Goal: Task Accomplishment & Management: Manage account settings

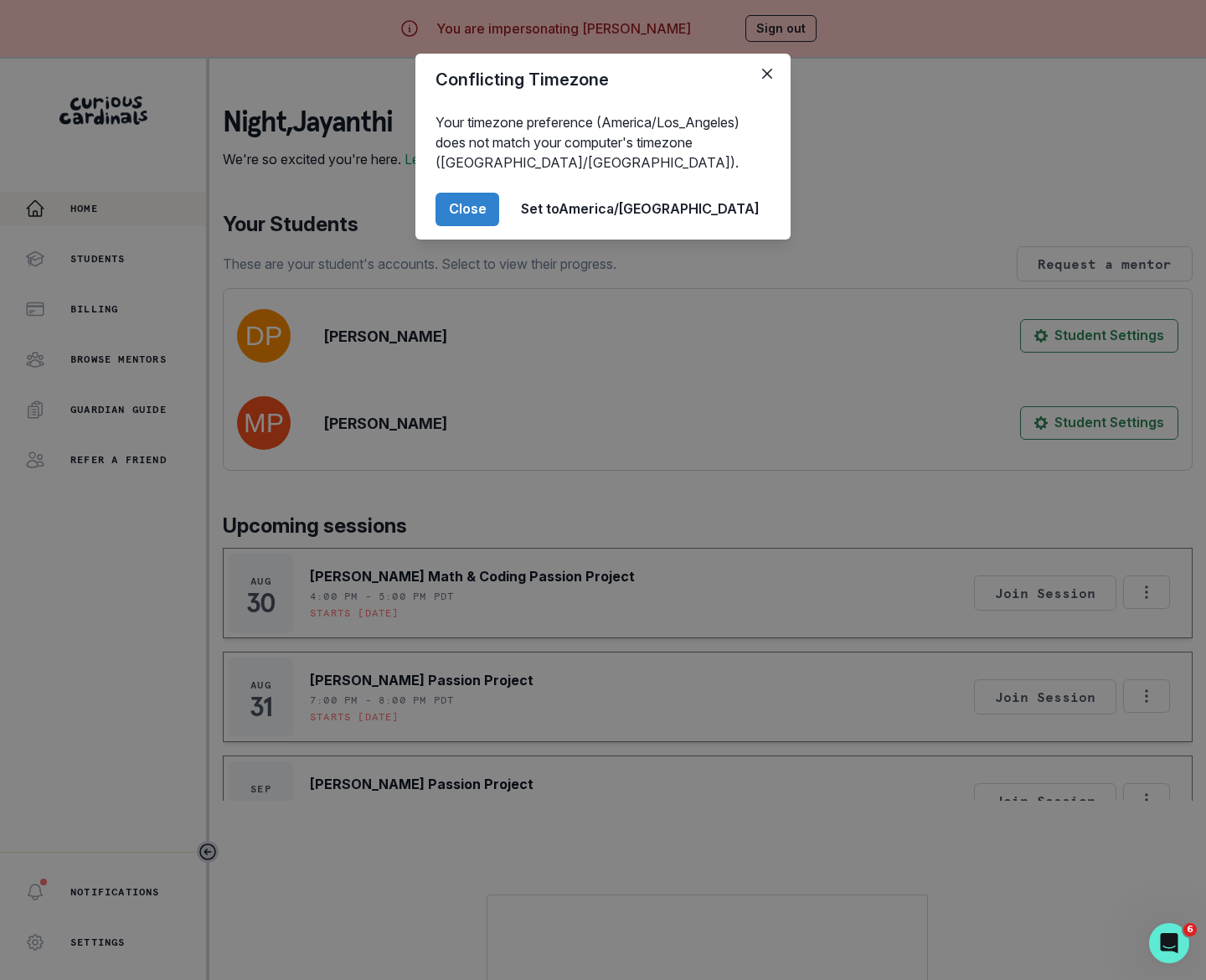
drag, startPoint x: 544, startPoint y: 204, endPoint x: 507, endPoint y: 207, distance: 37.1
click at [499, 205] on button "Close" at bounding box center [467, 209] width 63 height 34
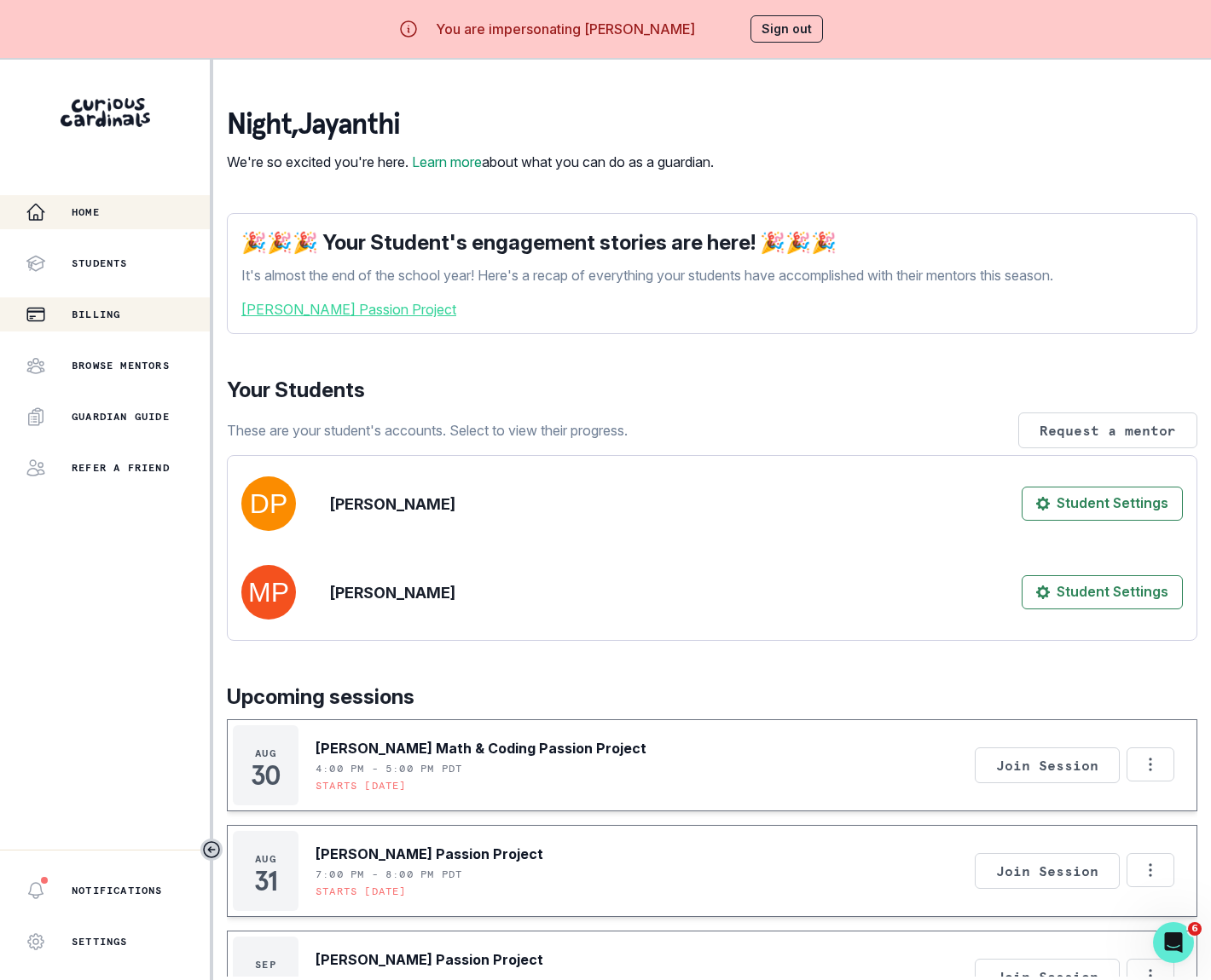
click at [95, 318] on p "Billing" at bounding box center [95, 315] width 49 height 14
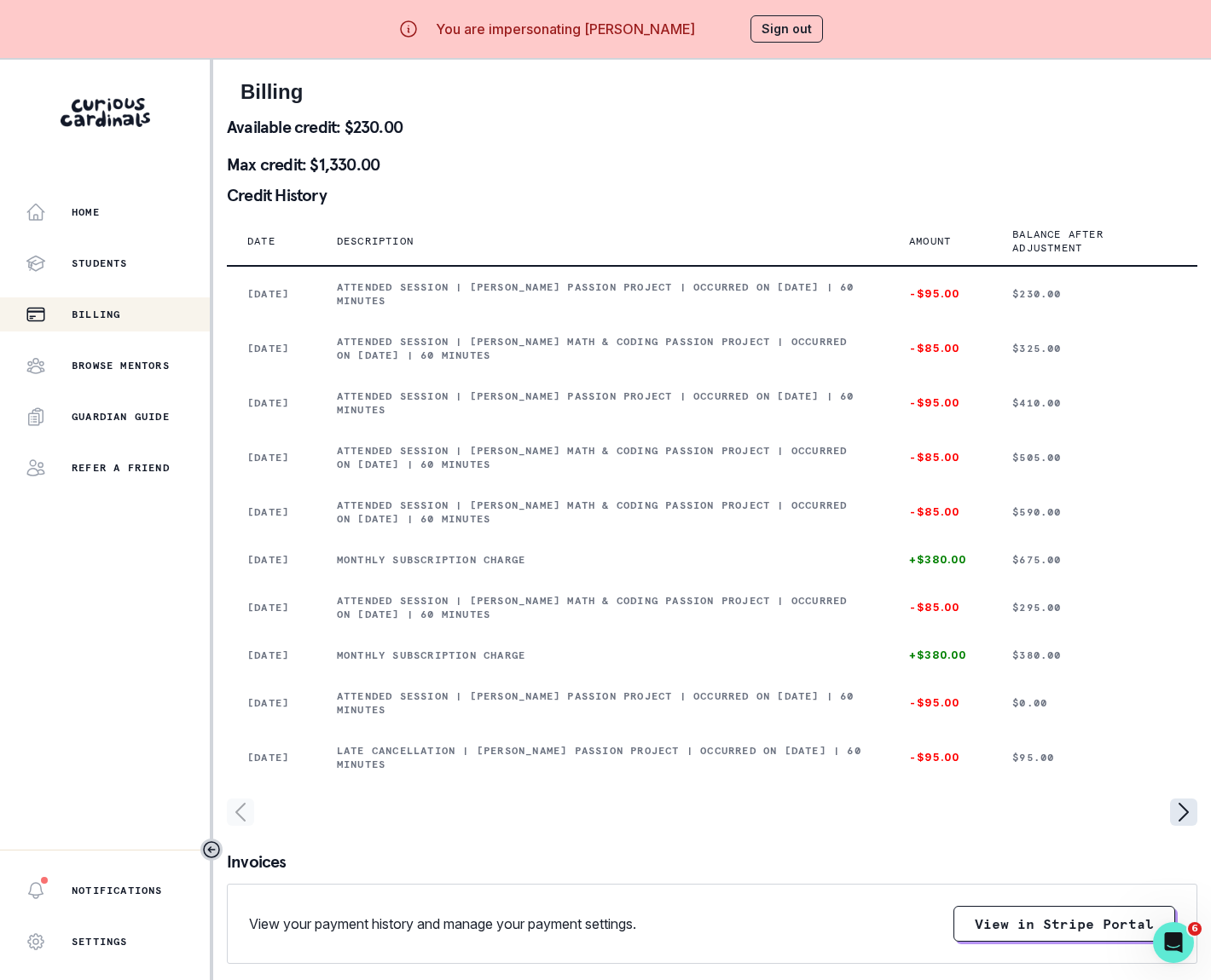
click at [1182, 826] on icon "page right" at bounding box center [1184, 813] width 27 height 27
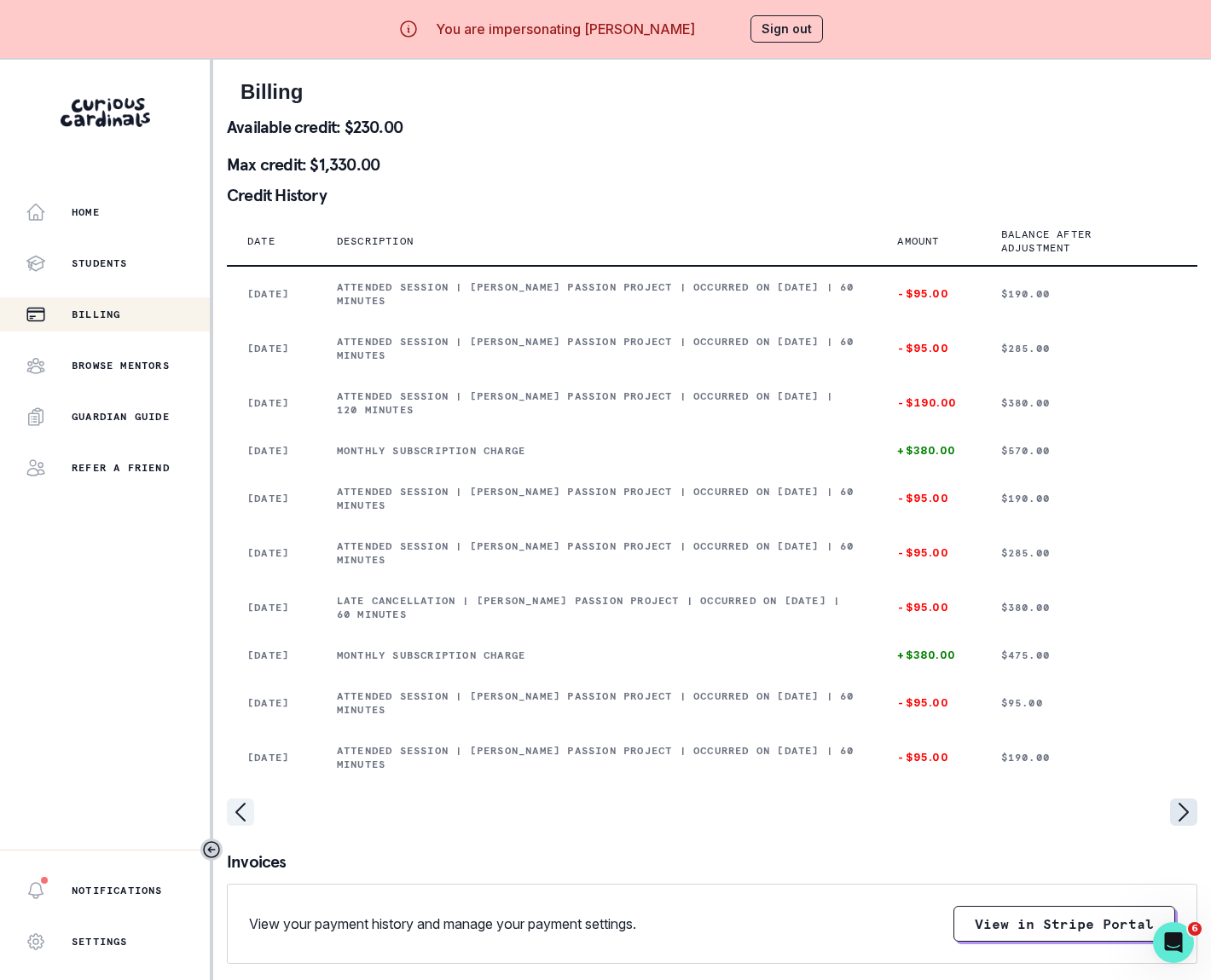
click at [1184, 821] on icon "page right" at bounding box center [1184, 813] width 9 height 17
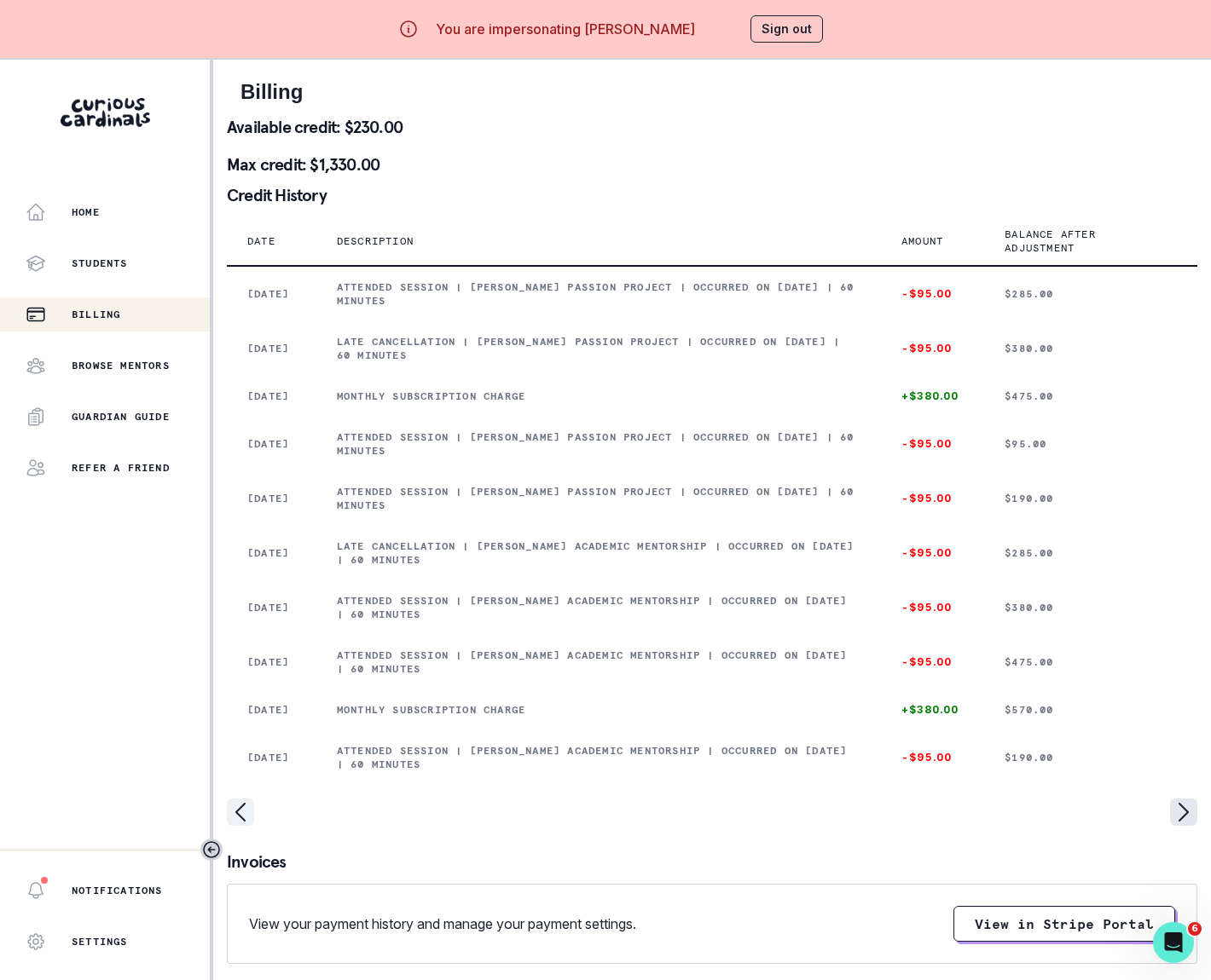
click at [1188, 826] on icon "page right" at bounding box center [1184, 813] width 27 height 27
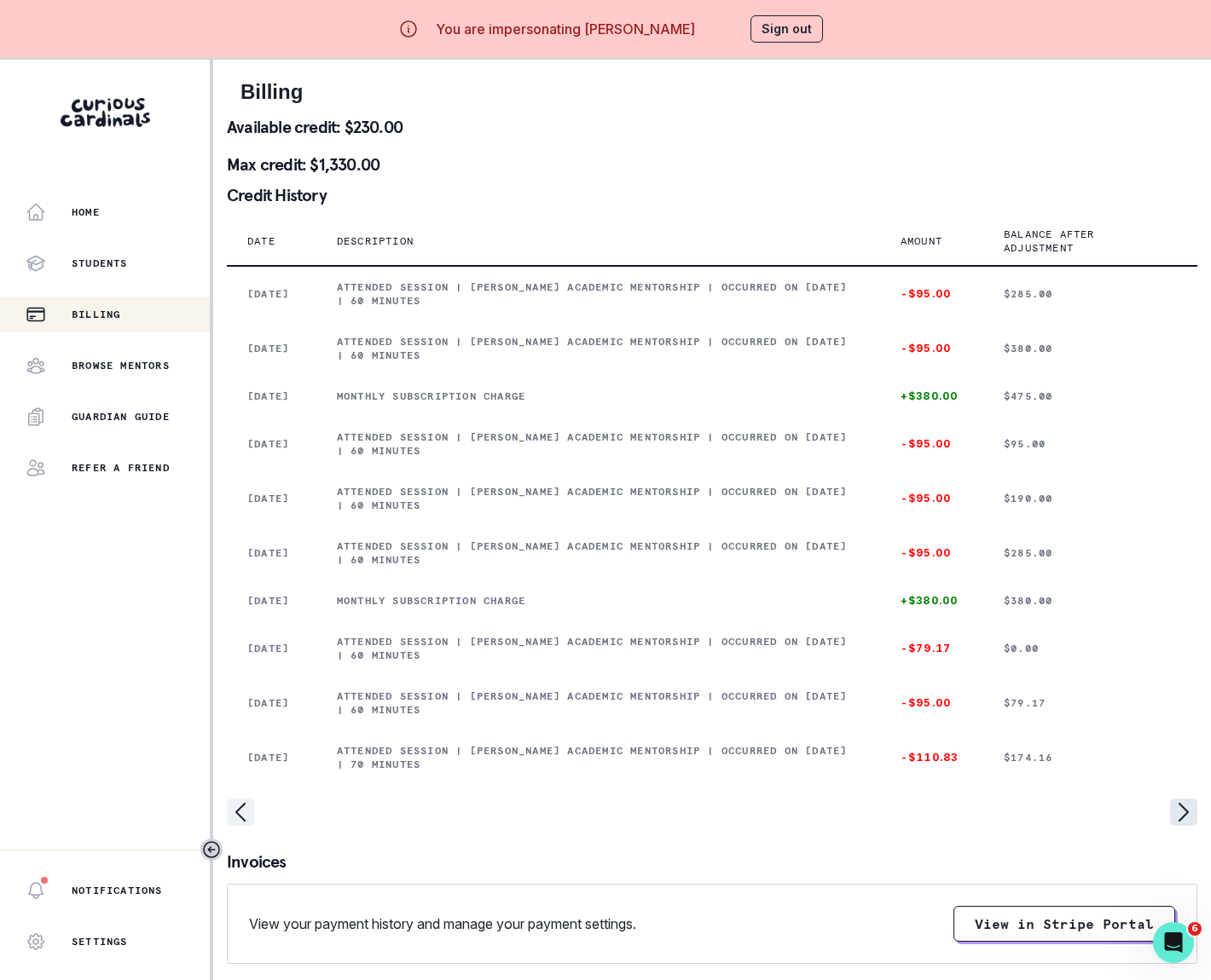
click at [1177, 826] on icon "page right" at bounding box center [1184, 813] width 27 height 27
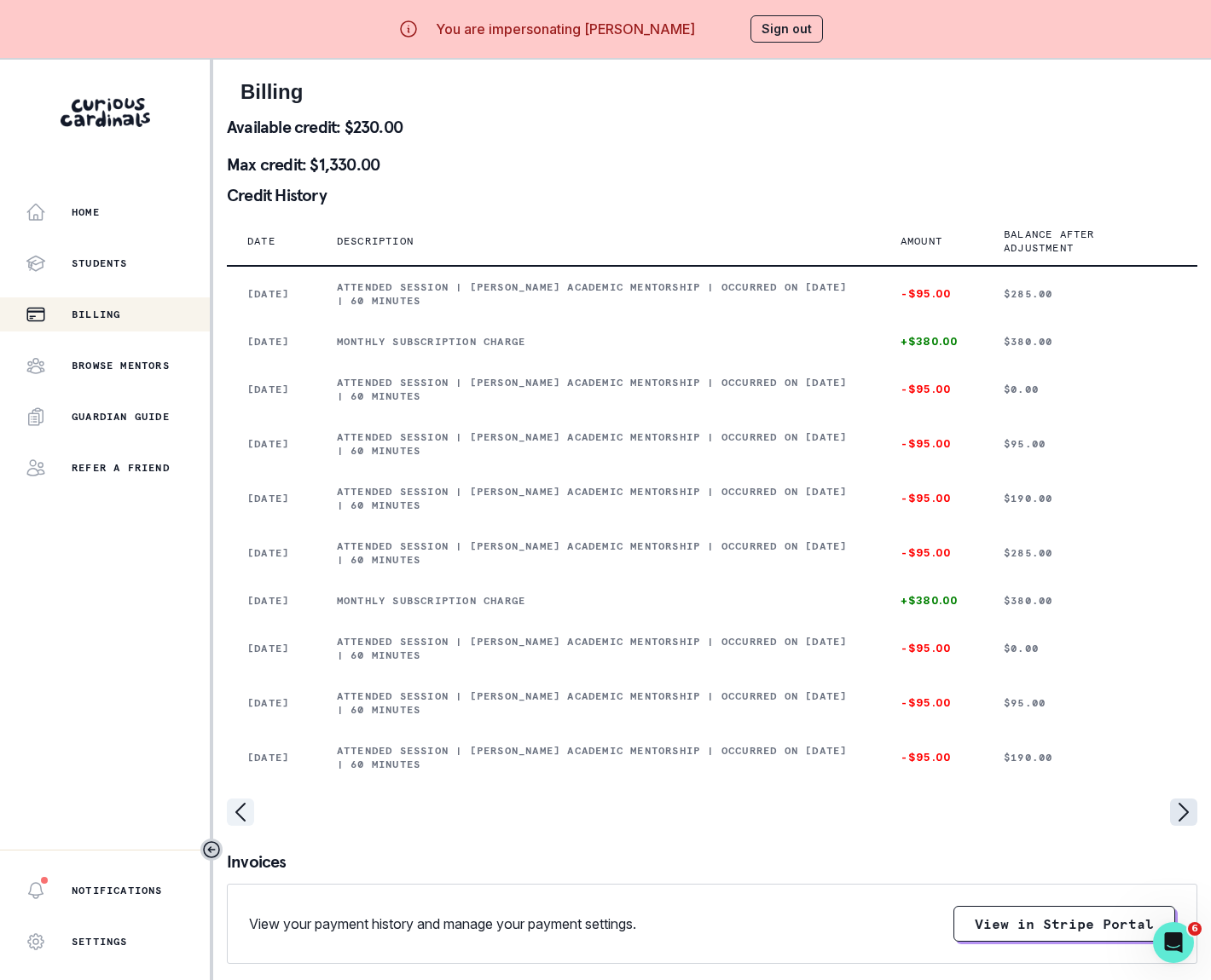
click at [1185, 821] on icon "page right" at bounding box center [1184, 813] width 9 height 17
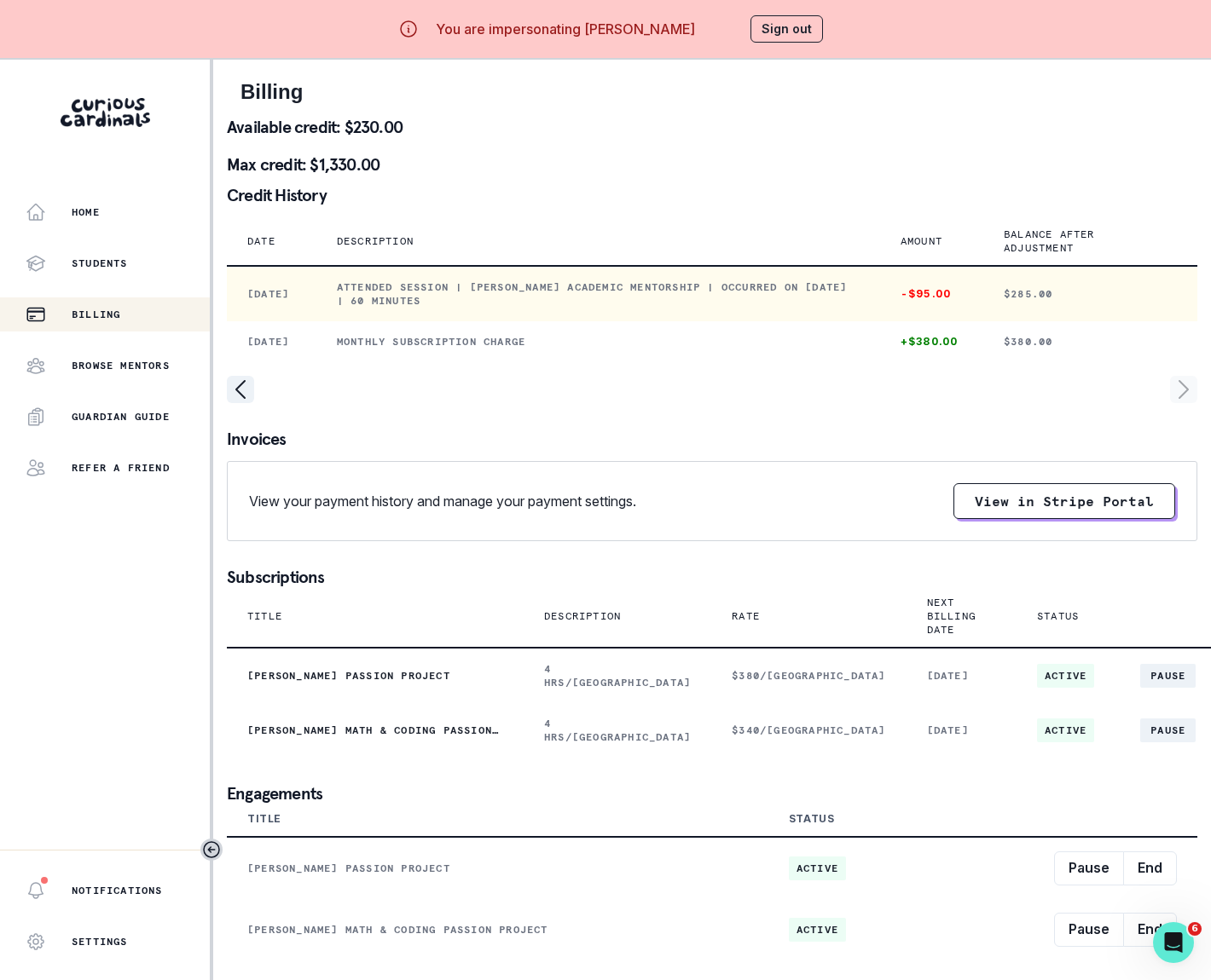
drag, startPoint x: 356, startPoint y: 284, endPoint x: 584, endPoint y: 309, distance: 229.4
click at [581, 307] on td "Attended session | [PERSON_NAME] Academic Mentorship | Occurred on [DATE] | 60 …" at bounding box center [598, 293] width 564 height 56
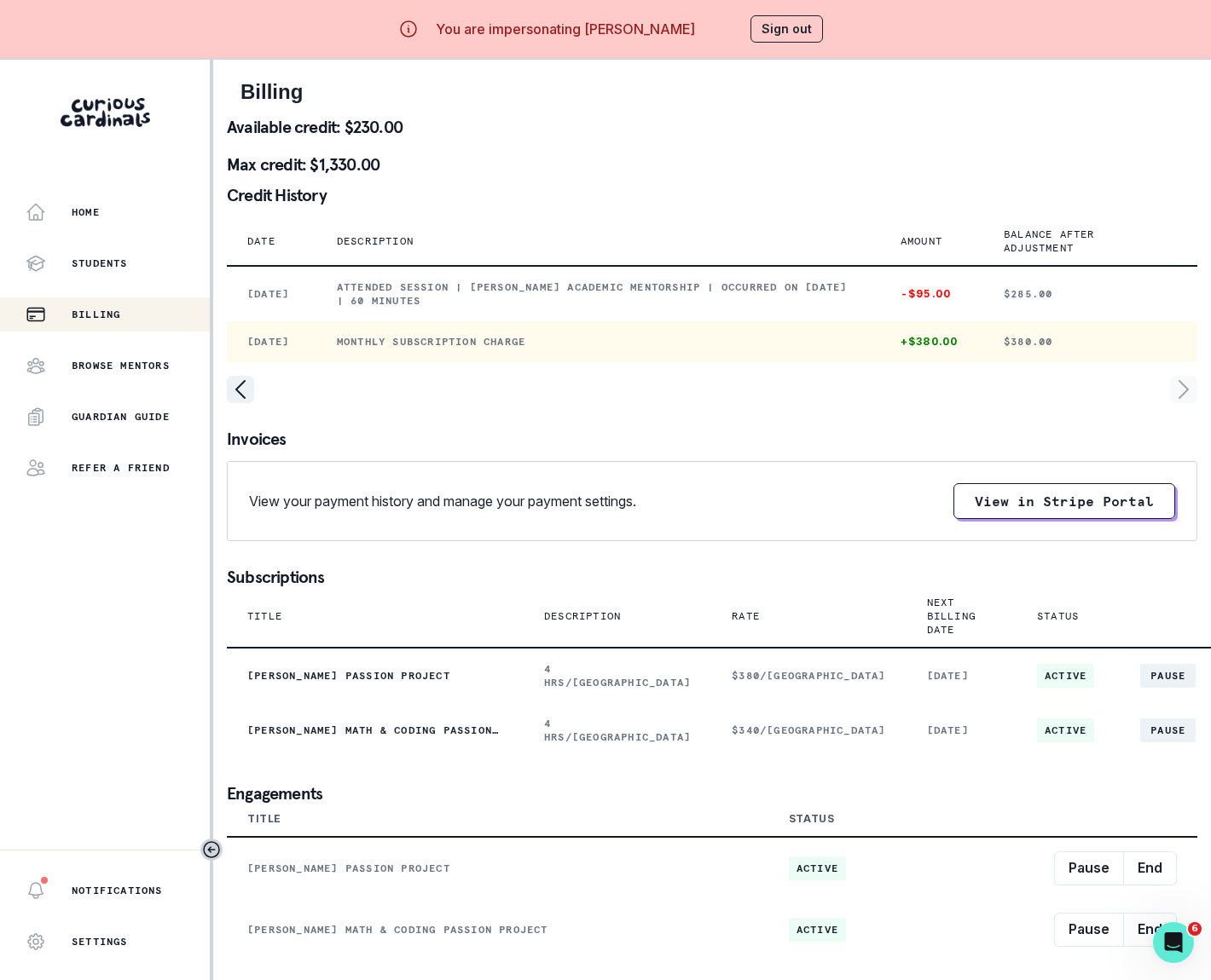
copy p "Attended session | [PERSON_NAME] Academic Mentorship | Occurred on [DATE] | 60 …"
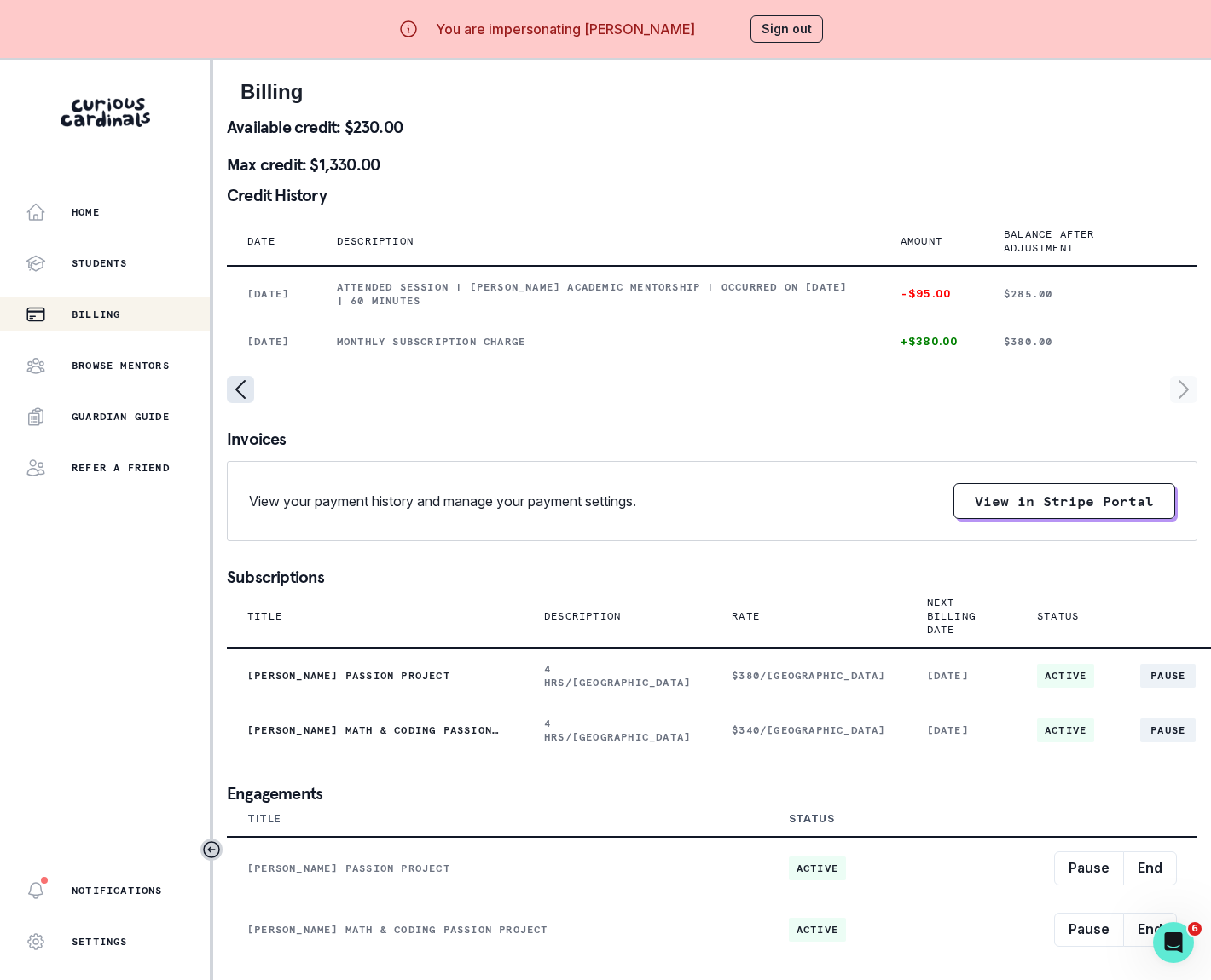
click at [245, 403] on icon "page left" at bounding box center [240, 390] width 27 height 27
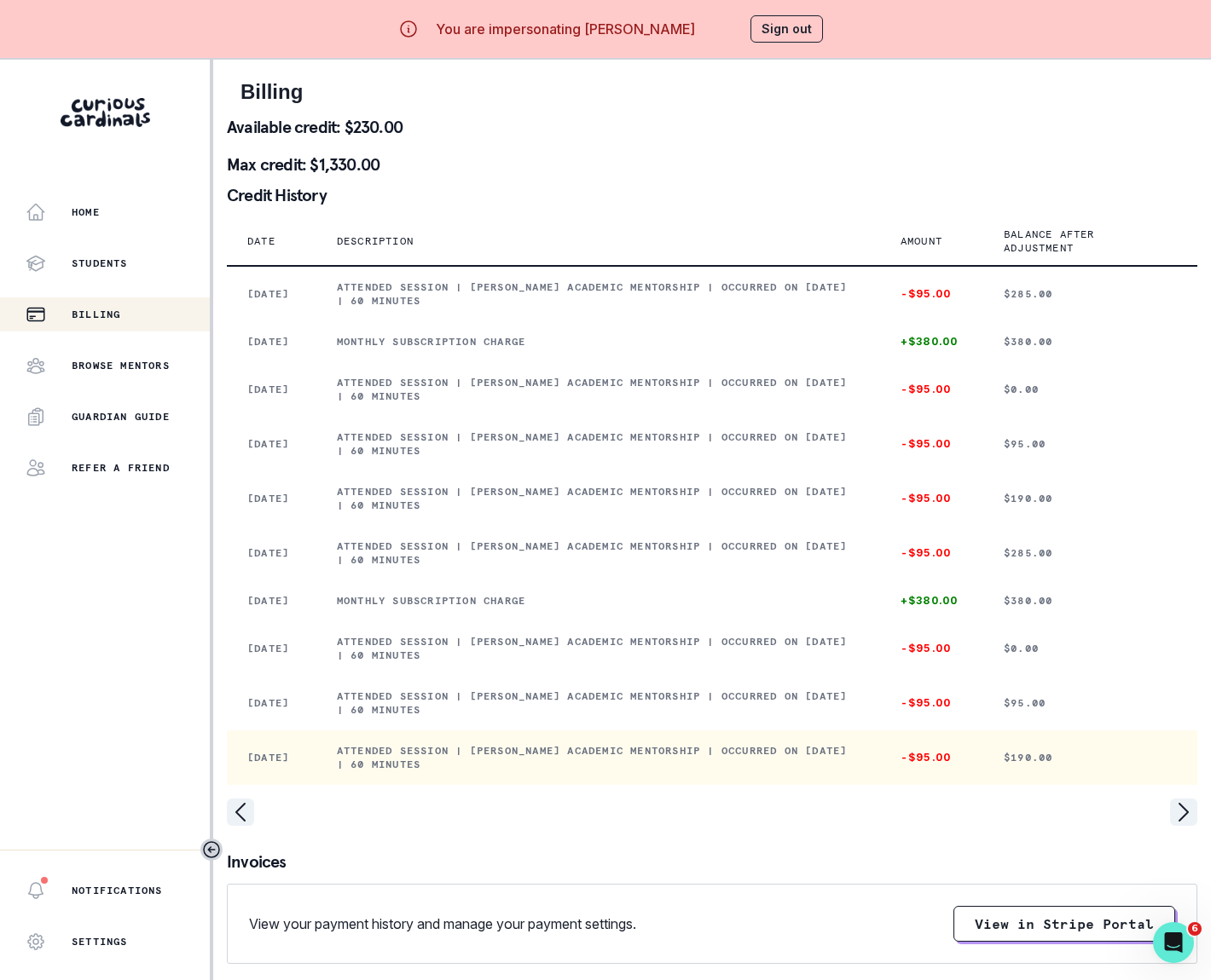
drag, startPoint x: 352, startPoint y: 782, endPoint x: 513, endPoint y: 803, distance: 162.4
click at [510, 771] on p "Attended session | [PERSON_NAME] Academic Mentorship | Occurred on [DATE] | 60 …" at bounding box center [597, 758] width 523 height 27
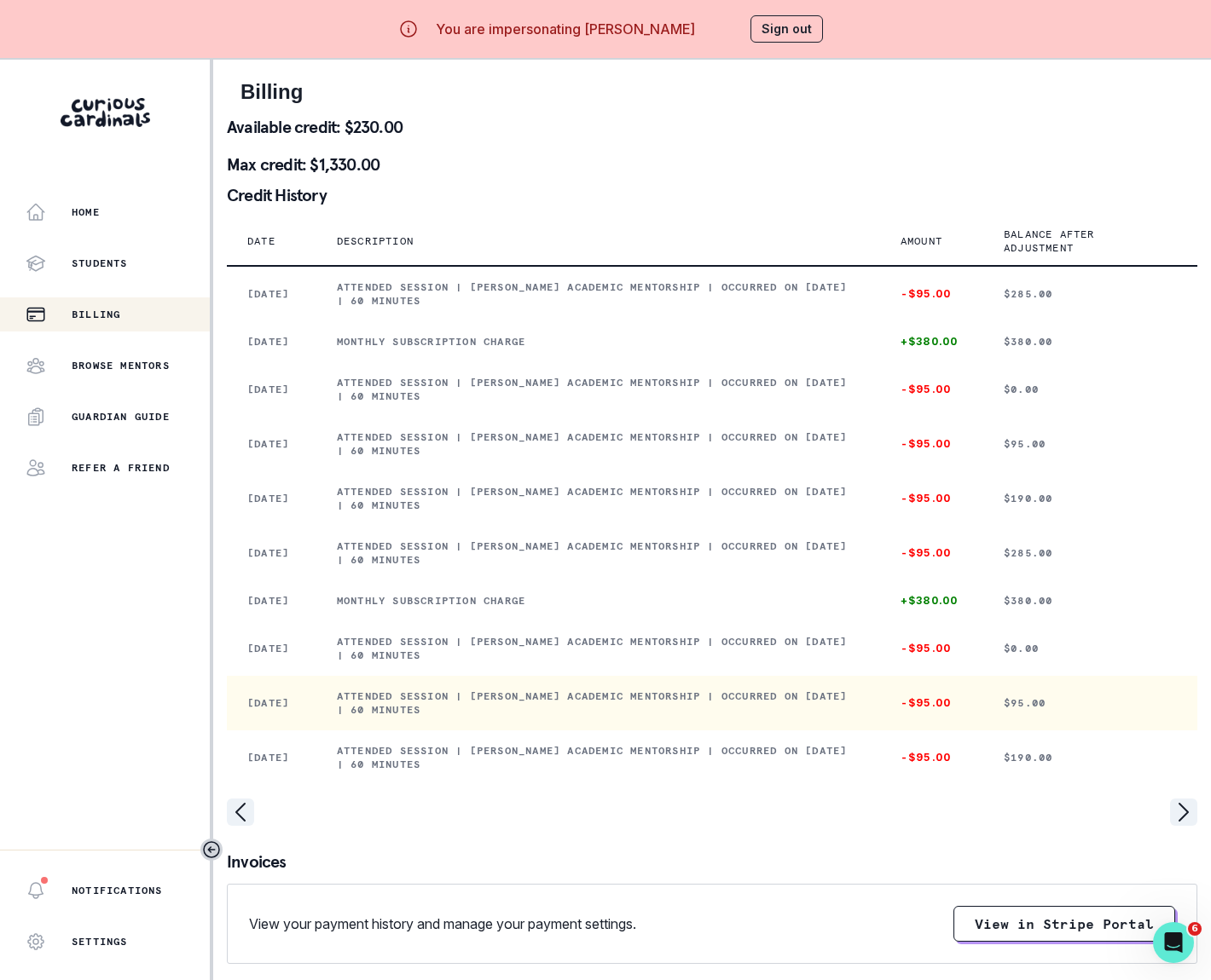
copy p "Attended session | [PERSON_NAME] Academic Mentorship | Occurred on [DATE] | 60 …"
drag, startPoint x: 352, startPoint y: 728, endPoint x: 540, endPoint y: 748, distance: 189.1
click at [540, 717] on p "Attended session | [PERSON_NAME] Academic Mentorship | Occurred on [DATE] | 60 …" at bounding box center [597, 704] width 523 height 27
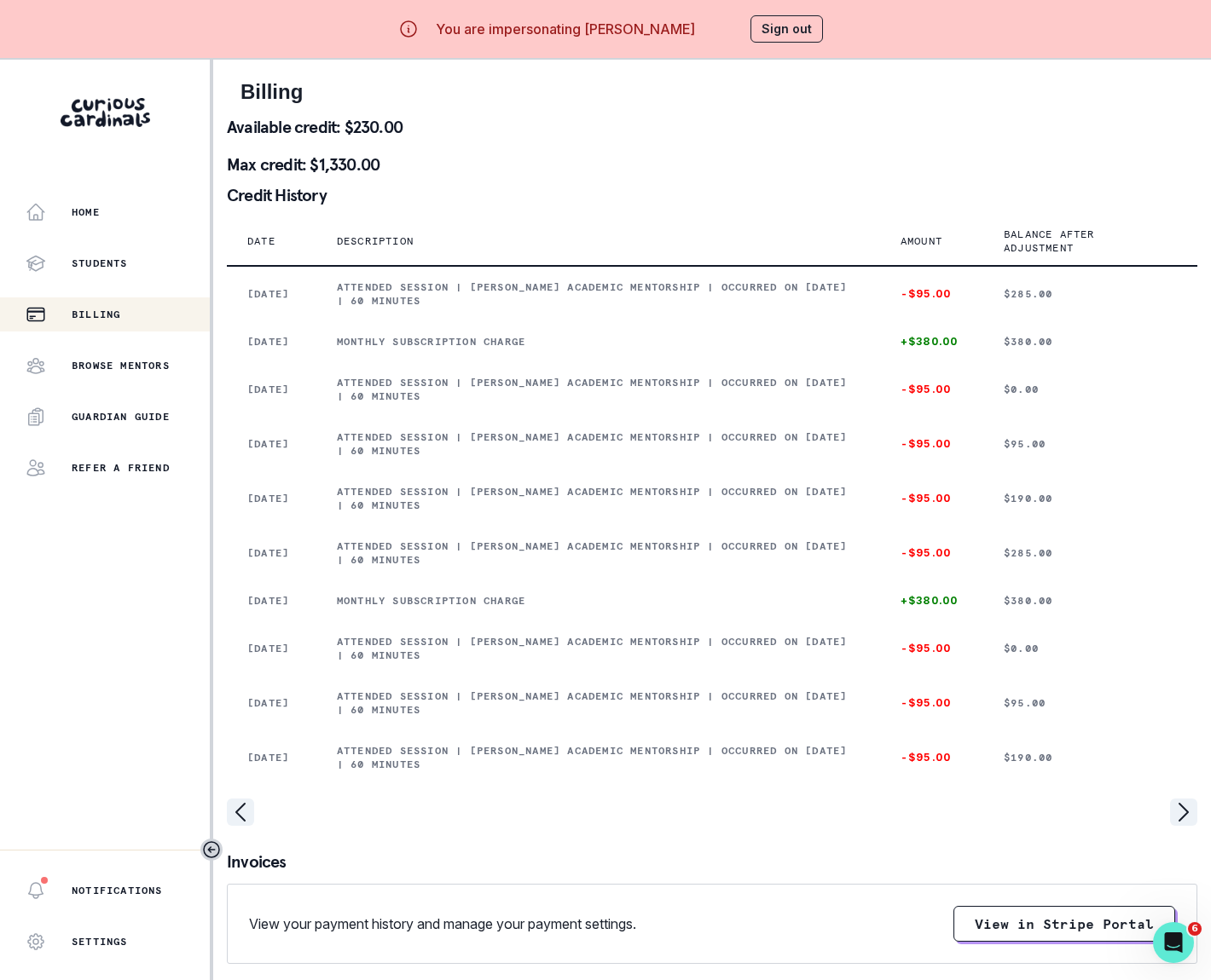
copy p "Attended session | [PERSON_NAME] Academic Mentorship | Occurred on [DATE] | 60 …"
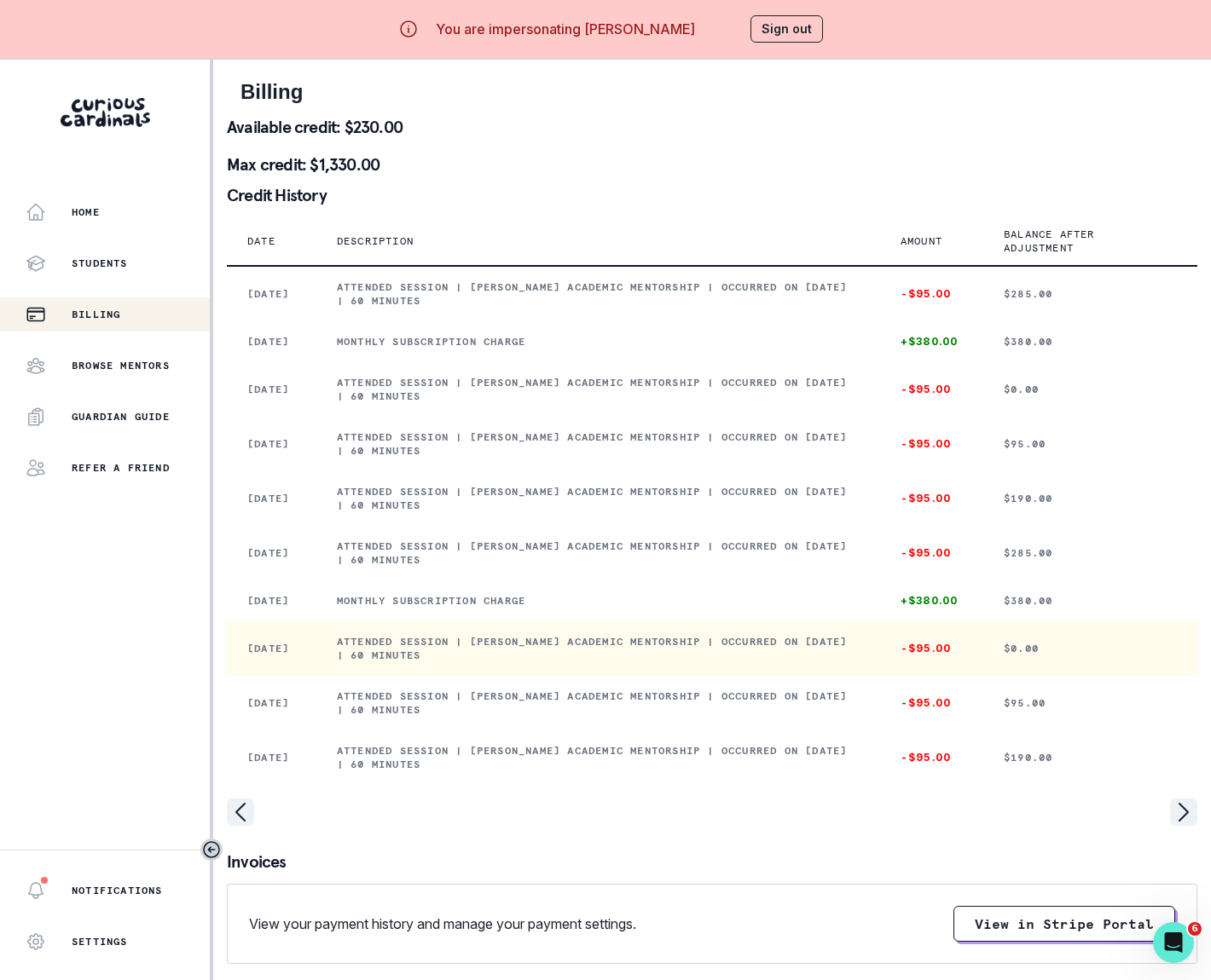
drag, startPoint x: 352, startPoint y: 674, endPoint x: 584, endPoint y: 701, distance: 233.6
click at [584, 676] on td "Attended session | [PERSON_NAME] Academic Mentorship | Occurred on [DATE] | 60 …" at bounding box center [598, 649] width 564 height 55
copy p "Attended session | [PERSON_NAME] Academic Mentorship | Occurred on [DATE] | 60 …"
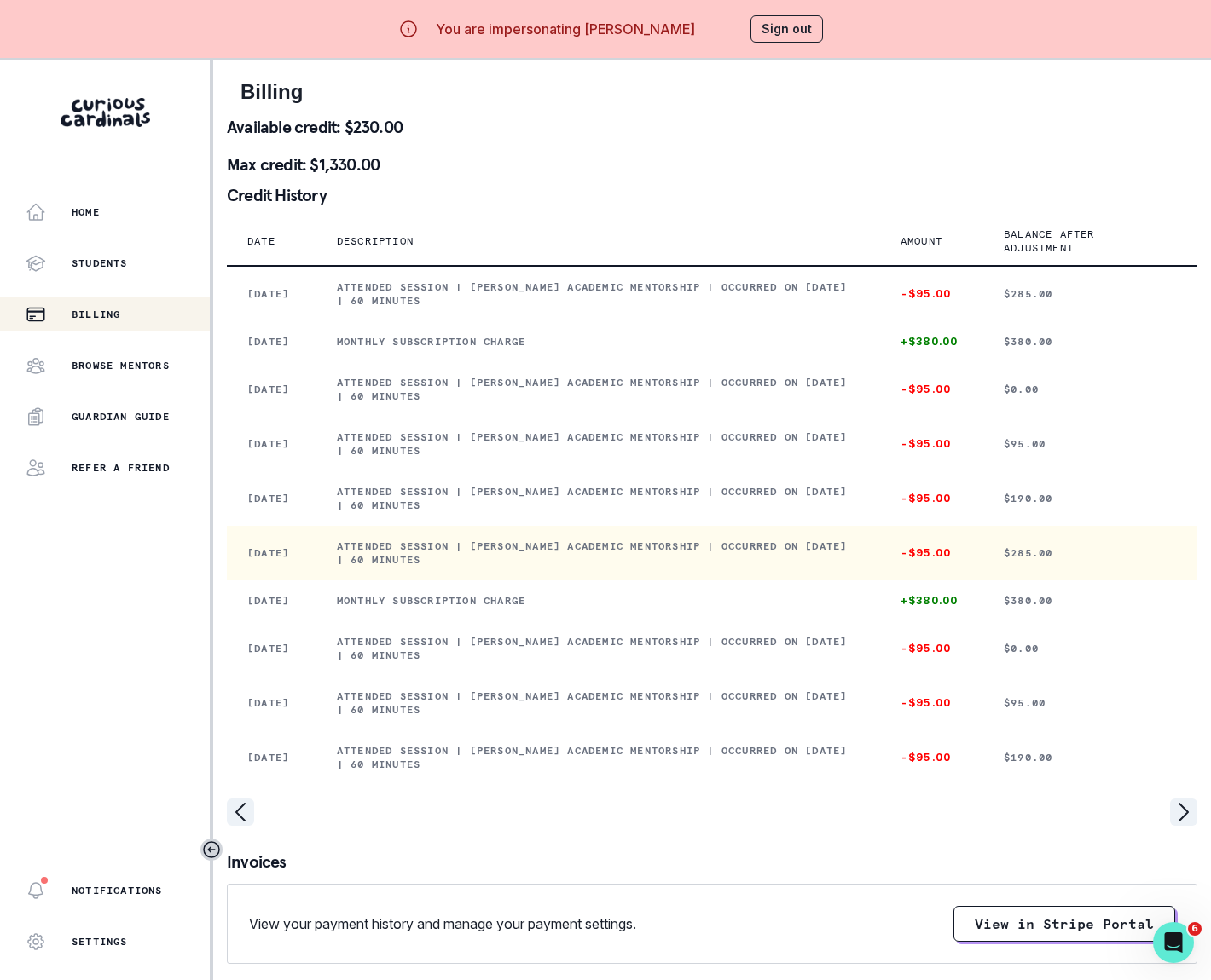
drag, startPoint x: 352, startPoint y: 565, endPoint x: 527, endPoint y: 584, distance: 176.0
click at [527, 567] on p "Attended session | [PERSON_NAME] Academic Mentorship | Occurred on [DATE] | 60 …" at bounding box center [597, 554] width 523 height 27
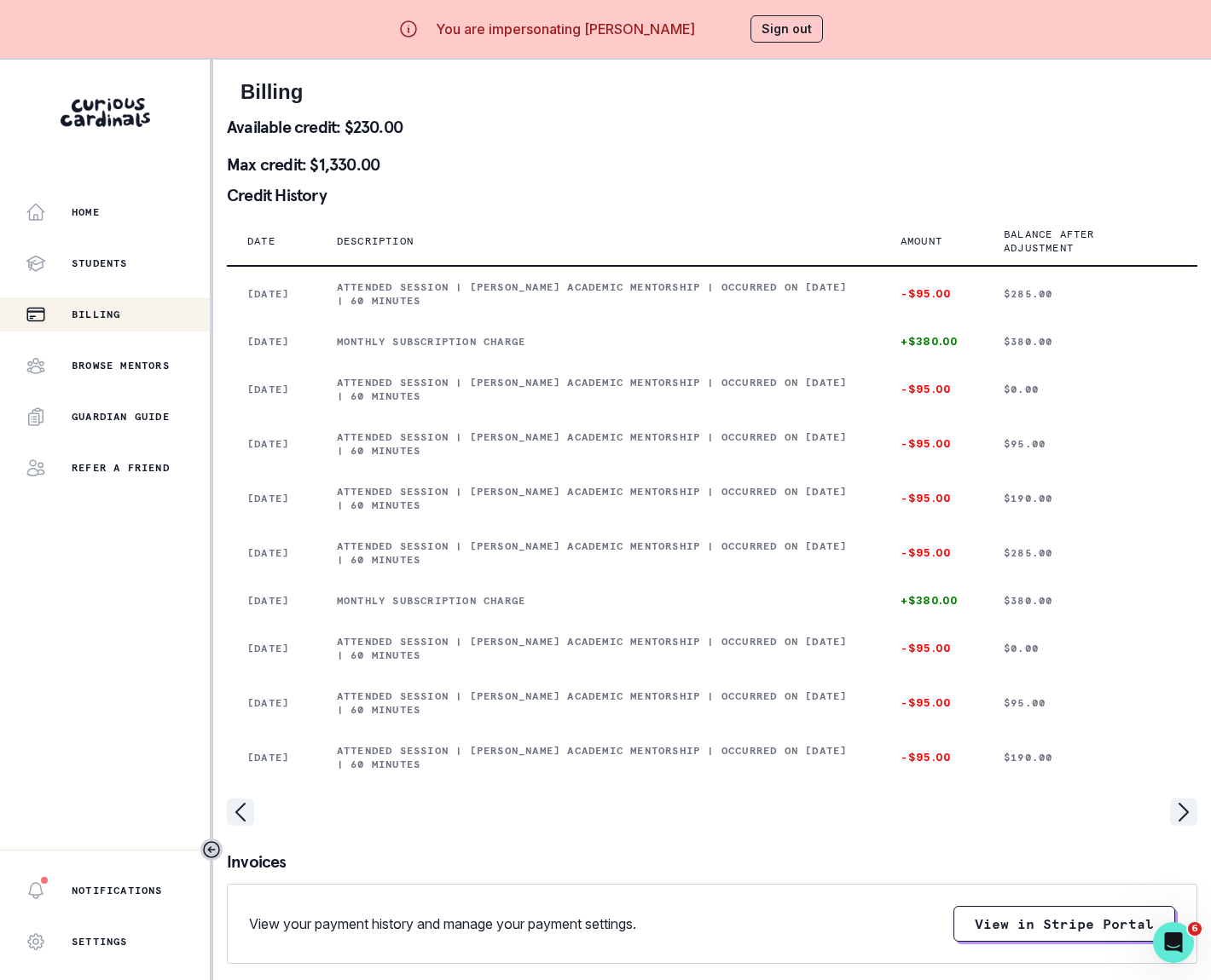
copy p "Attended session | [PERSON_NAME] Academic Mentorship | Occurred on [DATE] | 60 …"
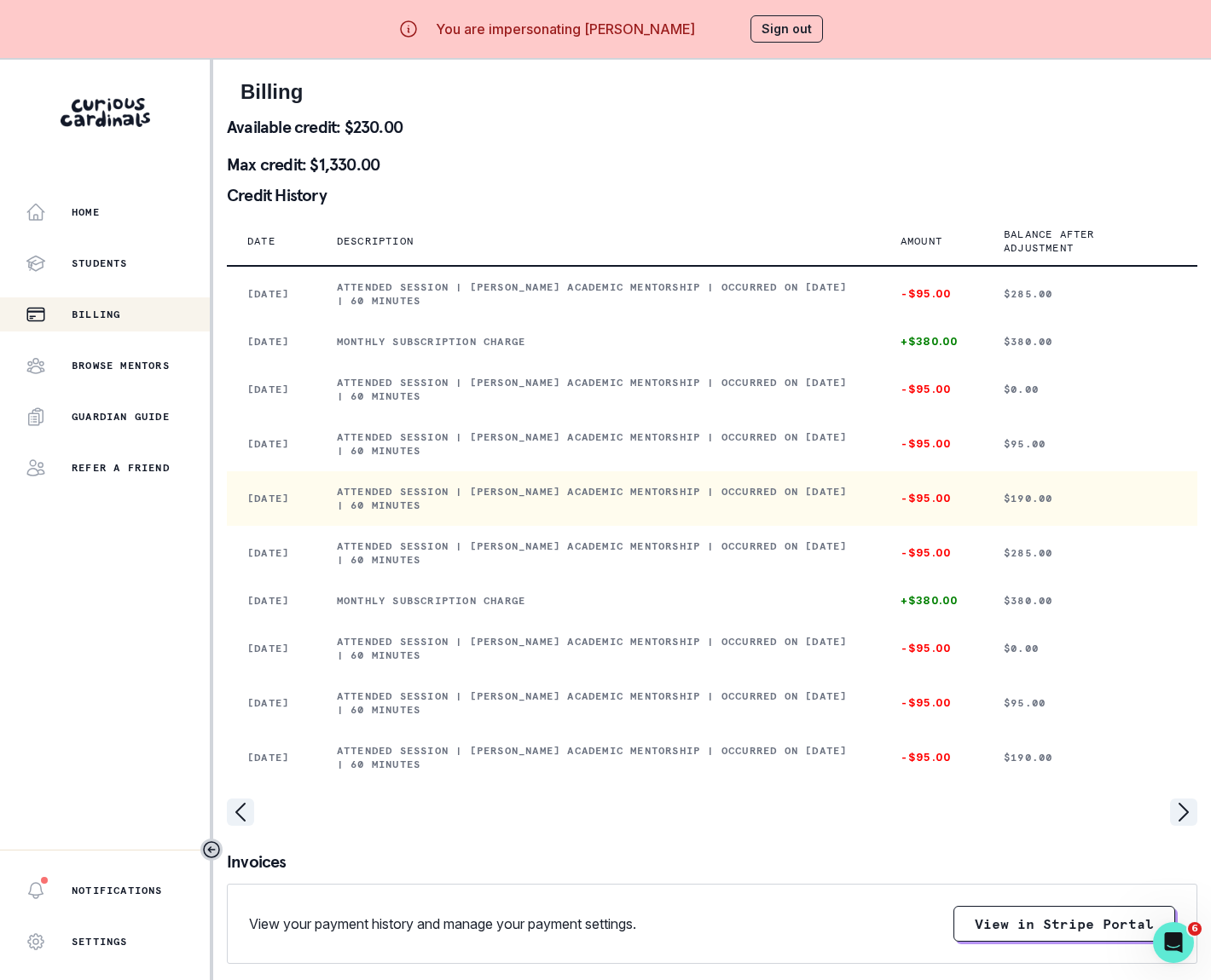
drag, startPoint x: 351, startPoint y: 508, endPoint x: 505, endPoint y: 522, distance: 154.6
click at [505, 512] on p "Attended session | [PERSON_NAME] Academic Mentorship | Occurred on [DATE] | 60 …" at bounding box center [597, 499] width 523 height 27
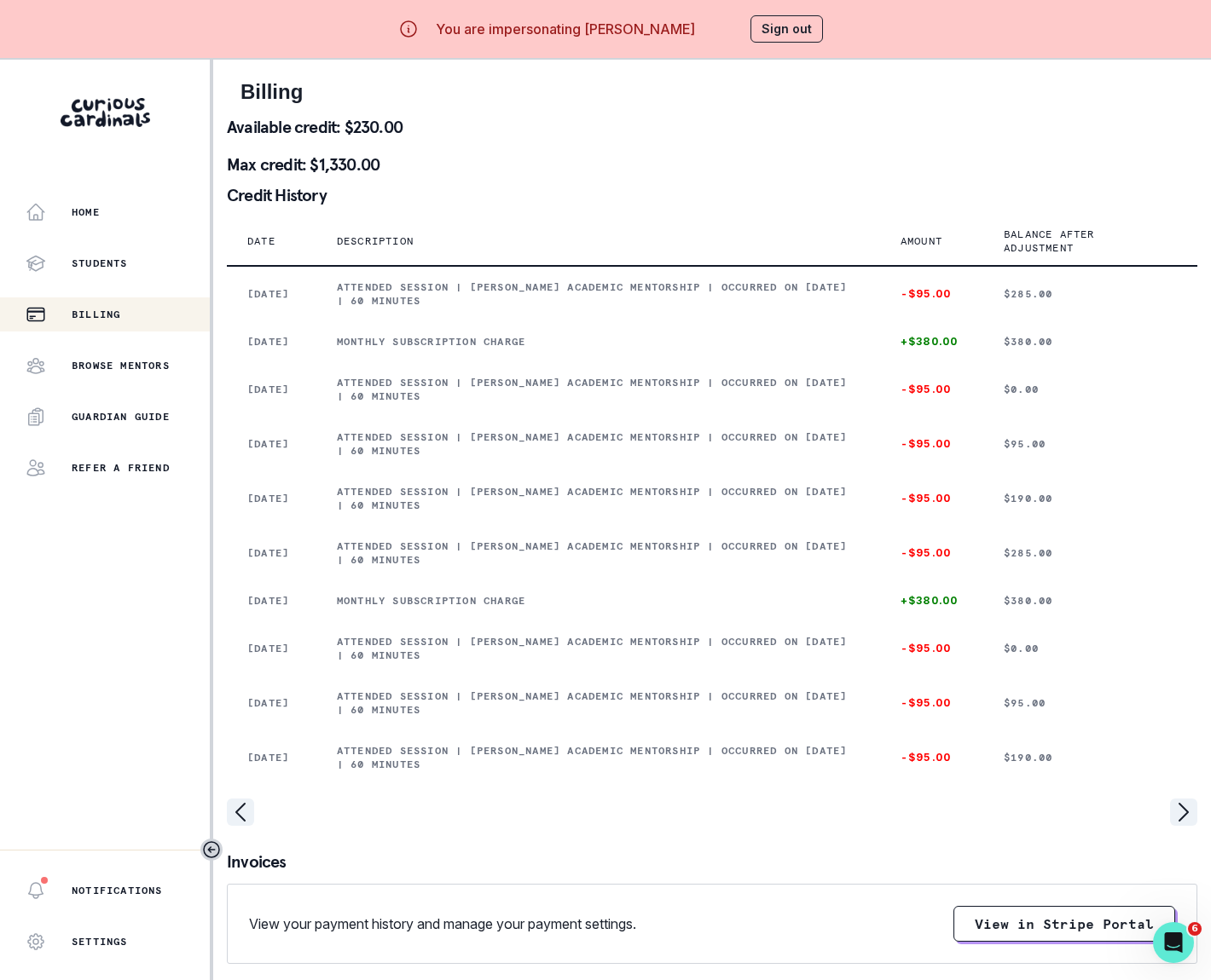
copy p "Attended session | [PERSON_NAME] Academic Mentorship | Occurred on [DATE] | 60 …"
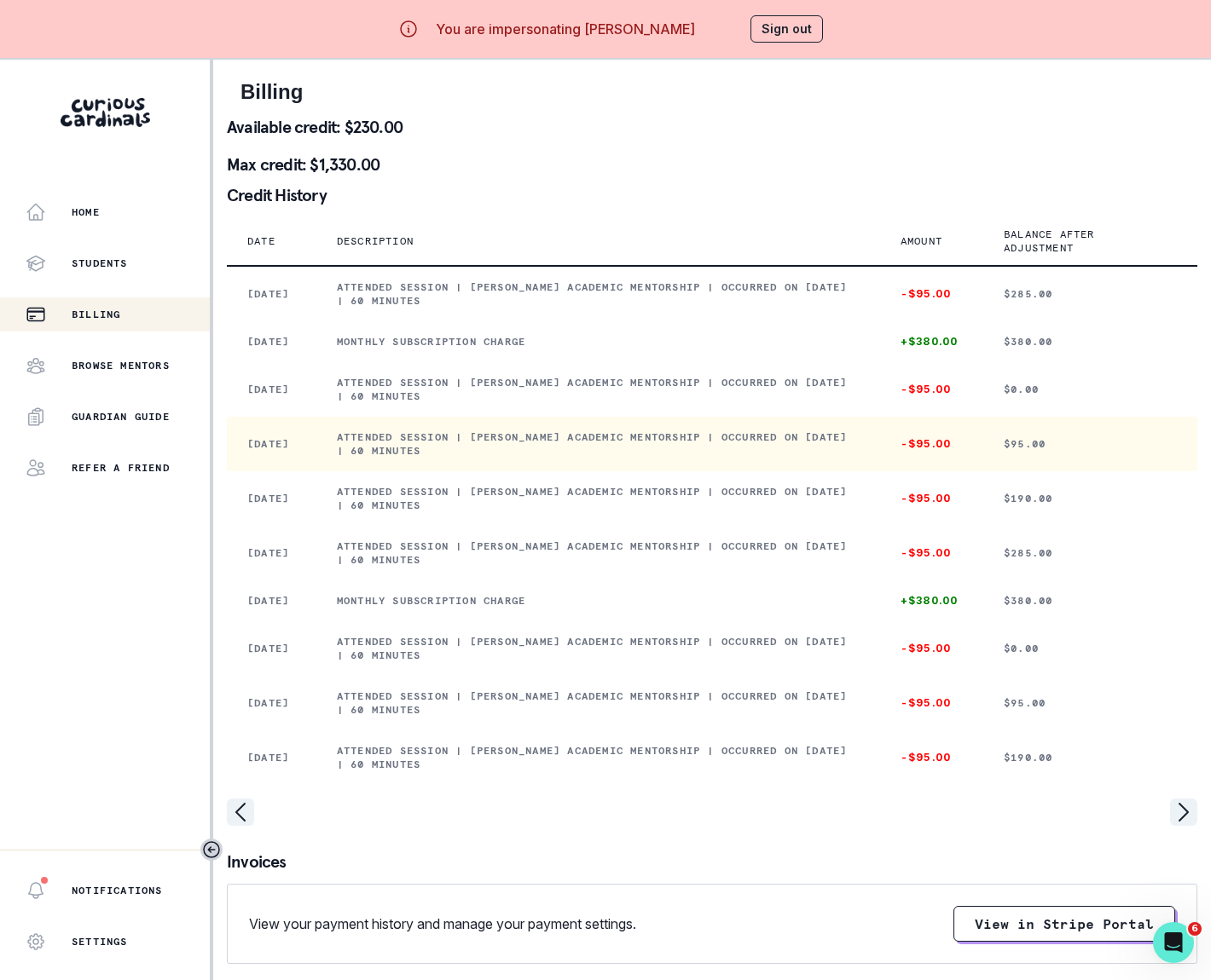
drag, startPoint x: 349, startPoint y: 449, endPoint x: 554, endPoint y: 470, distance: 206.1
click at [554, 470] on td "Attended session | [PERSON_NAME] Academic Mentorship | Occurred on [DATE] | 60 …" at bounding box center [598, 445] width 564 height 55
copy p "Attended session | [PERSON_NAME] Academic Mentorship | Occurred on [DATE] | 60 …"
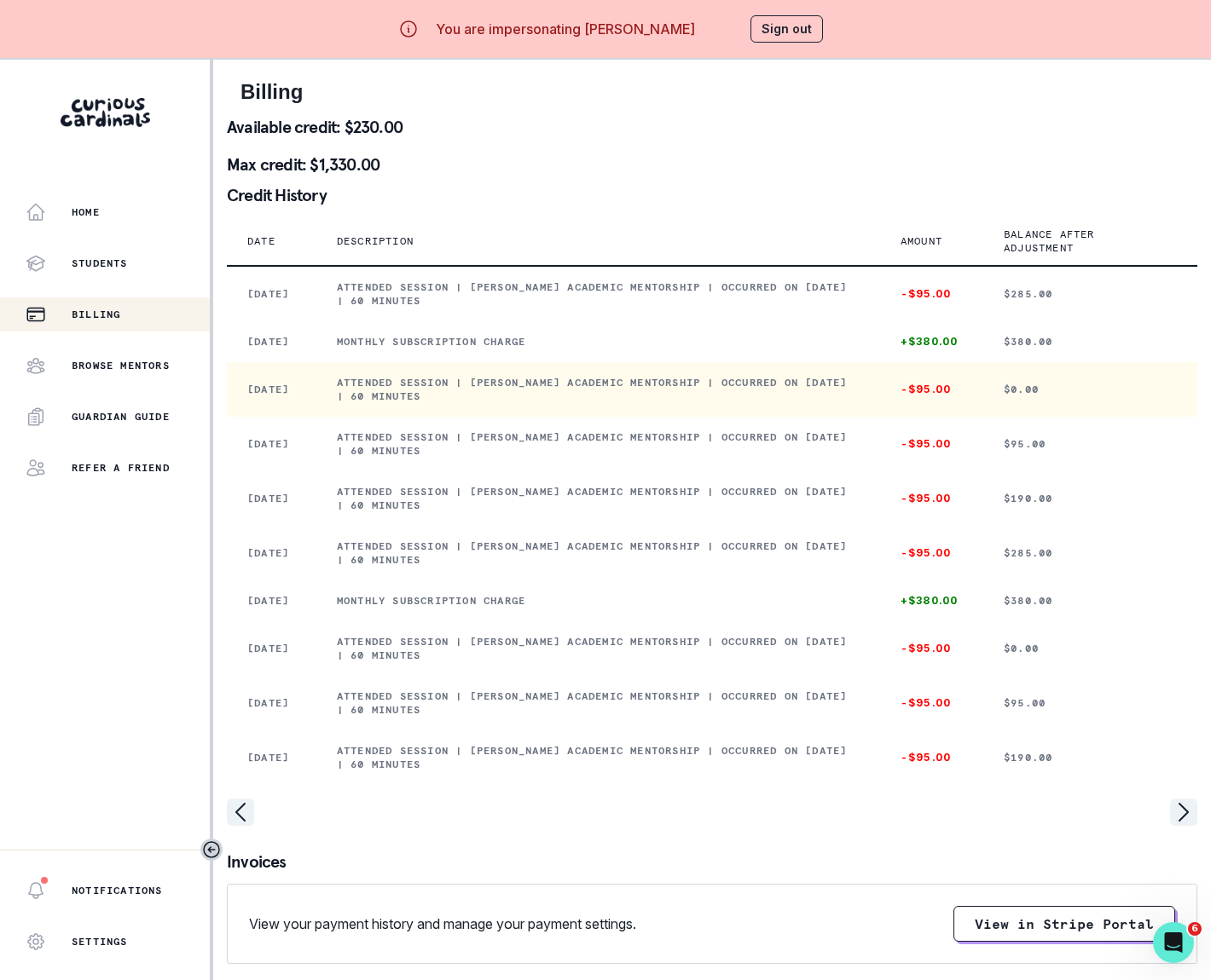
drag, startPoint x: 352, startPoint y: 399, endPoint x: 534, endPoint y: 414, distance: 182.6
click at [536, 403] on p "Attended session | [PERSON_NAME] Academic Mentorship | Occurred on [DATE] | 60 …" at bounding box center [597, 390] width 523 height 27
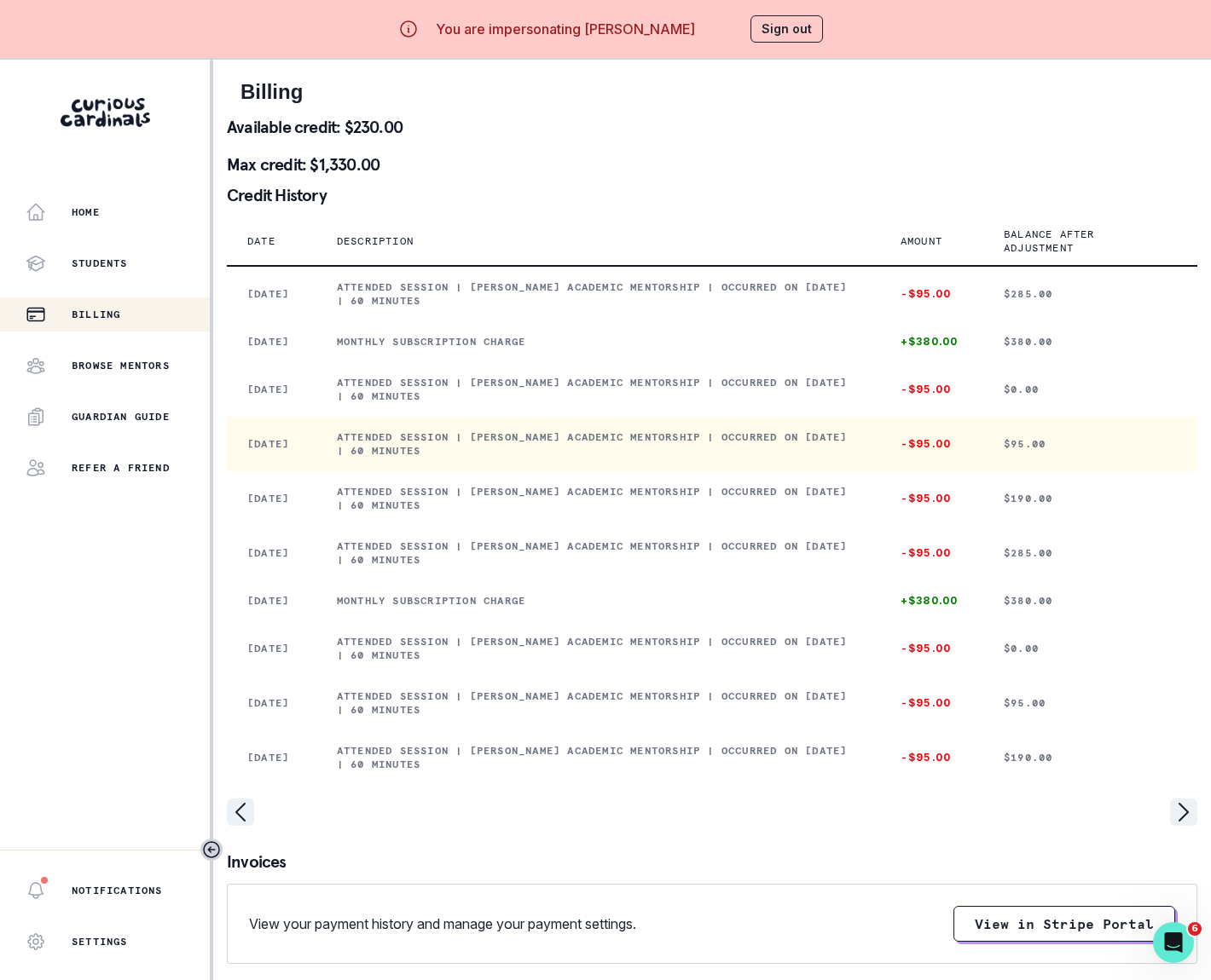
copy p "Attended session | [PERSON_NAME] Academic Mentorship | Occurred on [DATE] | 60 …"
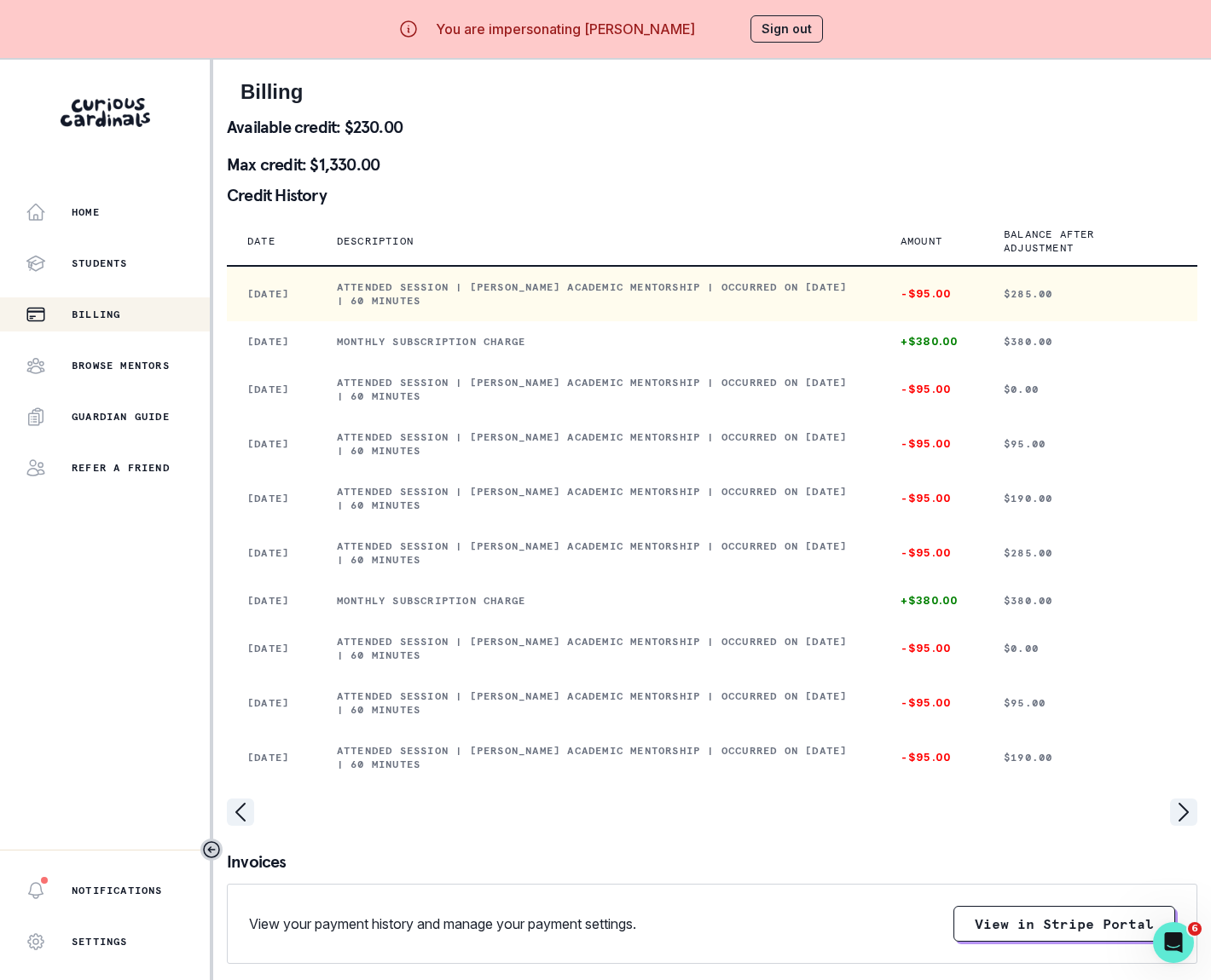
drag, startPoint x: 352, startPoint y: 281, endPoint x: 633, endPoint y: 297, distance: 281.5
click at [633, 297] on p "Attended session | [PERSON_NAME] Academic Mentorship | Occurred on [DATE] | 60 …" at bounding box center [597, 294] width 523 height 27
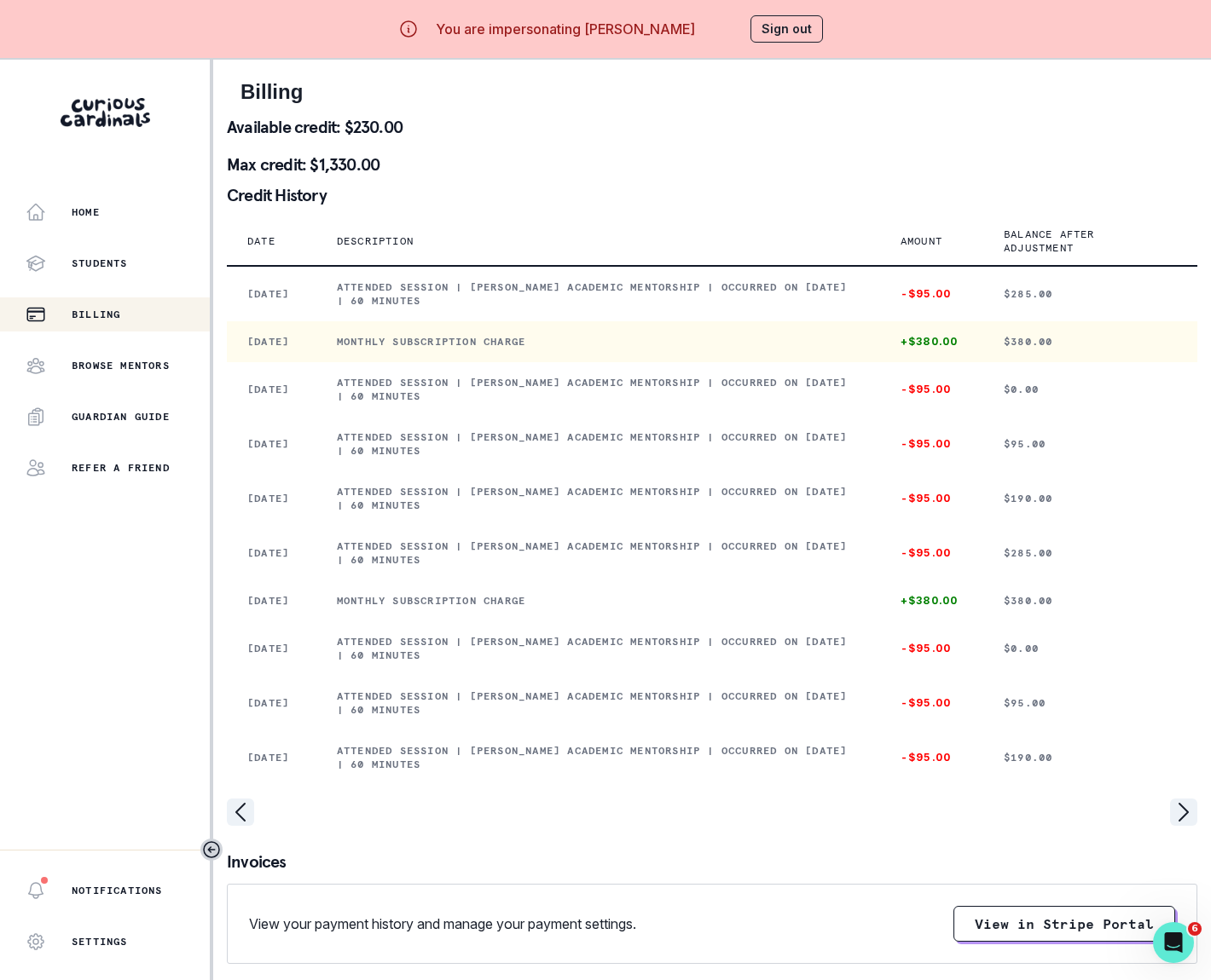
copy p "Attended session | [PERSON_NAME] Academic Mentorship | Occurred on [DATE] | 60 …"
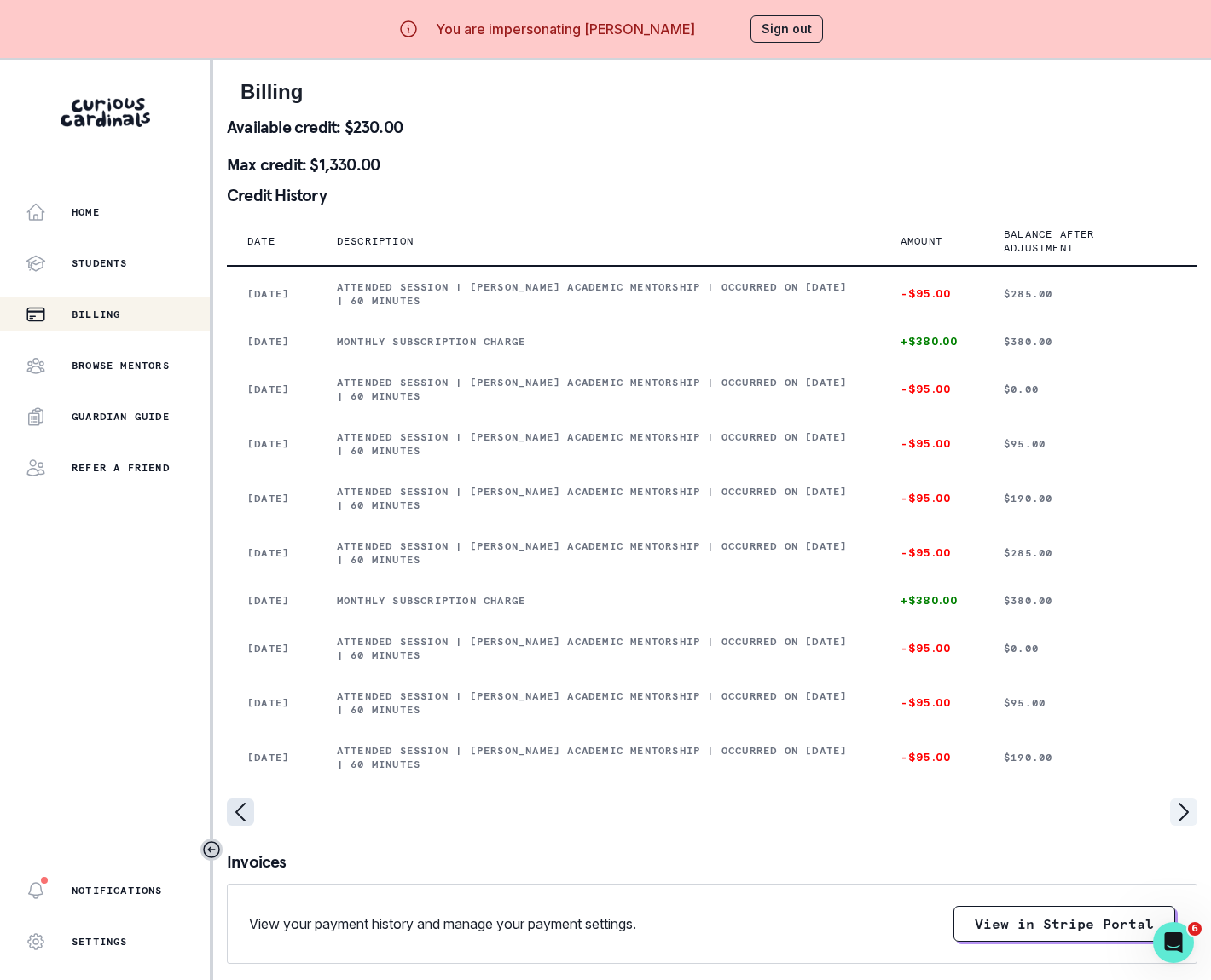
click at [237, 826] on icon "page left" at bounding box center [240, 813] width 27 height 27
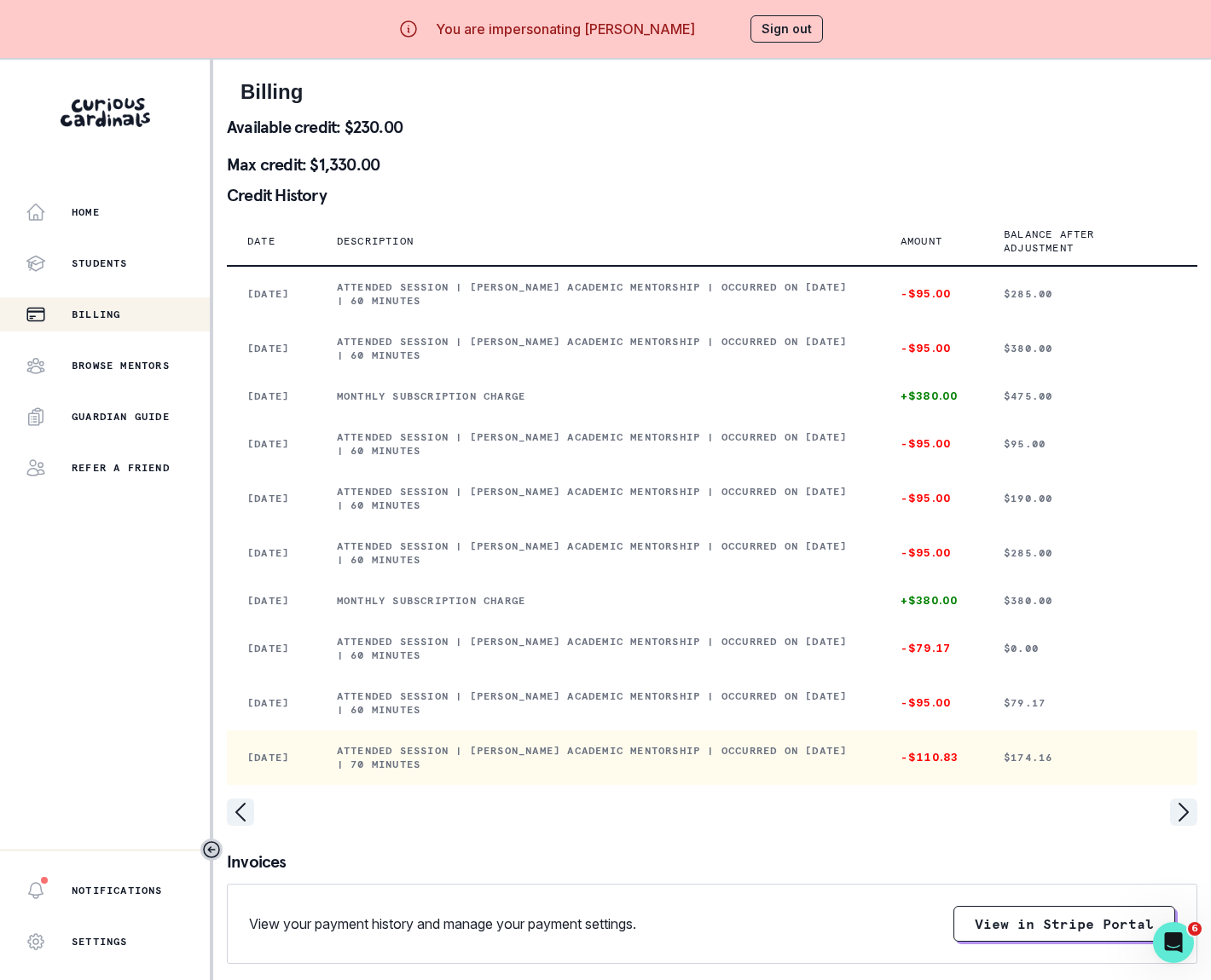
drag, startPoint x: 349, startPoint y: 786, endPoint x: 529, endPoint y: 803, distance: 180.8
click at [530, 785] on td "Attended session | [PERSON_NAME] Academic Mentorship | Occurred on [DATE] | 70 …" at bounding box center [598, 758] width 564 height 55
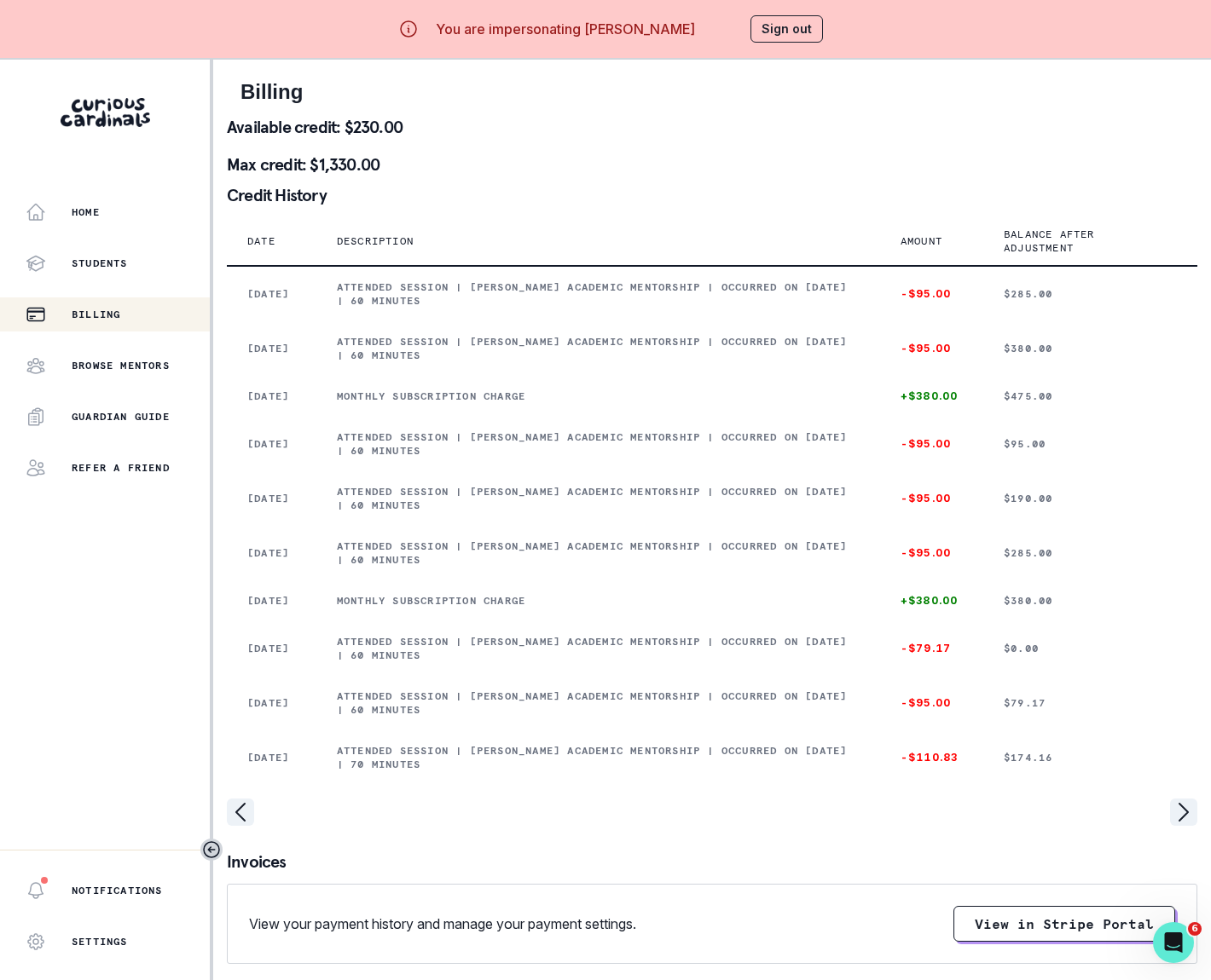
copy p "Attended session | [PERSON_NAME] Academic Mentorship | Occurred on [DATE] | 70 …"
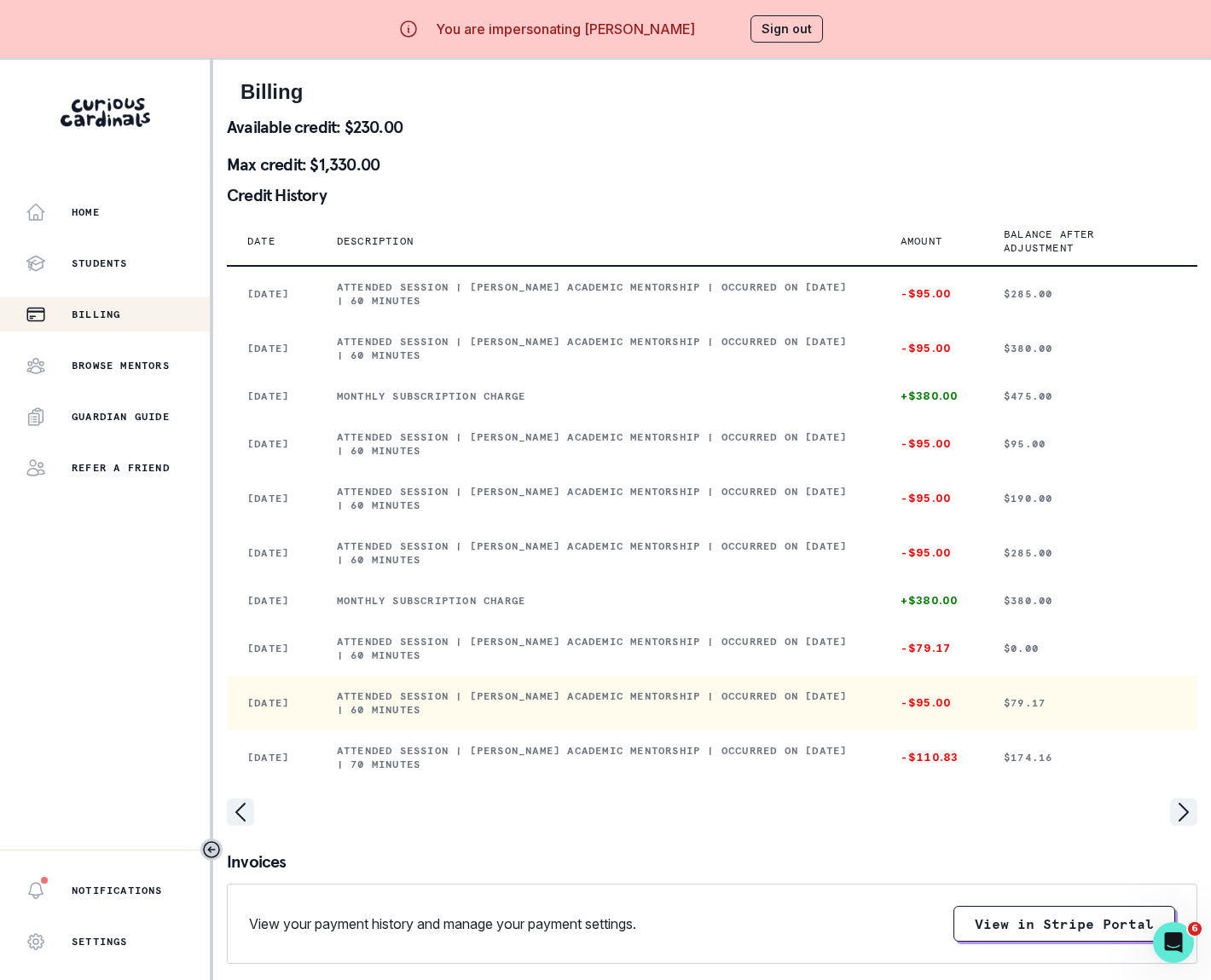
drag, startPoint x: 353, startPoint y: 735, endPoint x: 529, endPoint y: 755, distance: 177.1
click at [529, 730] on td "Attended session | [PERSON_NAME] Academic Mentorship | Occurred on [DATE] | 60 …" at bounding box center [598, 704] width 564 height 55
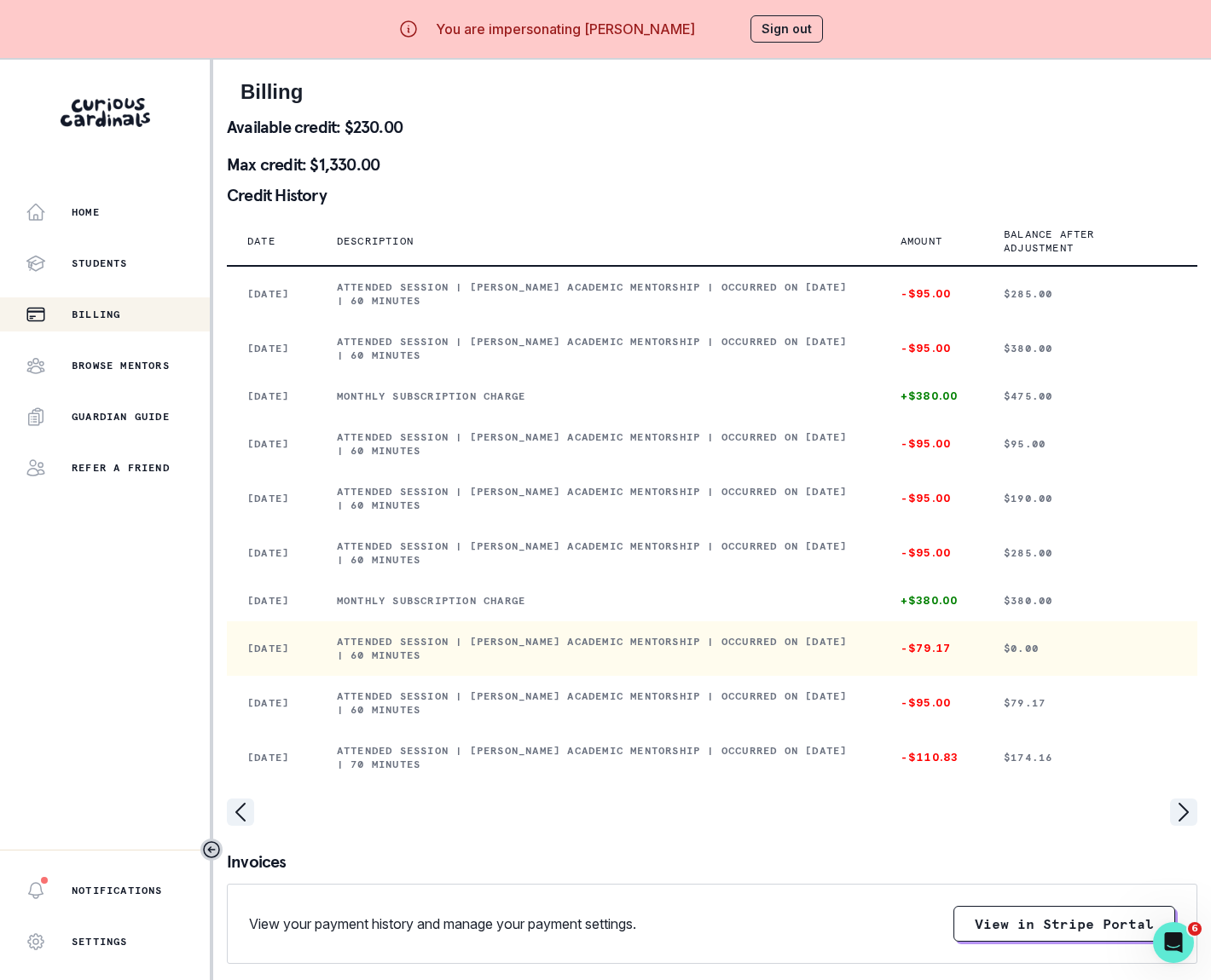
drag, startPoint x: 355, startPoint y: 676, endPoint x: 533, endPoint y: 693, distance: 178.8
click at [533, 662] on p "Attended session | [PERSON_NAME] Academic Mentorship | Occurred on [DATE] | 60 …" at bounding box center [597, 649] width 523 height 27
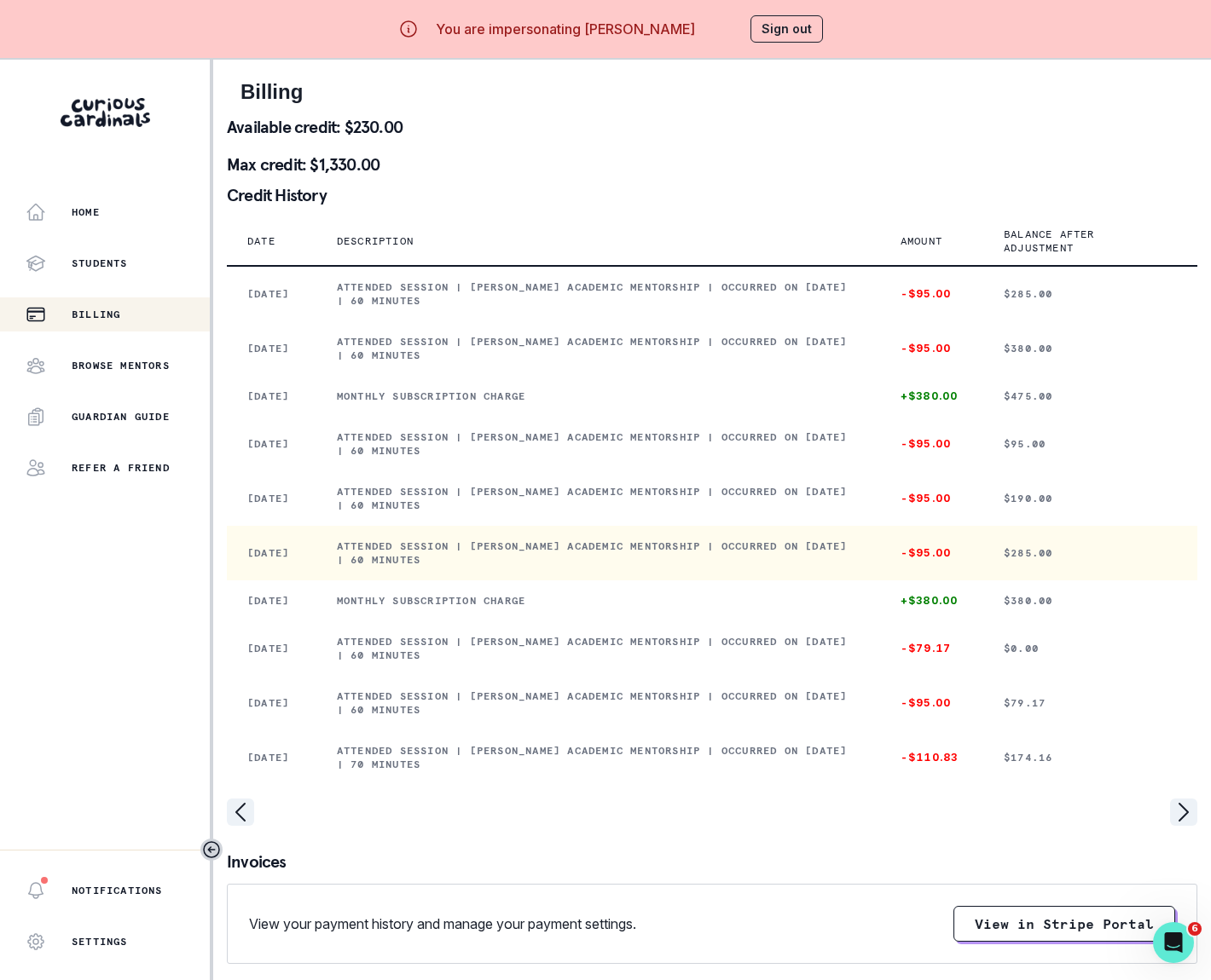
drag, startPoint x: 349, startPoint y: 564, endPoint x: 515, endPoint y: 577, distance: 166.5
click at [515, 577] on td "Attended session | [PERSON_NAME] Academic Mentorship | Occurred on [DATE] | 60 …" at bounding box center [598, 554] width 564 height 55
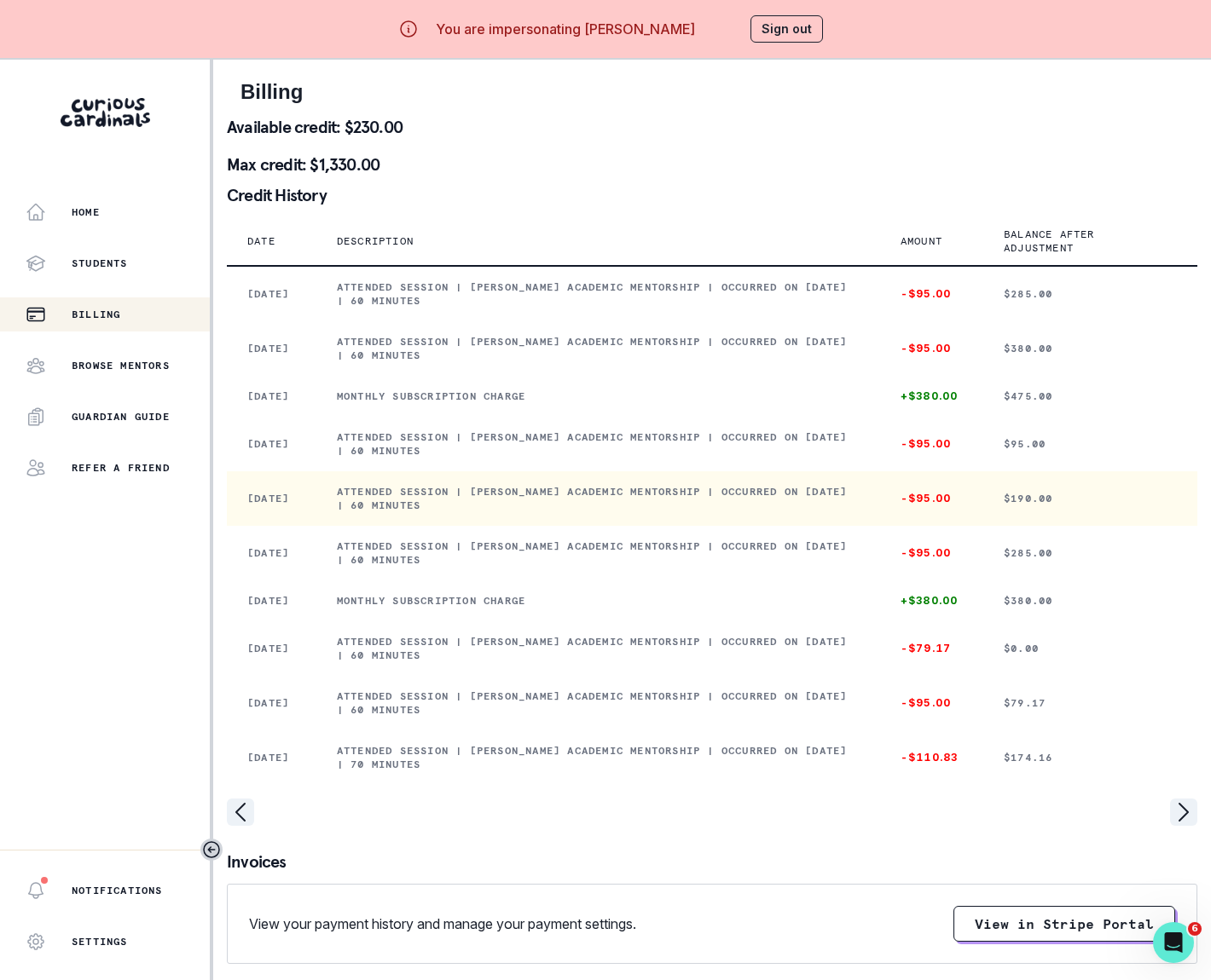
drag, startPoint x: 348, startPoint y: 512, endPoint x: 517, endPoint y: 534, distance: 170.4
click at [517, 526] on td "Attended session | [PERSON_NAME] Academic Mentorship | Occurred on [DATE] | 60 …" at bounding box center [598, 499] width 564 height 55
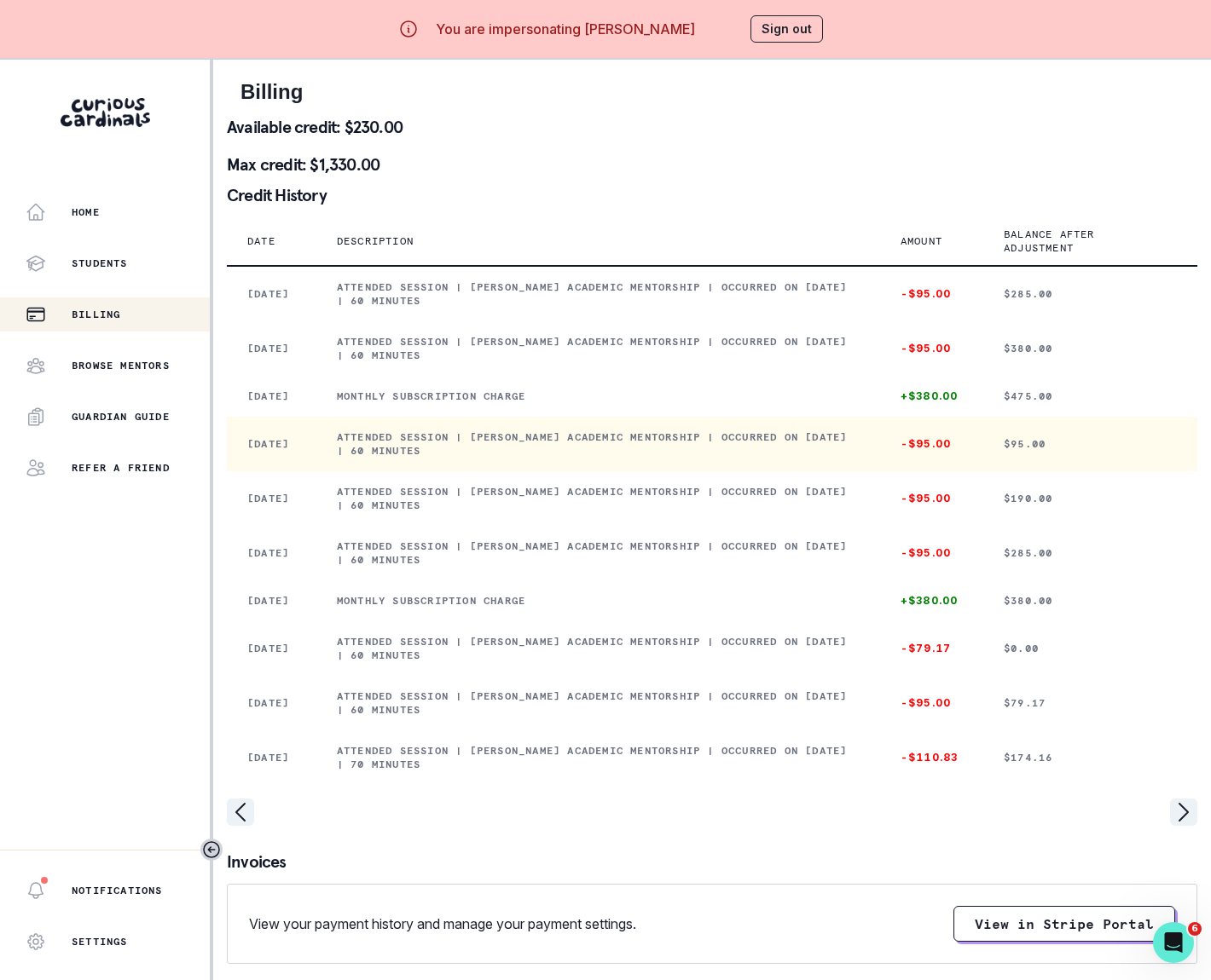
drag, startPoint x: 352, startPoint y: 451, endPoint x: 536, endPoint y: 475, distance: 185.6
click at [536, 471] on td "Attended session | [PERSON_NAME] Academic Mentorship | Occurred on [DATE] | 60 …" at bounding box center [598, 445] width 564 height 55
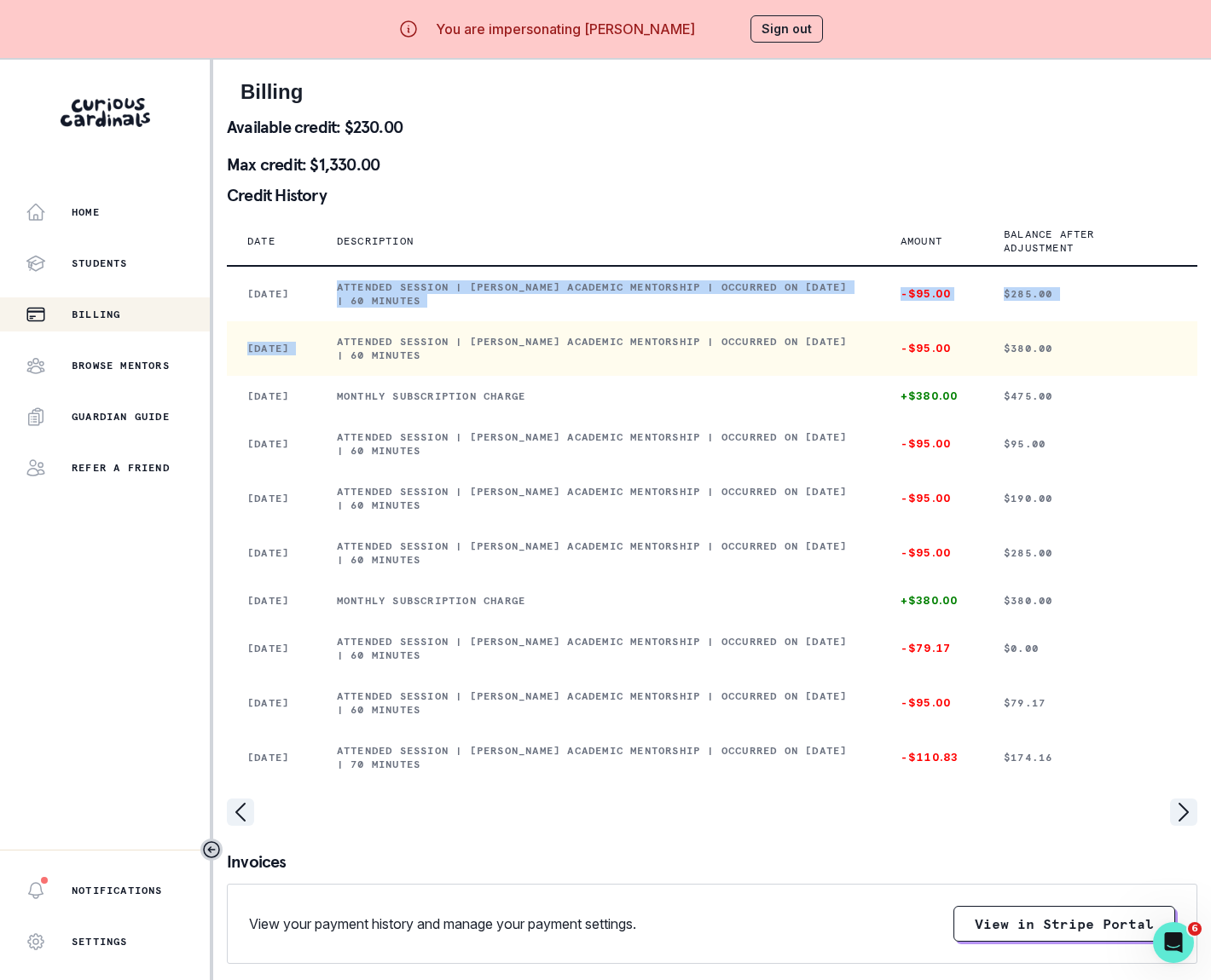
drag, startPoint x: 351, startPoint y: 288, endPoint x: 526, endPoint y: 324, distance: 178.7
click at [526, 324] on tbody "[DATE] Attended session | [PERSON_NAME] Academic Mentorship | Occurred on [DATE…" at bounding box center [711, 525] width 970 height 519
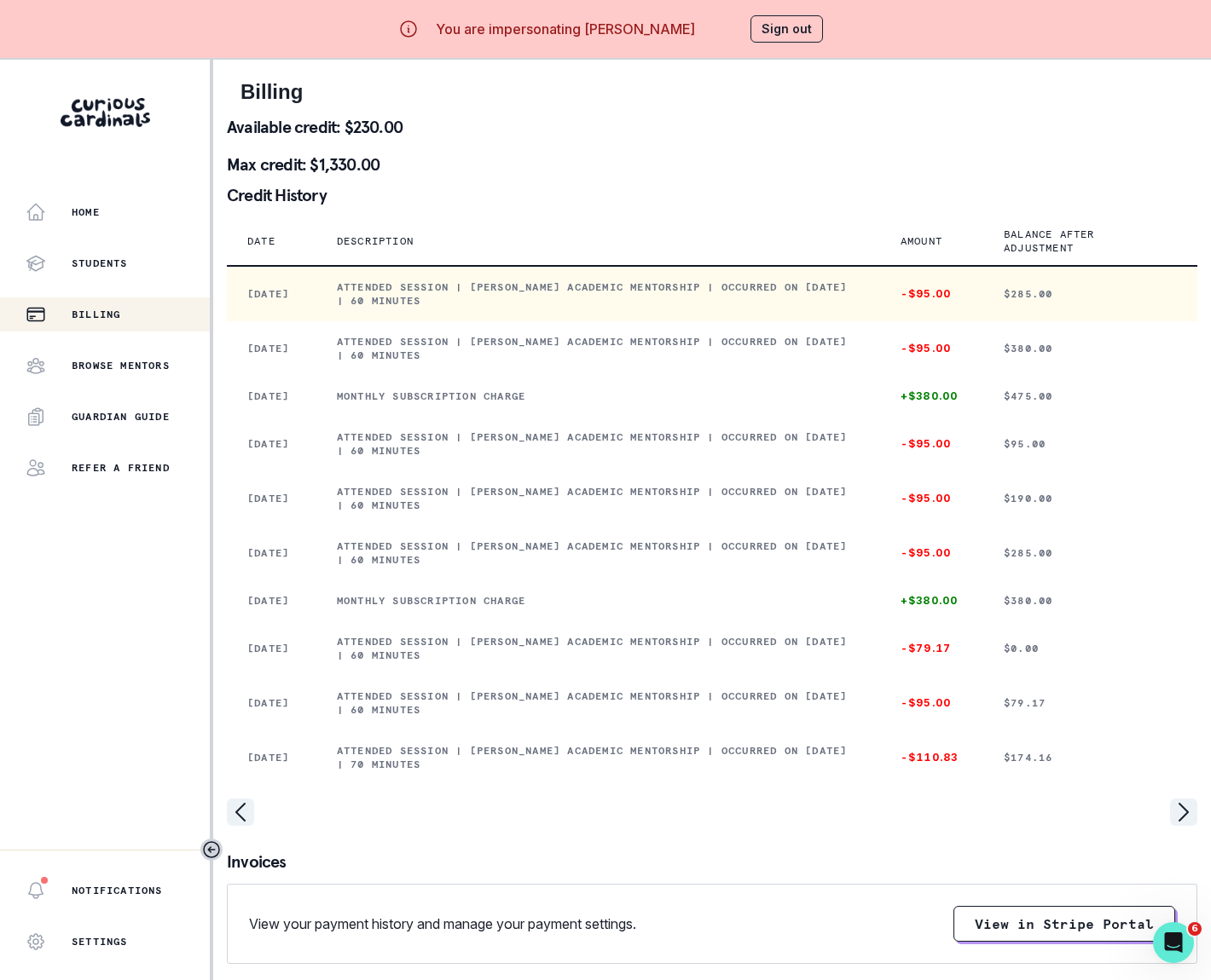
click at [352, 284] on p "Attended session | [PERSON_NAME] Academic Mentorship | Occurred on [DATE] | 60 …" at bounding box center [597, 294] width 523 height 27
drag, startPoint x: 352, startPoint y: 285, endPoint x: 573, endPoint y: 305, distance: 221.9
click at [573, 305] on p "Attended session | [PERSON_NAME] Academic Mentorship | Occurred on [DATE] | 60 …" at bounding box center [597, 294] width 523 height 27
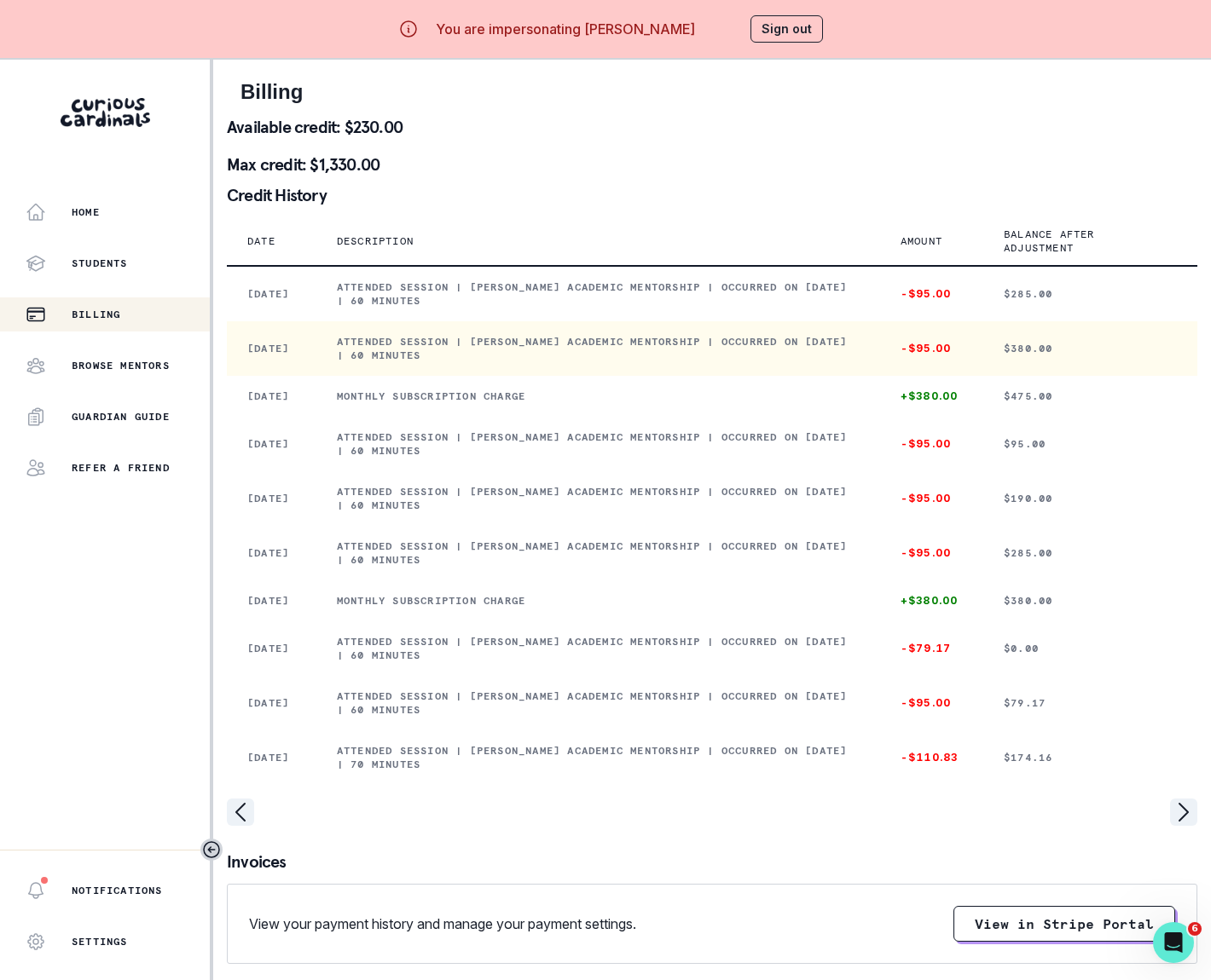
drag, startPoint x: 354, startPoint y: 339, endPoint x: 551, endPoint y: 359, distance: 198.0
click at [551, 359] on p "Attended session | [PERSON_NAME] Academic Mentorship | Occurred on [DATE] | 60 …" at bounding box center [597, 348] width 523 height 27
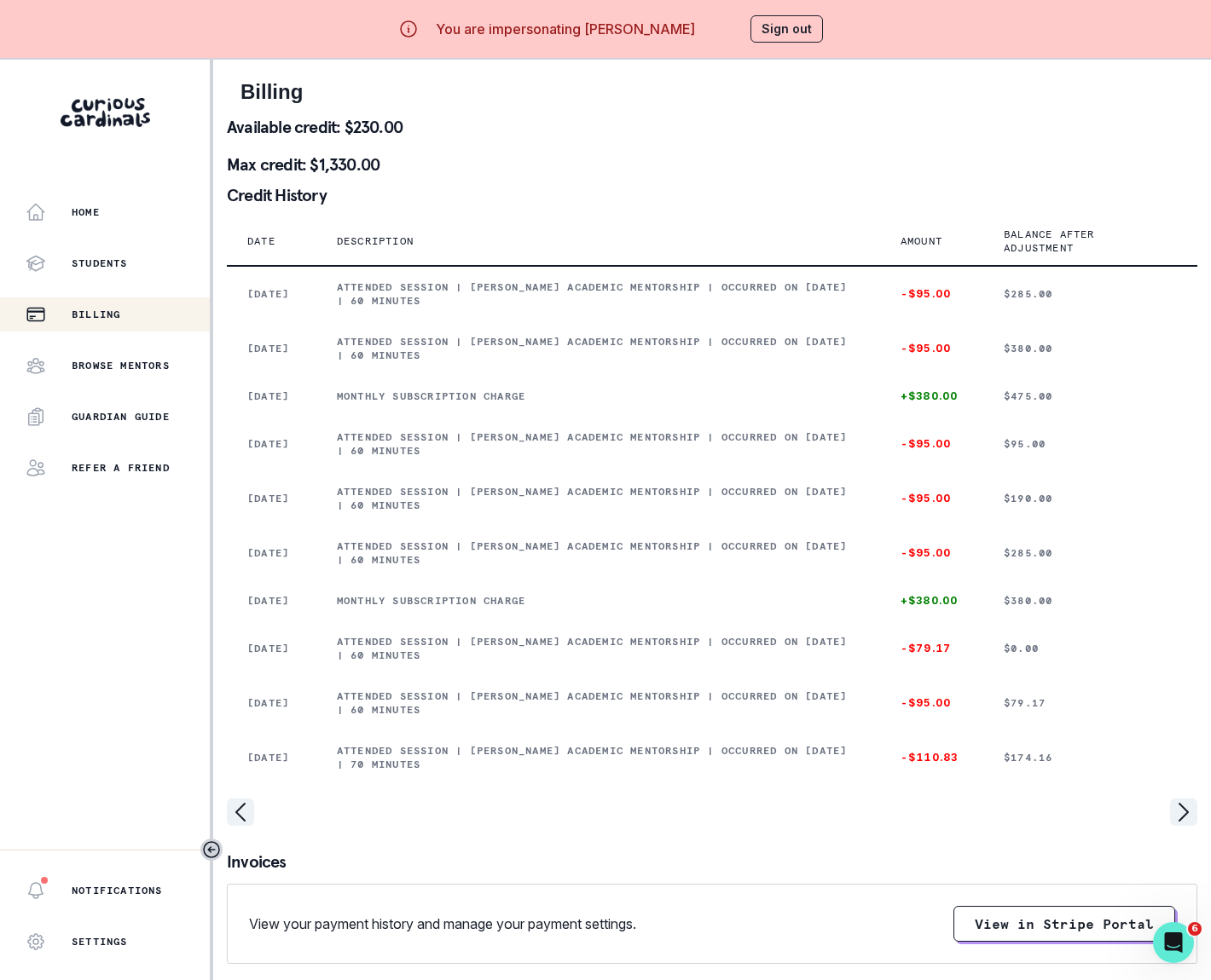
click at [361, 853] on div at bounding box center [711, 840] width 970 height 27
click at [243, 826] on icon "page left" at bounding box center [240, 813] width 27 height 27
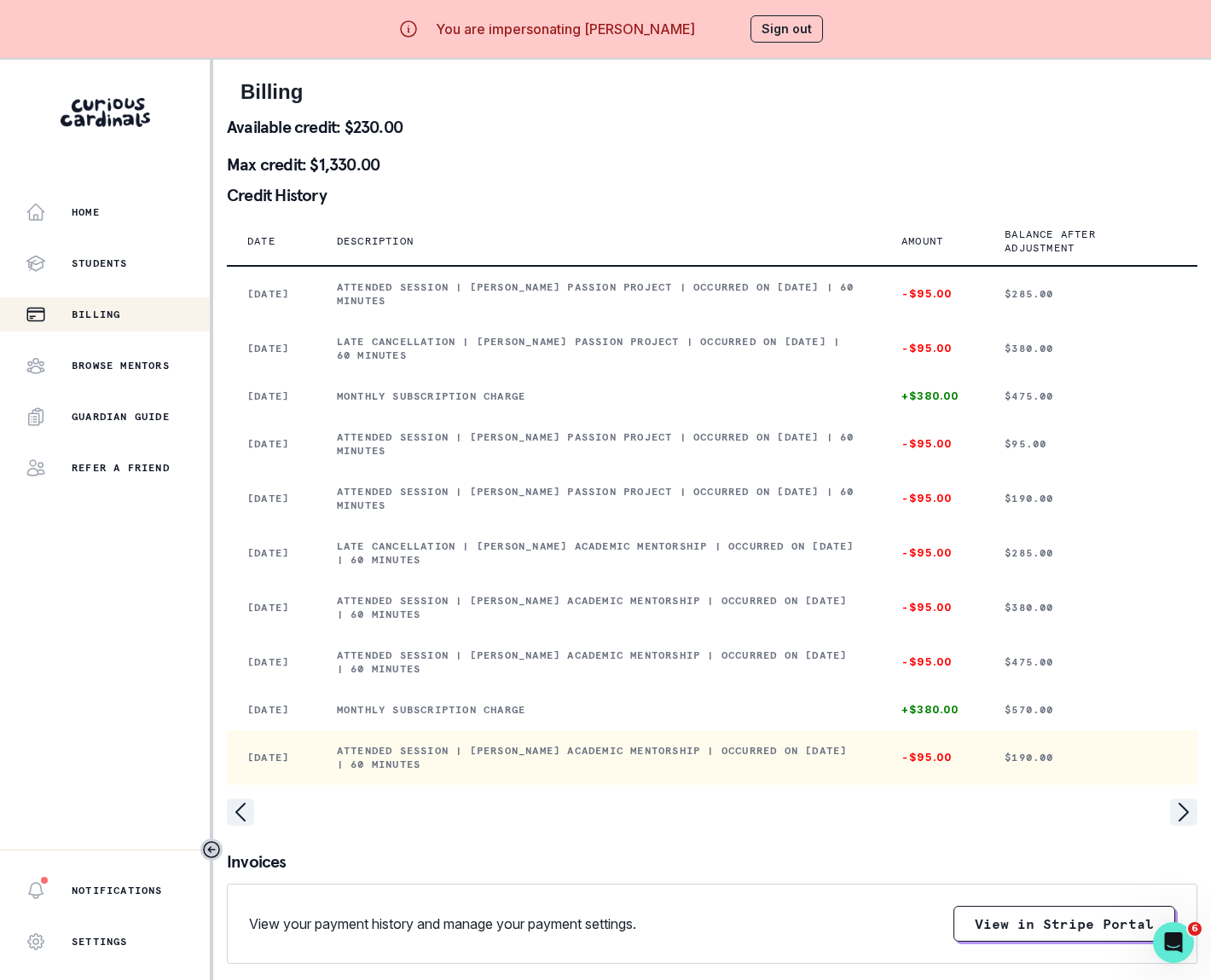
click at [358, 771] on p "Attended session | [PERSON_NAME] Academic Mentorship | Occurred on [DATE] | 60 …" at bounding box center [598, 758] width 524 height 27
drag, startPoint x: 352, startPoint y: 788, endPoint x: 584, endPoint y: 810, distance: 233.0
click at [583, 785] on td "Attended session | [PERSON_NAME] Academic Mentorship | Occurred on [DATE] | 60 …" at bounding box center [599, 758] width 565 height 55
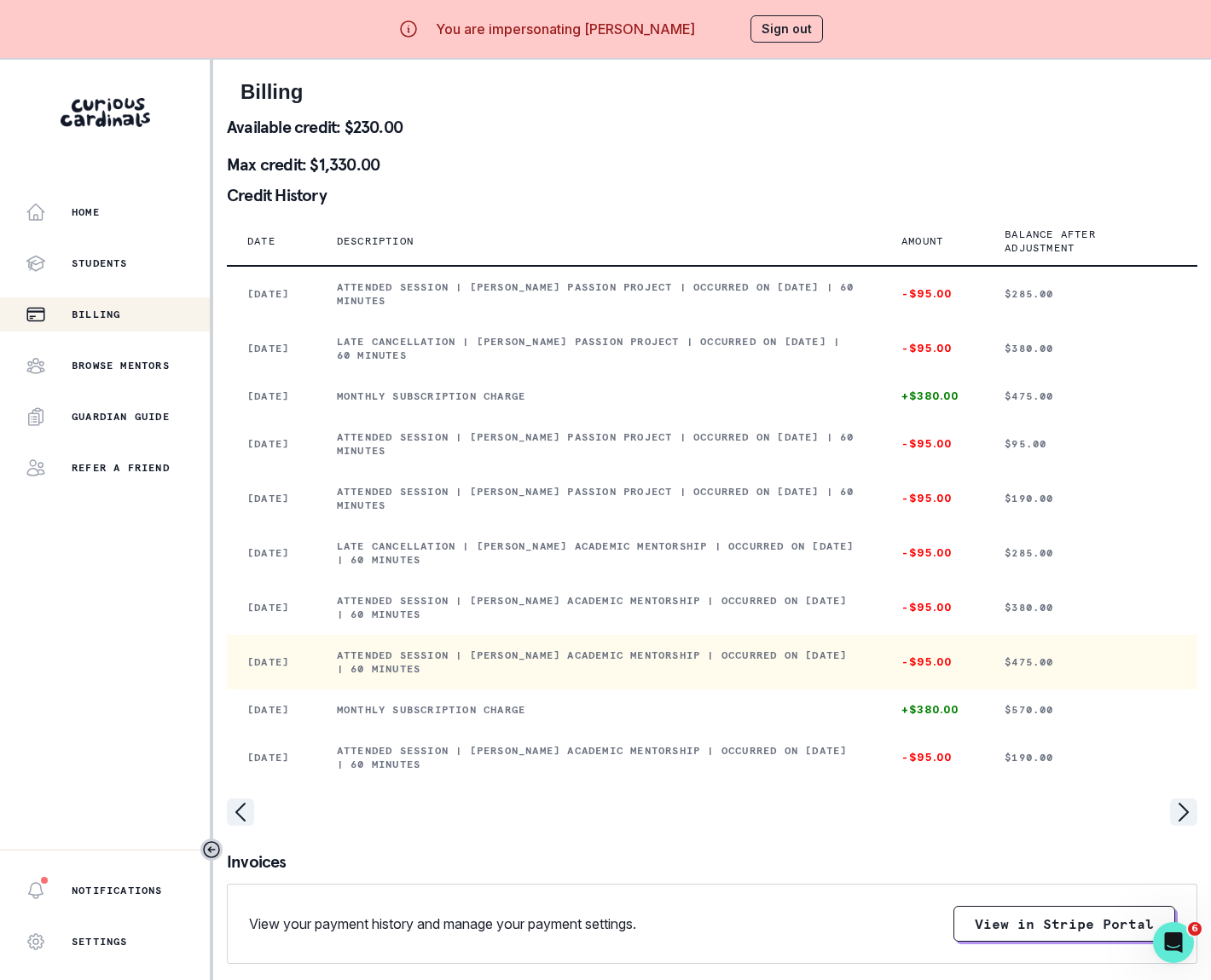
drag, startPoint x: 352, startPoint y: 672, endPoint x: 571, endPoint y: 701, distance: 220.9
click at [571, 690] on td "Attended session | [PERSON_NAME] Academic Mentorship | Occurred on [DATE] | 60 …" at bounding box center [599, 662] width 565 height 55
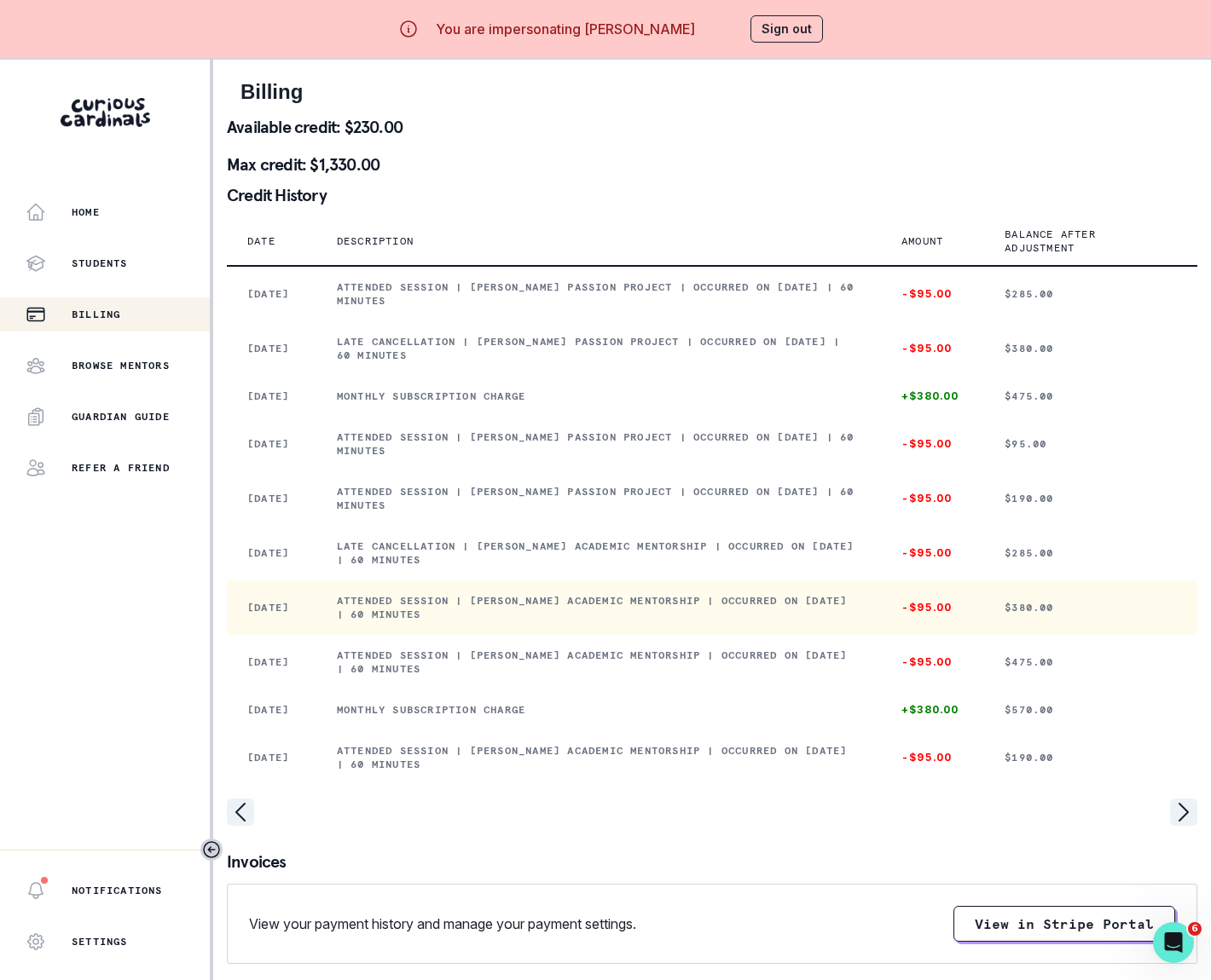
drag, startPoint x: 348, startPoint y: 612, endPoint x: 529, endPoint y: 642, distance: 183.5
click at [529, 635] on td "Attended session | [PERSON_NAME] Academic Mentorship | Occurred on [DATE] | 60 …" at bounding box center [599, 608] width 565 height 55
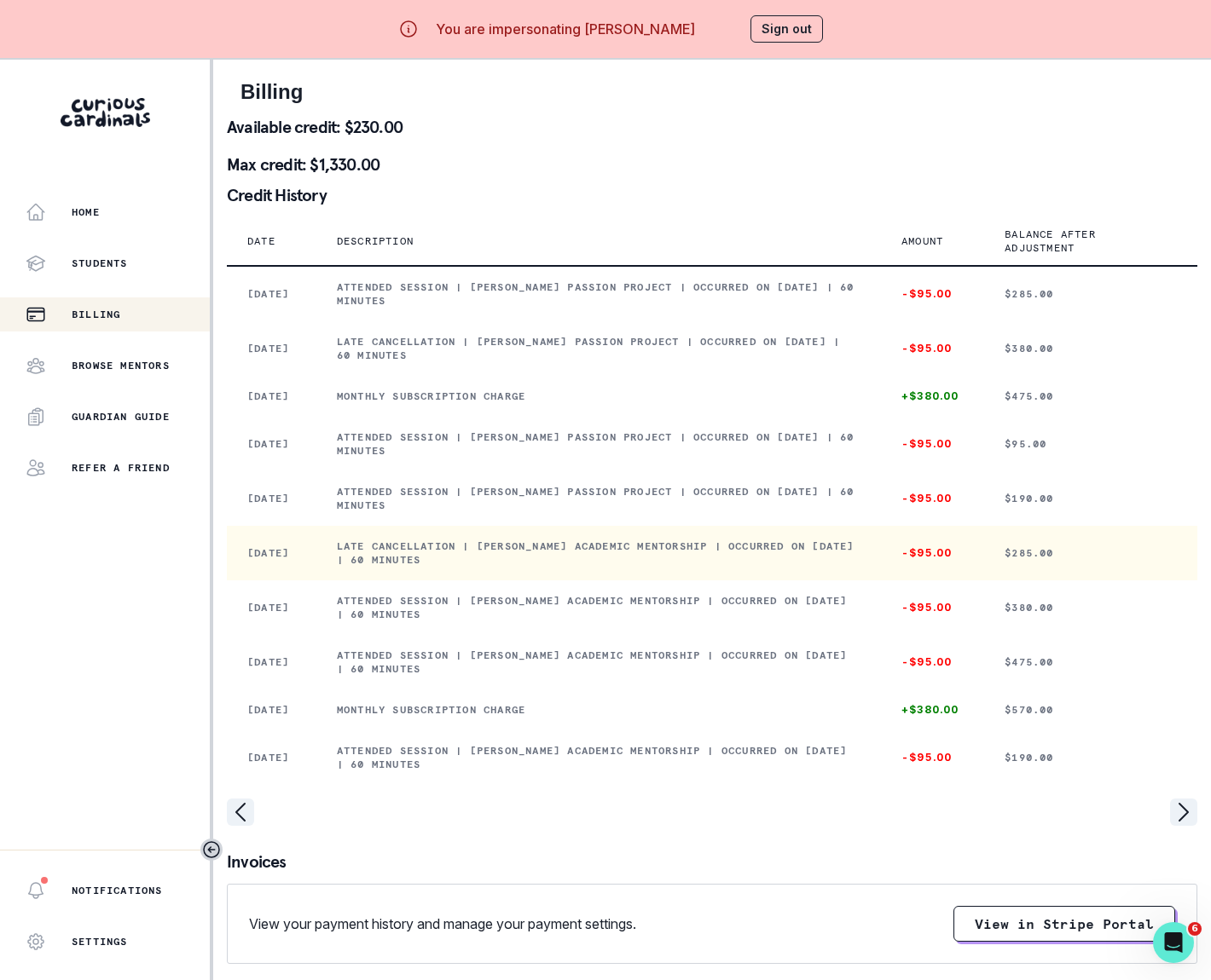
drag, startPoint x: 352, startPoint y: 567, endPoint x: 537, endPoint y: 581, distance: 185.5
click at [537, 567] on p "Late cancellation | [PERSON_NAME] Academic Mentorship | Occurred on [DATE] | 60…" at bounding box center [598, 554] width 524 height 27
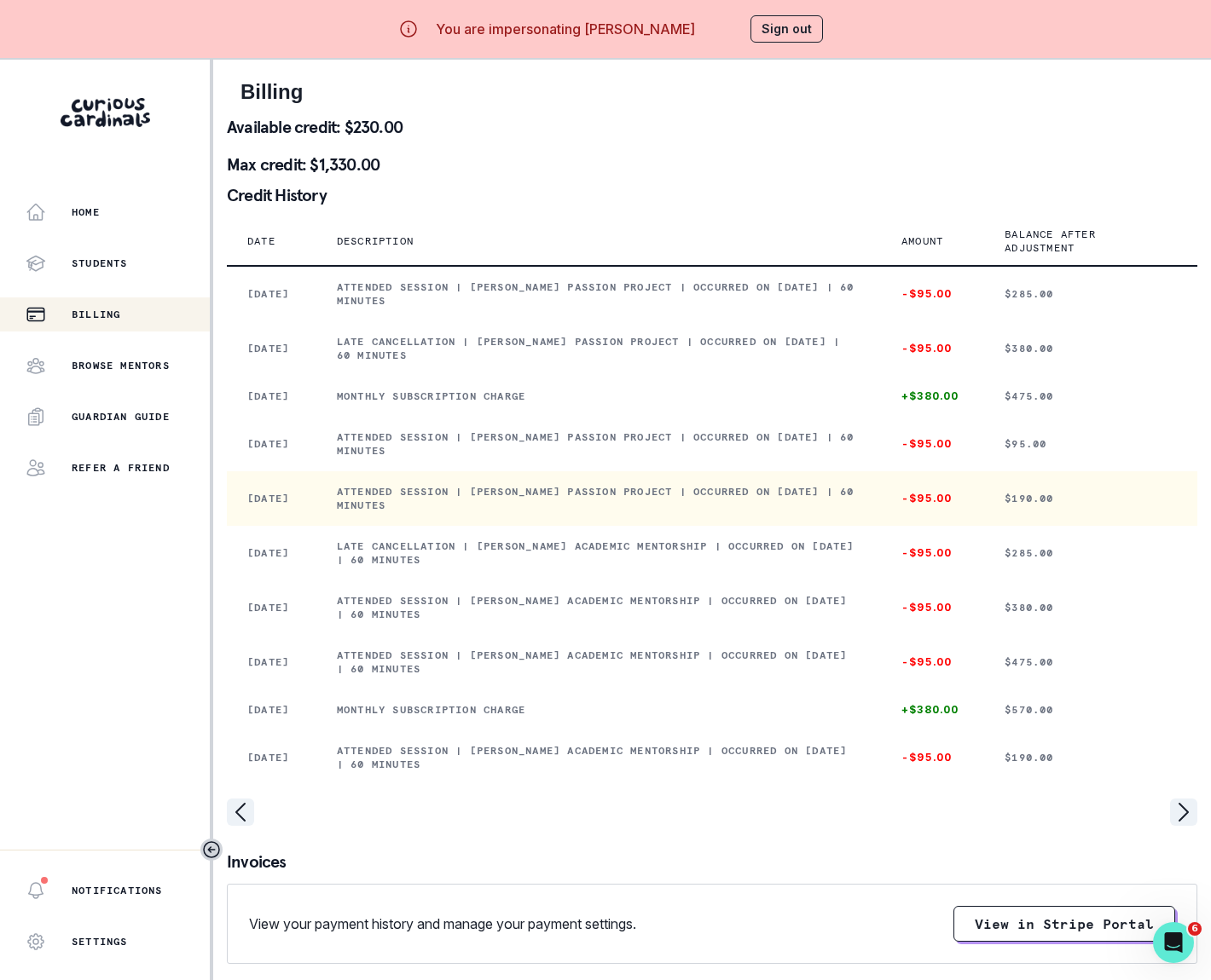
drag, startPoint x: 349, startPoint y: 509, endPoint x: 491, endPoint y: 533, distance: 144.0
click at [493, 526] on td "Attended session | [PERSON_NAME] Passion Project | Occurred on [DATE] | 60 minu…" at bounding box center [599, 499] width 565 height 55
drag, startPoint x: 352, startPoint y: 458, endPoint x: 482, endPoint y: 495, distance: 135.2
click at [502, 471] on td "Attended session | [PERSON_NAME] Passion Project | Occurred on [DATE] | 60 minu…" at bounding box center [599, 445] width 565 height 55
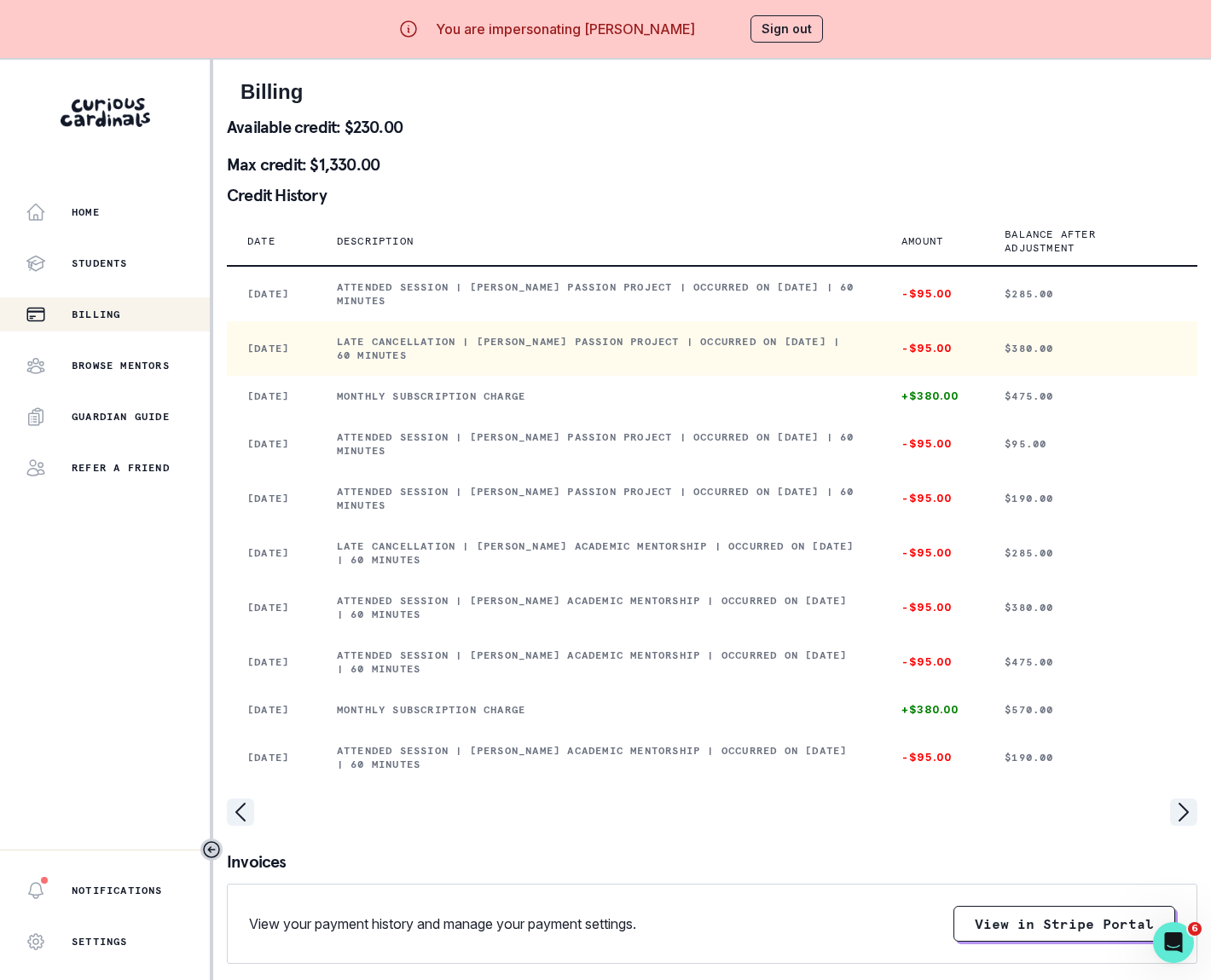
drag, startPoint x: 349, startPoint y: 345, endPoint x: 560, endPoint y: 362, distance: 211.7
click at [536, 362] on td "Late cancellation | [PERSON_NAME] Passion Project | Occurred on [DATE] | 60 min…" at bounding box center [599, 348] width 565 height 55
drag, startPoint x: 21, startPoint y: 420, endPoint x: 475, endPoint y: 348, distance: 459.7
click at [475, 348] on p "Late cancellation | [PERSON_NAME] Passion Project | Occurred on [DATE] | 60 min…" at bounding box center [598, 348] width 524 height 27
drag, startPoint x: 352, startPoint y: 288, endPoint x: 500, endPoint y: 330, distance: 153.8
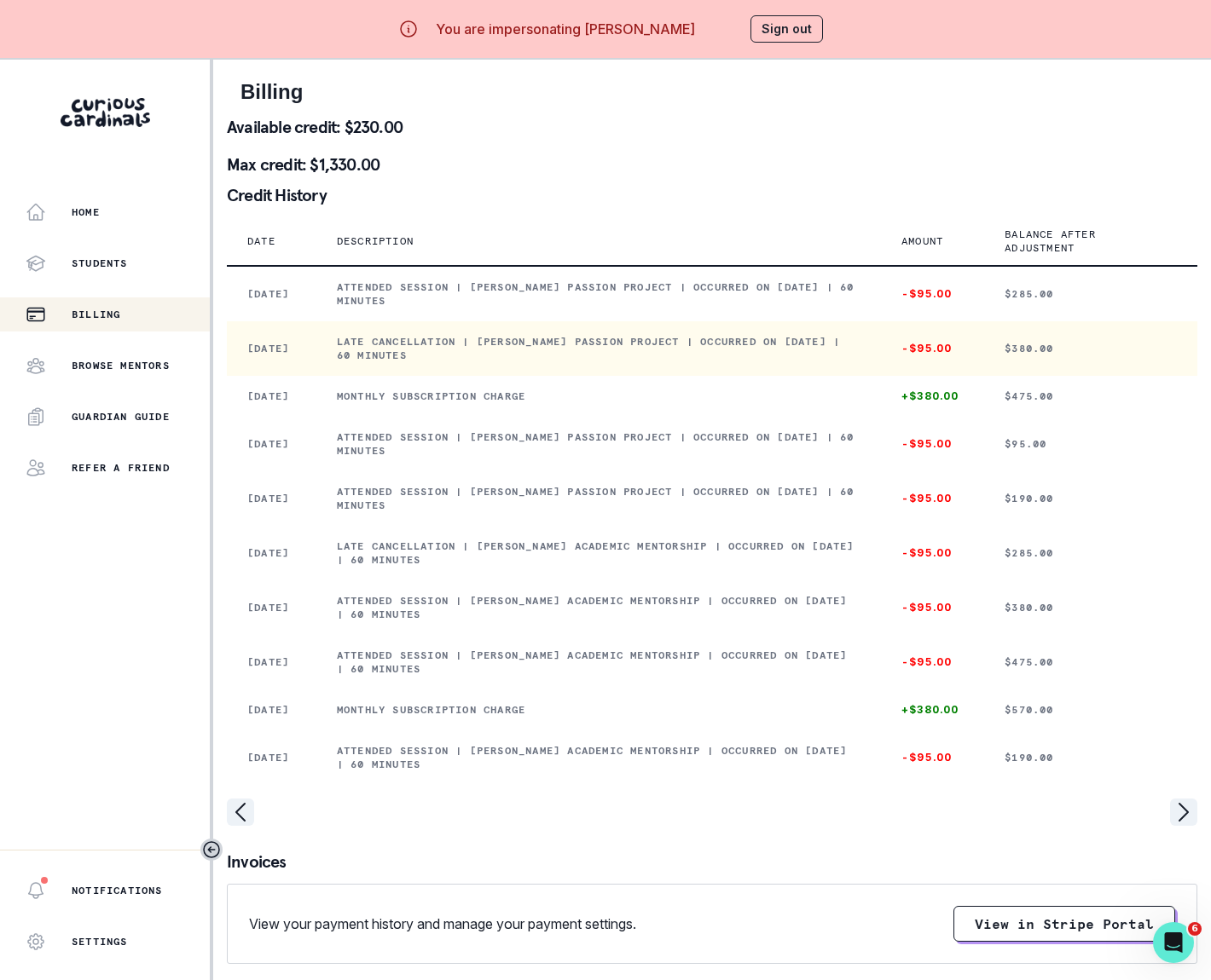
click at [509, 321] on td "Attended session | [PERSON_NAME] Passion Project | Occurred on [DATE] | 60 minu…" at bounding box center [599, 293] width 565 height 56
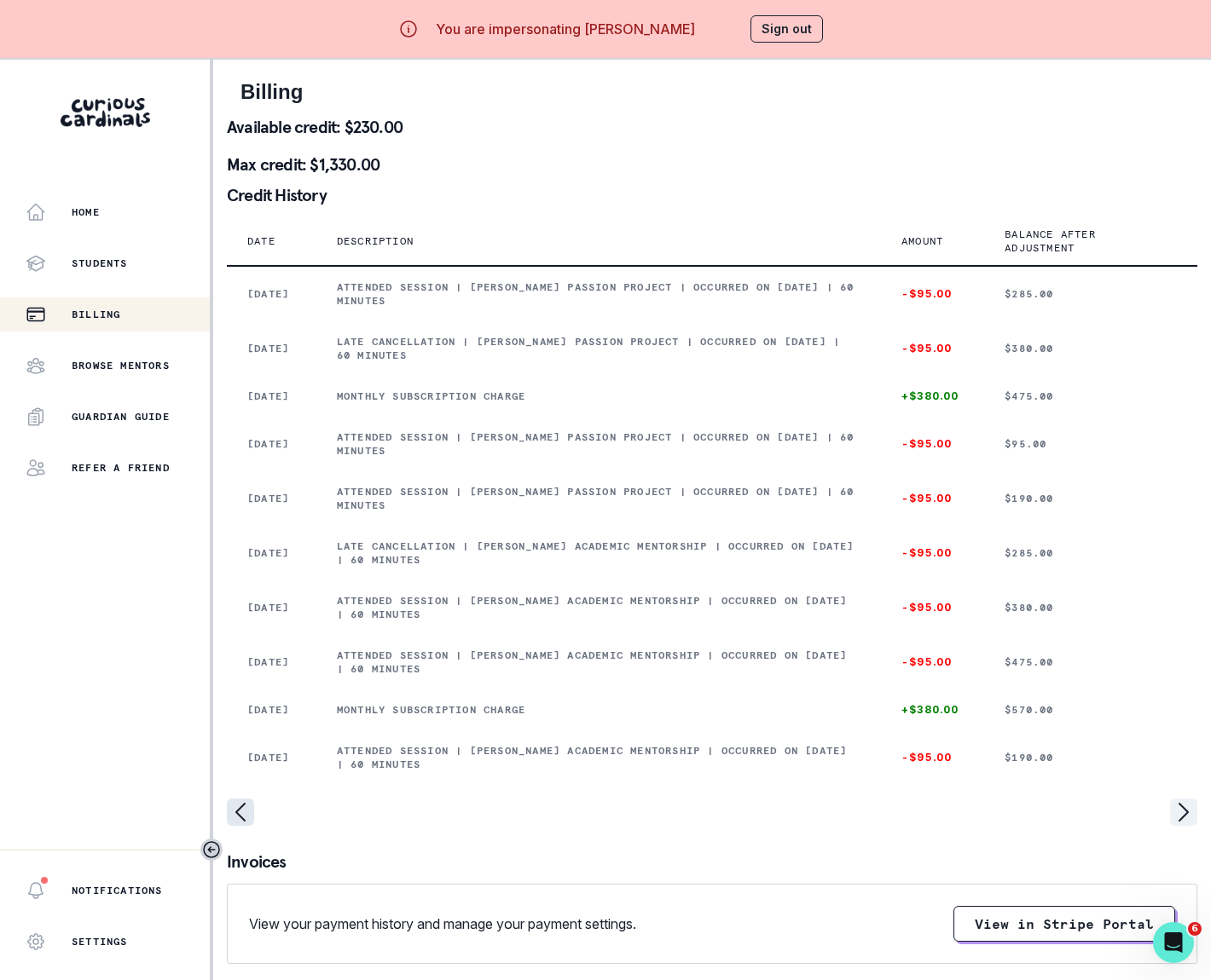
click at [232, 826] on icon "page left" at bounding box center [240, 813] width 27 height 27
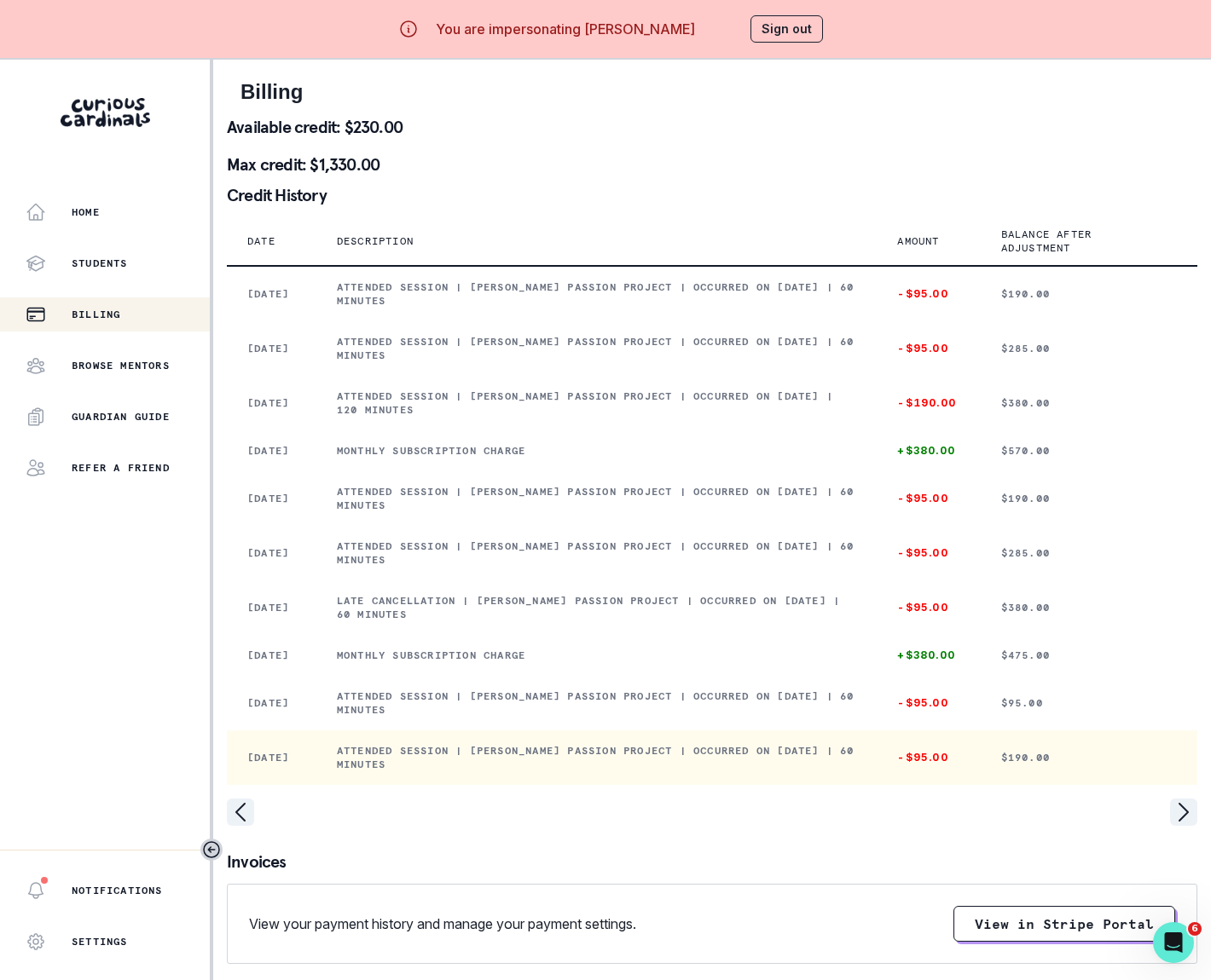
drag, startPoint x: 355, startPoint y: 786, endPoint x: 509, endPoint y: 799, distance: 154.5
click at [509, 771] on p "Attended session | [PERSON_NAME] Passion Project | Occurred on [DATE] | 60 minu…" at bounding box center [596, 758] width 520 height 27
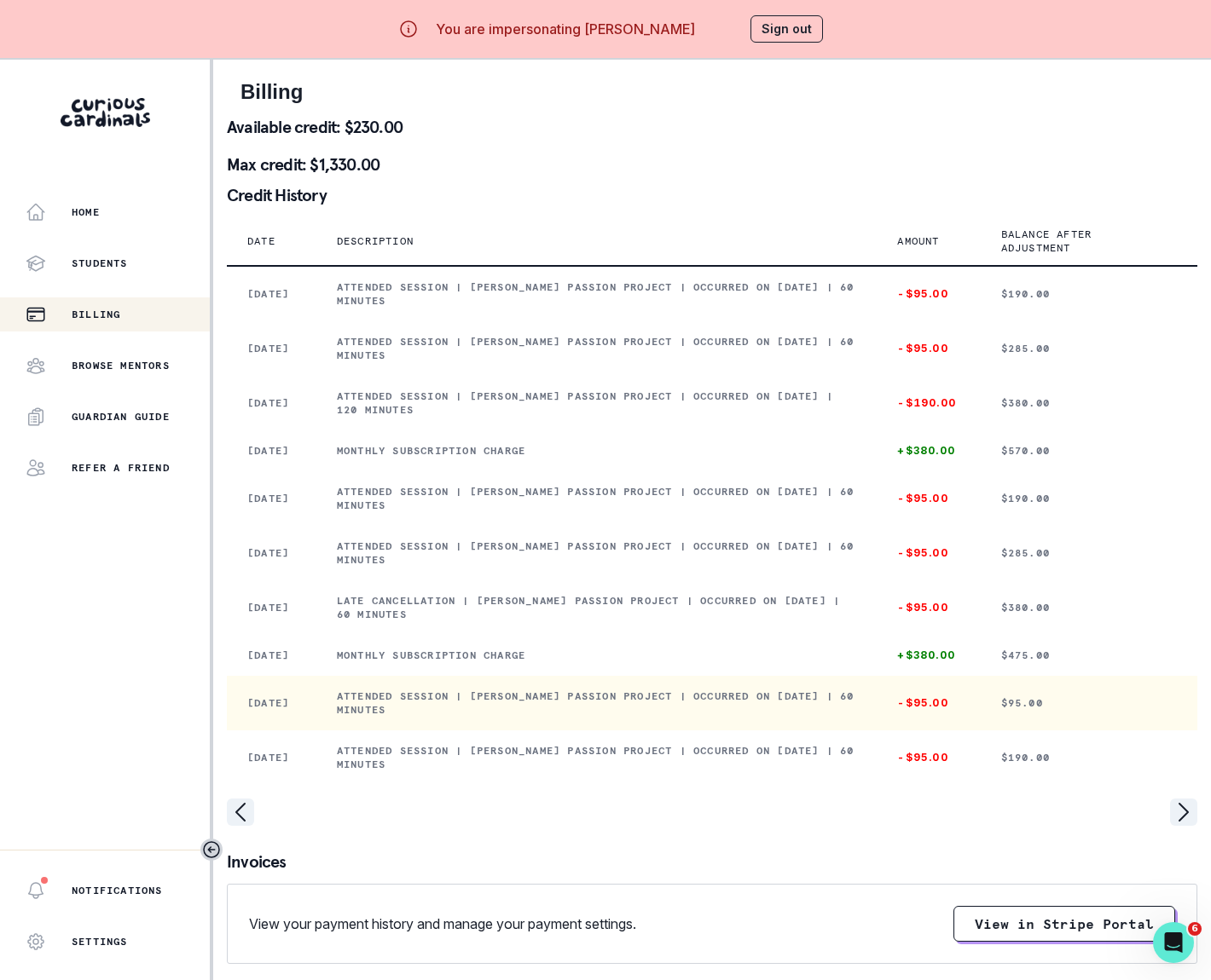
drag, startPoint x: 348, startPoint y: 728, endPoint x: 496, endPoint y: 762, distance: 151.9
click at [496, 730] on td "Attended session | [PERSON_NAME] Passion Project | Occurred on [DATE] | 60 minu…" at bounding box center [597, 704] width 561 height 55
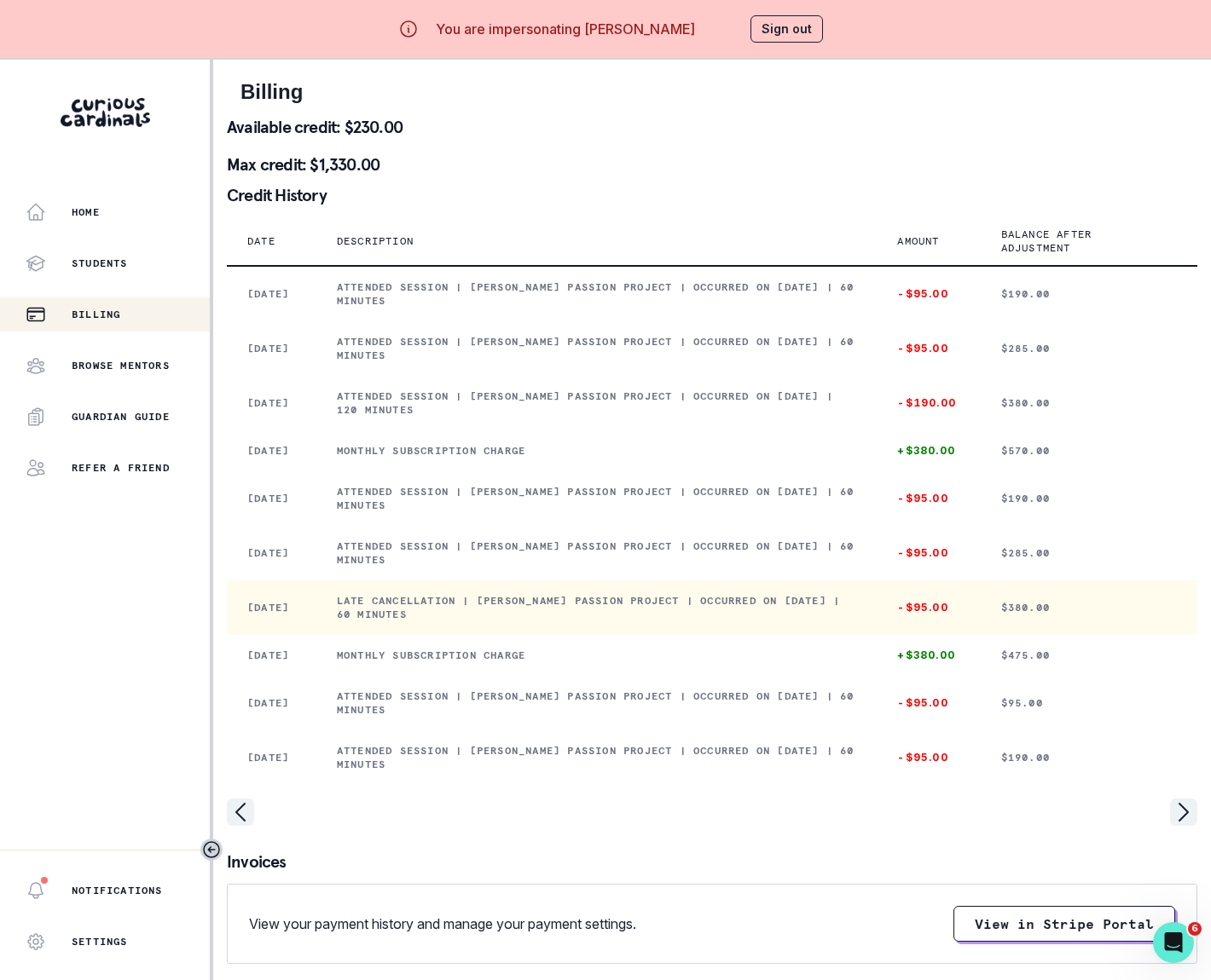
drag, startPoint x: 353, startPoint y: 621, endPoint x: 533, endPoint y: 636, distance: 180.6
click at [533, 621] on p "Late cancellation | [PERSON_NAME] Passion Project | Occurred on [DATE] | 60 min…" at bounding box center [596, 608] width 520 height 27
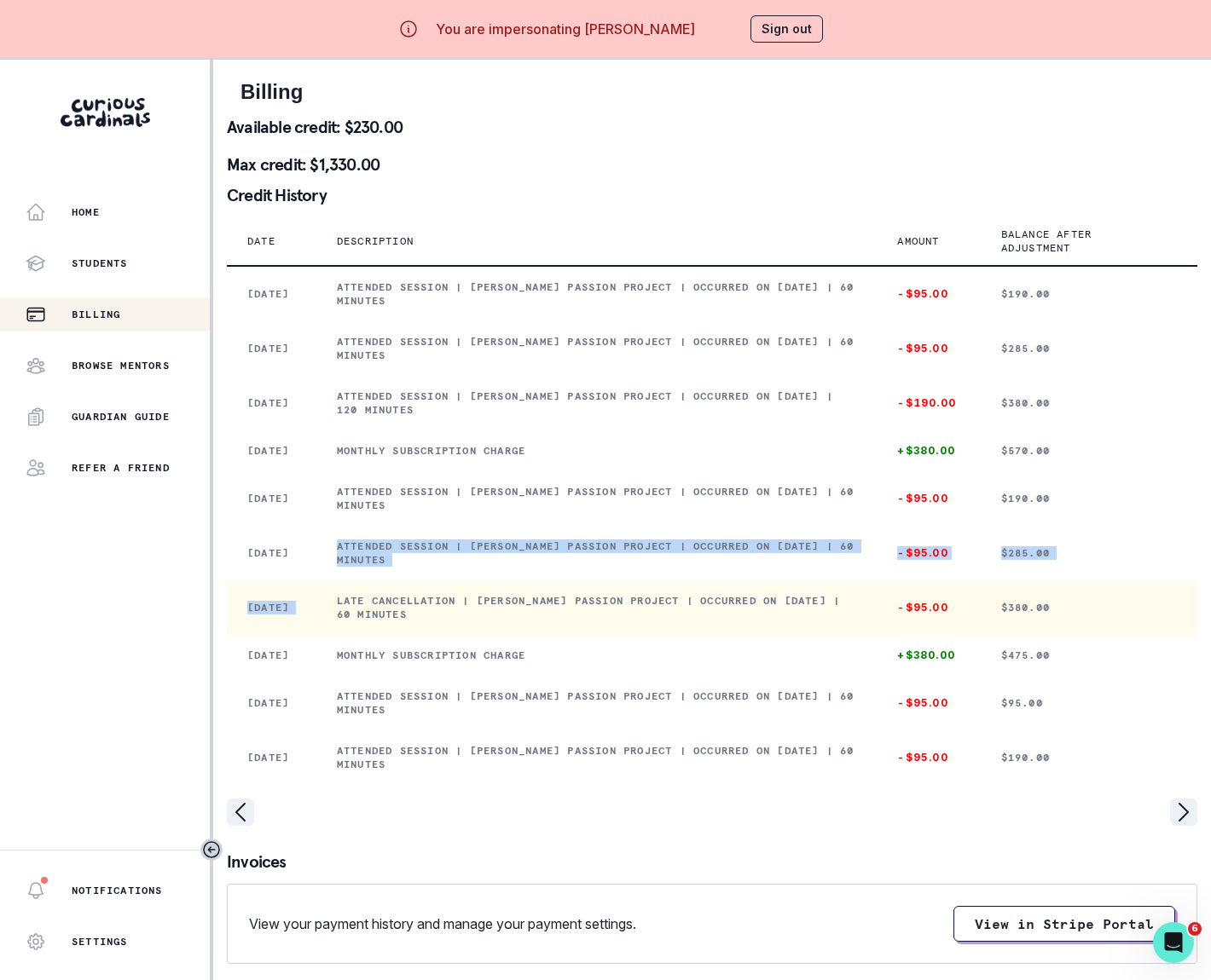
drag, startPoint x: 353, startPoint y: 568, endPoint x: 518, endPoint y: 600, distance: 168.1
click at [518, 600] on tbody "[DATE] Attended session | [PERSON_NAME] Passion Project | Occurred on [DATE] | …" at bounding box center [711, 525] width 970 height 519
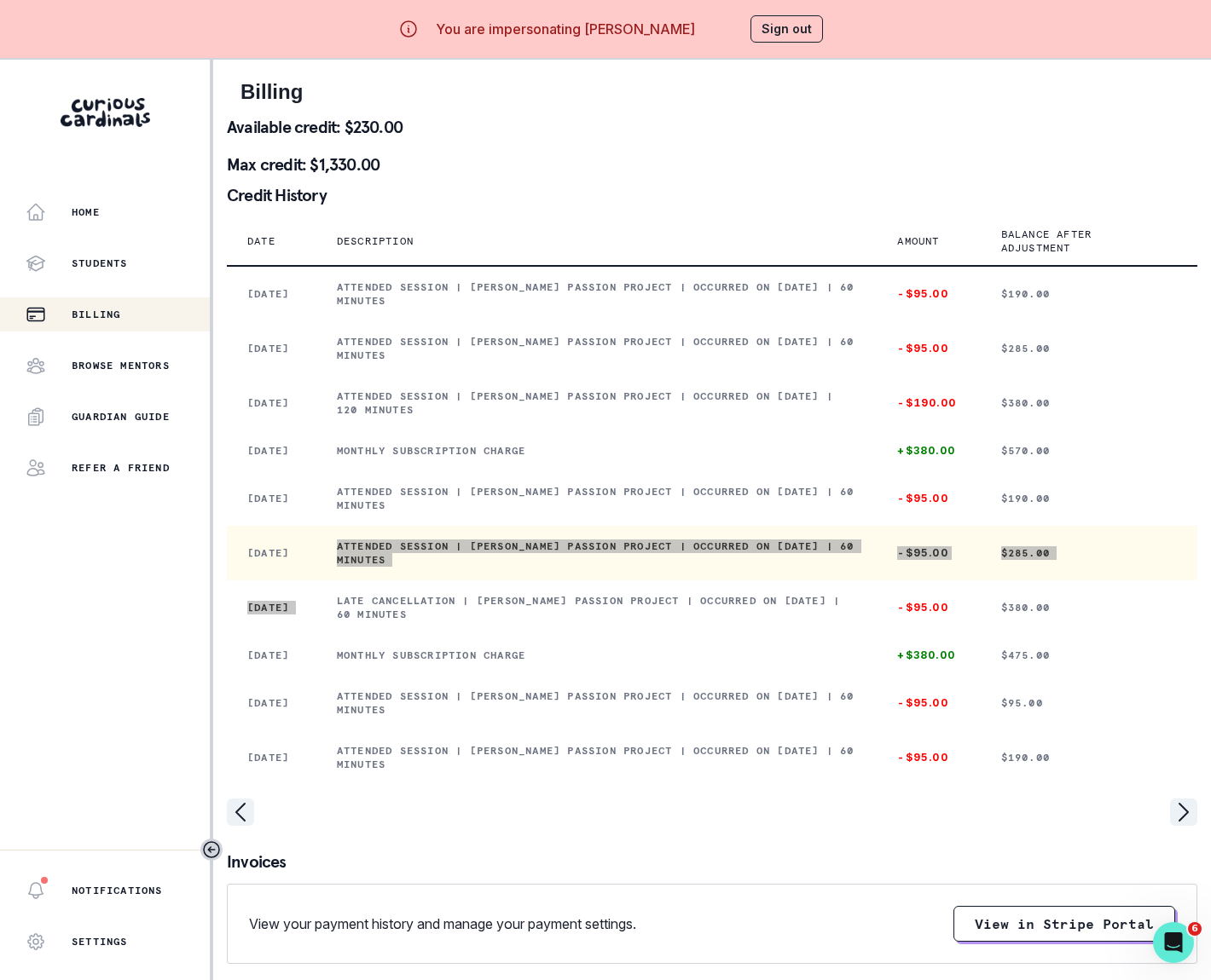
drag, startPoint x: 15, startPoint y: 587, endPoint x: 396, endPoint y: 574, distance: 381.2
click at [396, 567] on p "Attended session | [PERSON_NAME] Passion Project | Occurred on [DATE] | 60 minu…" at bounding box center [596, 554] width 520 height 27
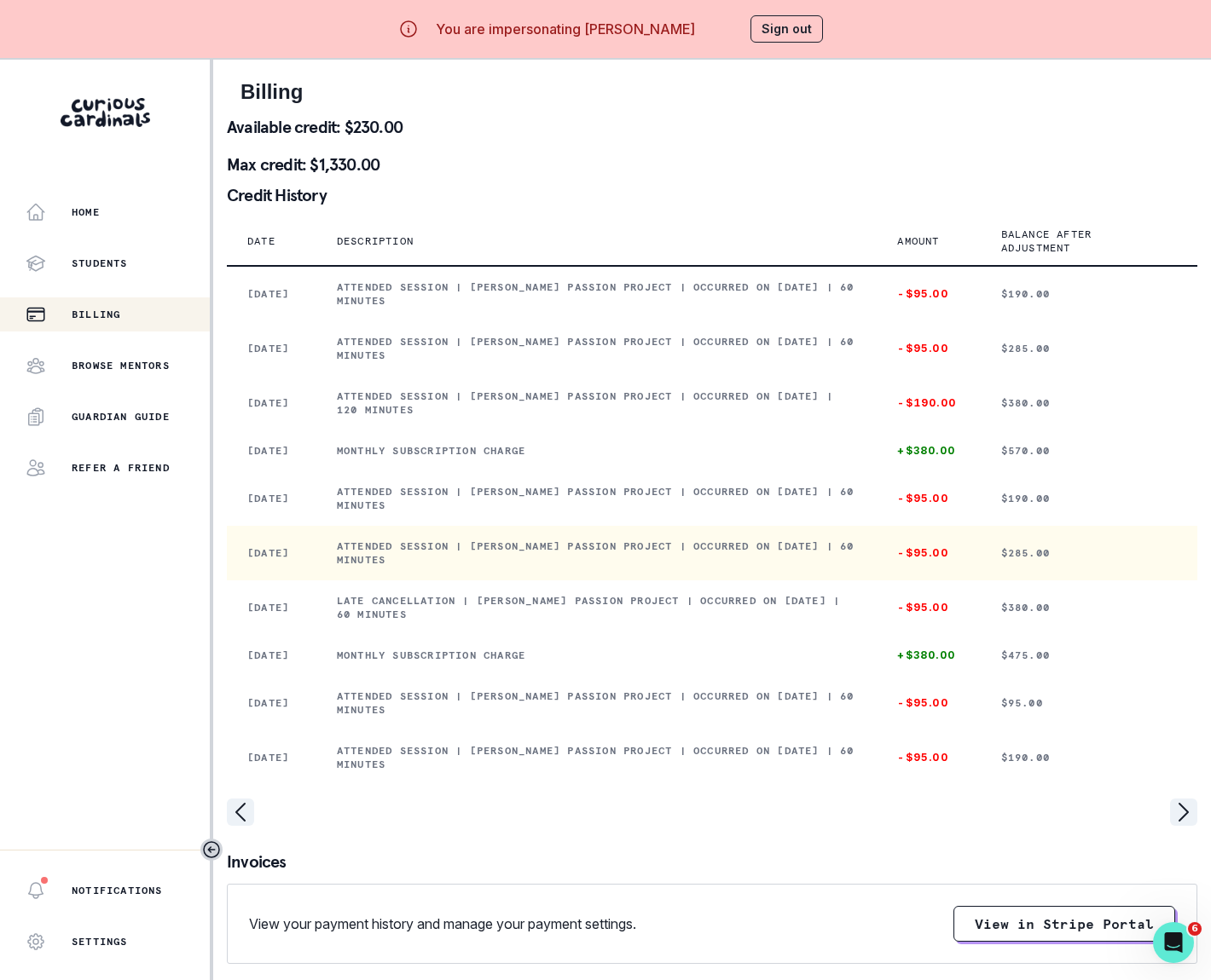
click at [356, 563] on p "Attended session | [PERSON_NAME] Passion Project | Occurred on [DATE] | 60 minu…" at bounding box center [596, 554] width 520 height 27
drag, startPoint x: 356, startPoint y: 563, endPoint x: 512, endPoint y: 587, distance: 157.8
click at [512, 580] on td "Attended session | [PERSON_NAME] Passion Project | Occurred on [DATE] | 60 minu…" at bounding box center [597, 554] width 561 height 55
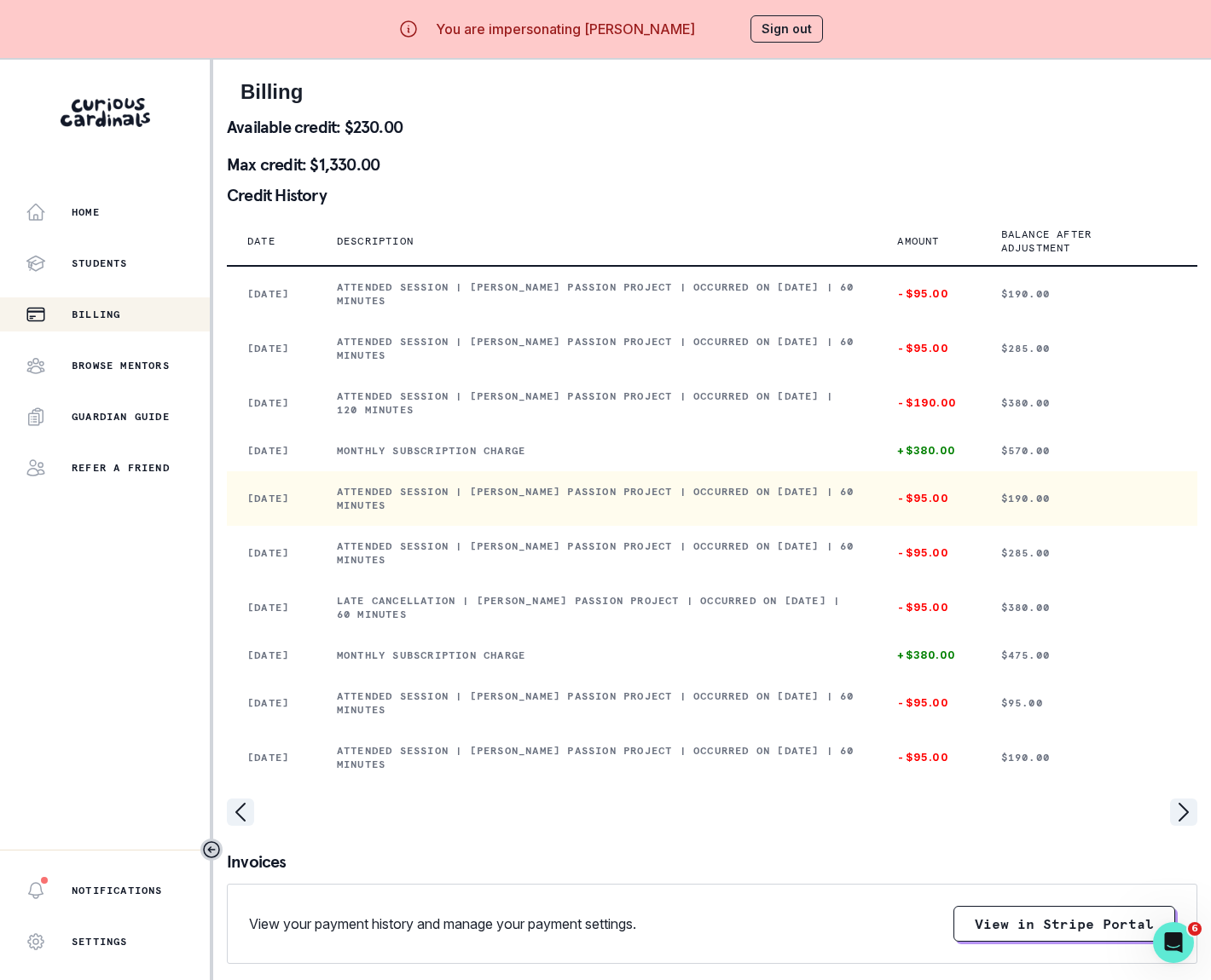
drag, startPoint x: 355, startPoint y: 508, endPoint x: 523, endPoint y: 525, distance: 168.9
click at [523, 512] on p "Attended session | [PERSON_NAME] Passion Project | Occurred on [DATE] | 60 minu…" at bounding box center [596, 499] width 520 height 27
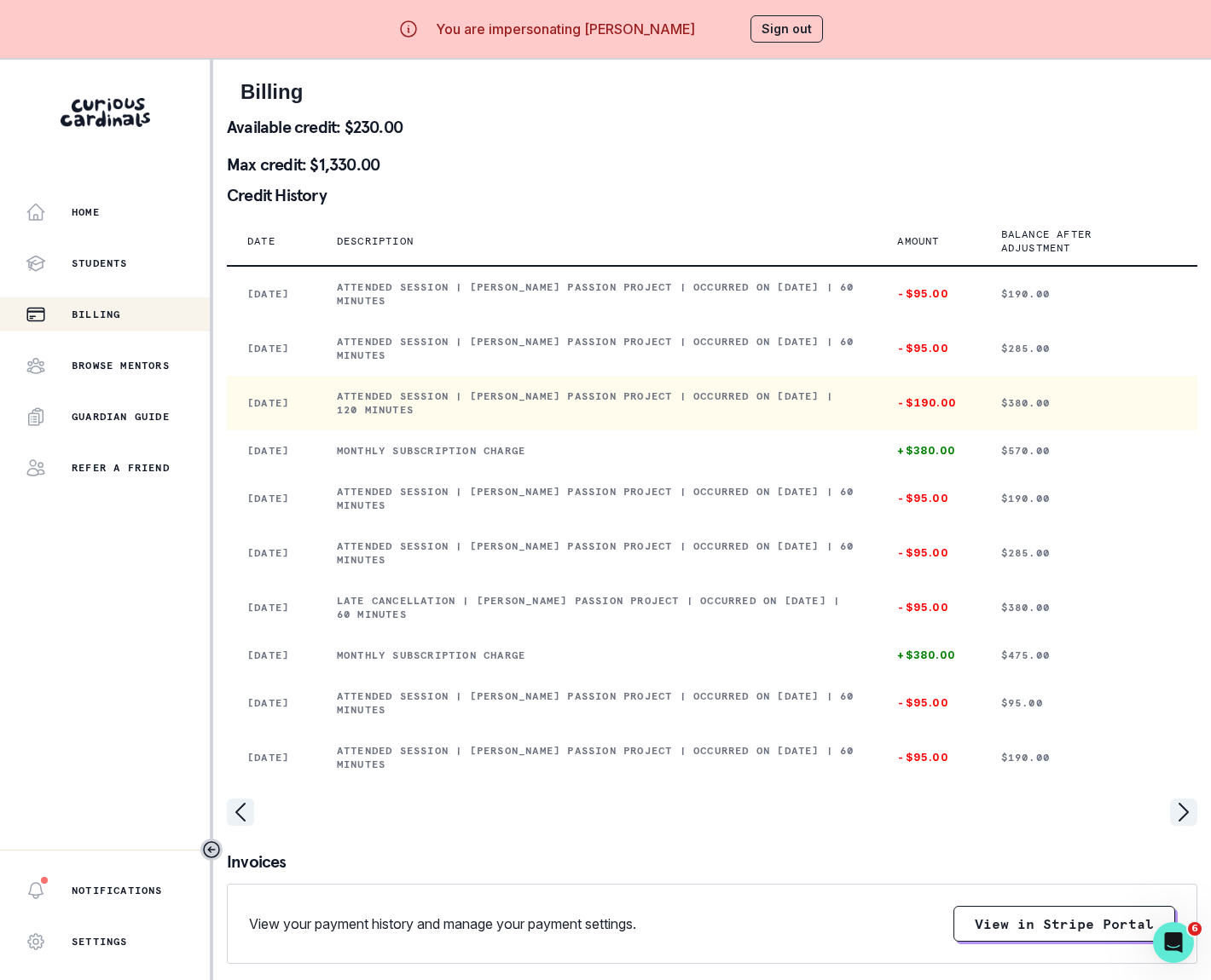
drag, startPoint x: 354, startPoint y: 394, endPoint x: 614, endPoint y: 421, distance: 261.4
click at [614, 421] on td "Attended session | [PERSON_NAME] Passion Project | Occurred on [DATE] | 120 min…" at bounding box center [597, 403] width 561 height 55
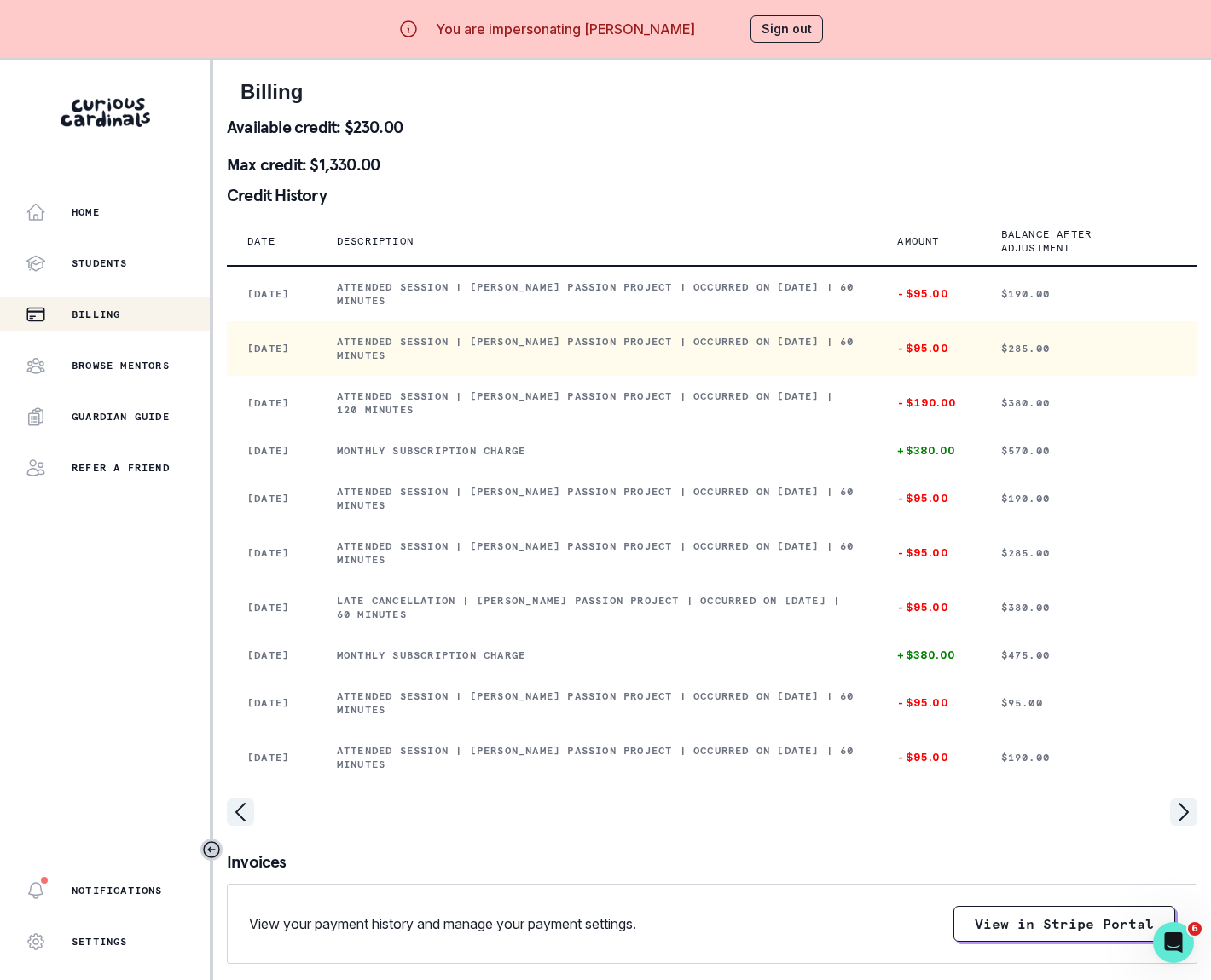
drag, startPoint x: 355, startPoint y: 342, endPoint x: 489, endPoint y: 363, distance: 135.6
click at [489, 363] on td "Attended session | [PERSON_NAME] Passion Project | Occurred on [DATE] | 60 minu…" at bounding box center [597, 348] width 561 height 55
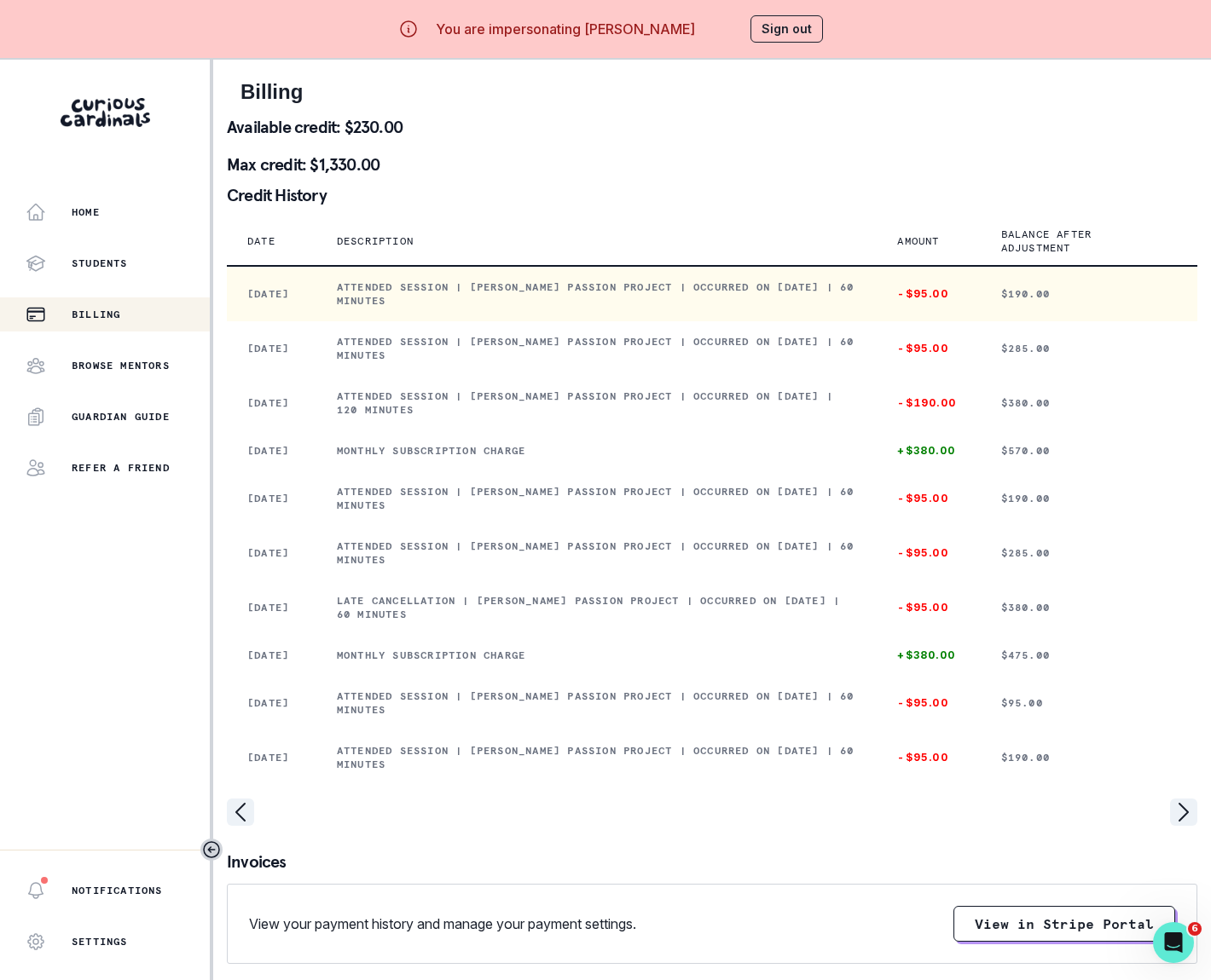
drag, startPoint x: 353, startPoint y: 287, endPoint x: 493, endPoint y: 308, distance: 141.6
click at [493, 308] on td "Attended session | [PERSON_NAME] Passion Project | Occurred on [DATE] | 60 minu…" at bounding box center [597, 293] width 561 height 56
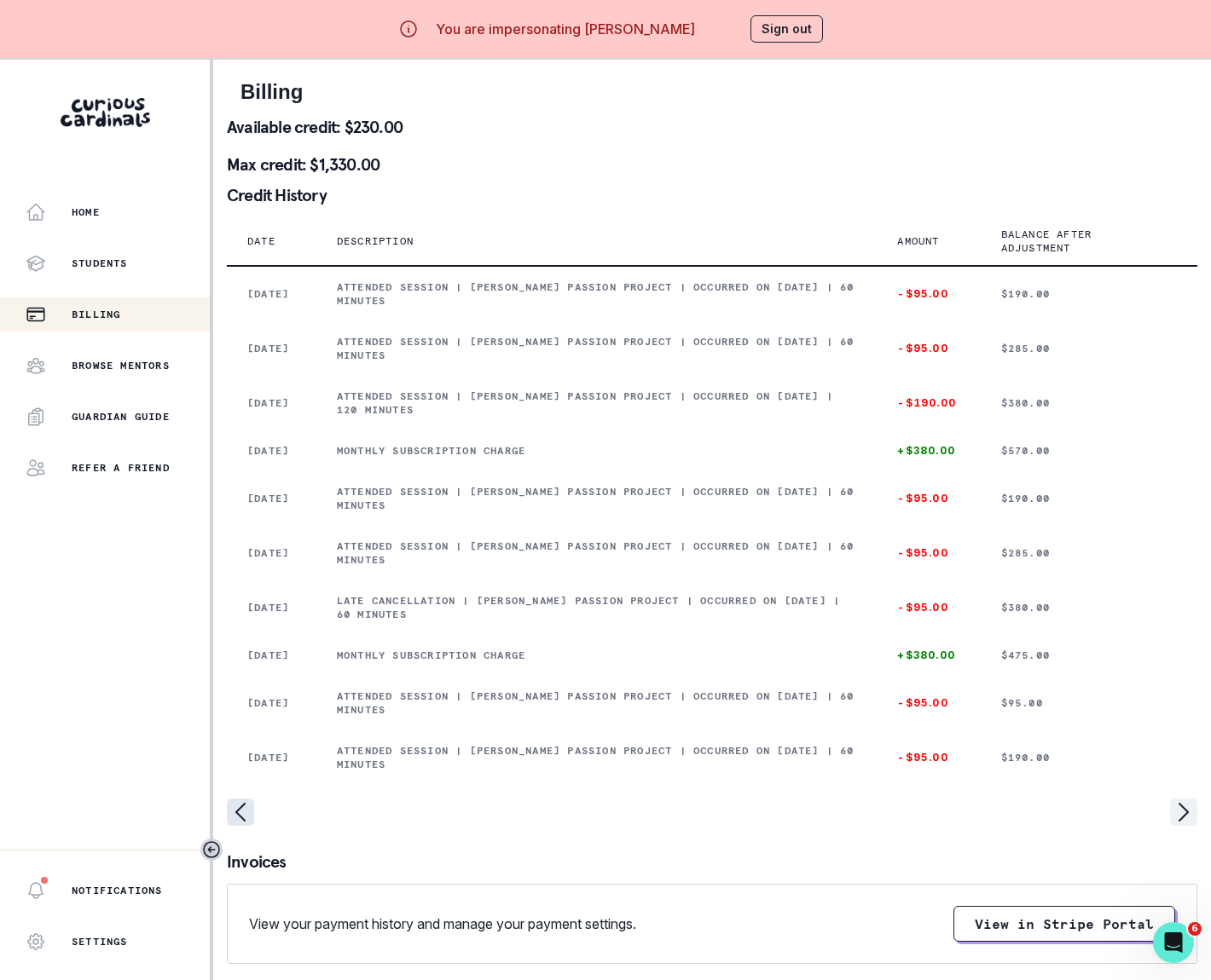
click at [237, 826] on icon "page left" at bounding box center [240, 813] width 27 height 27
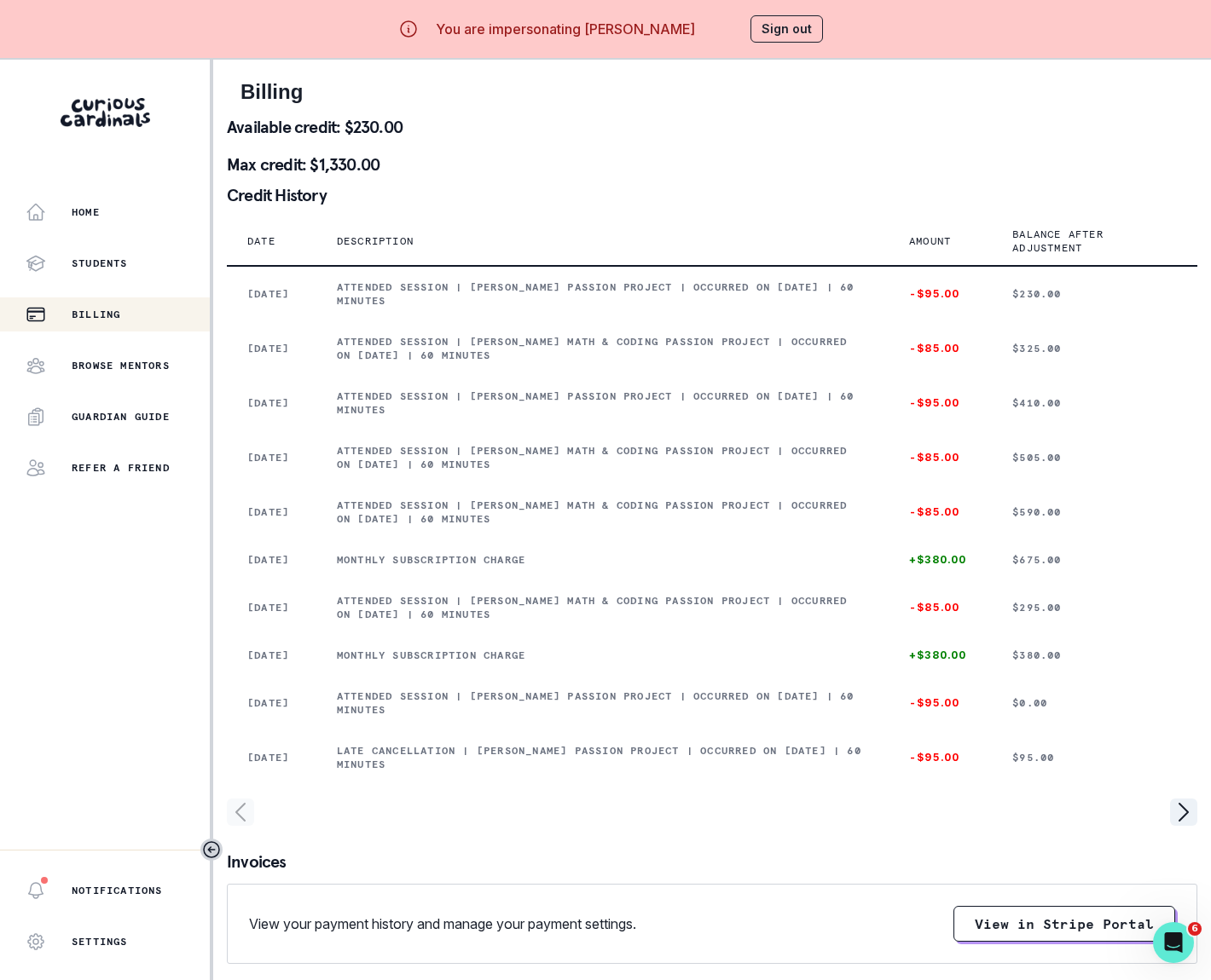
click at [247, 826] on icon "page left" at bounding box center [240, 813] width 27 height 27
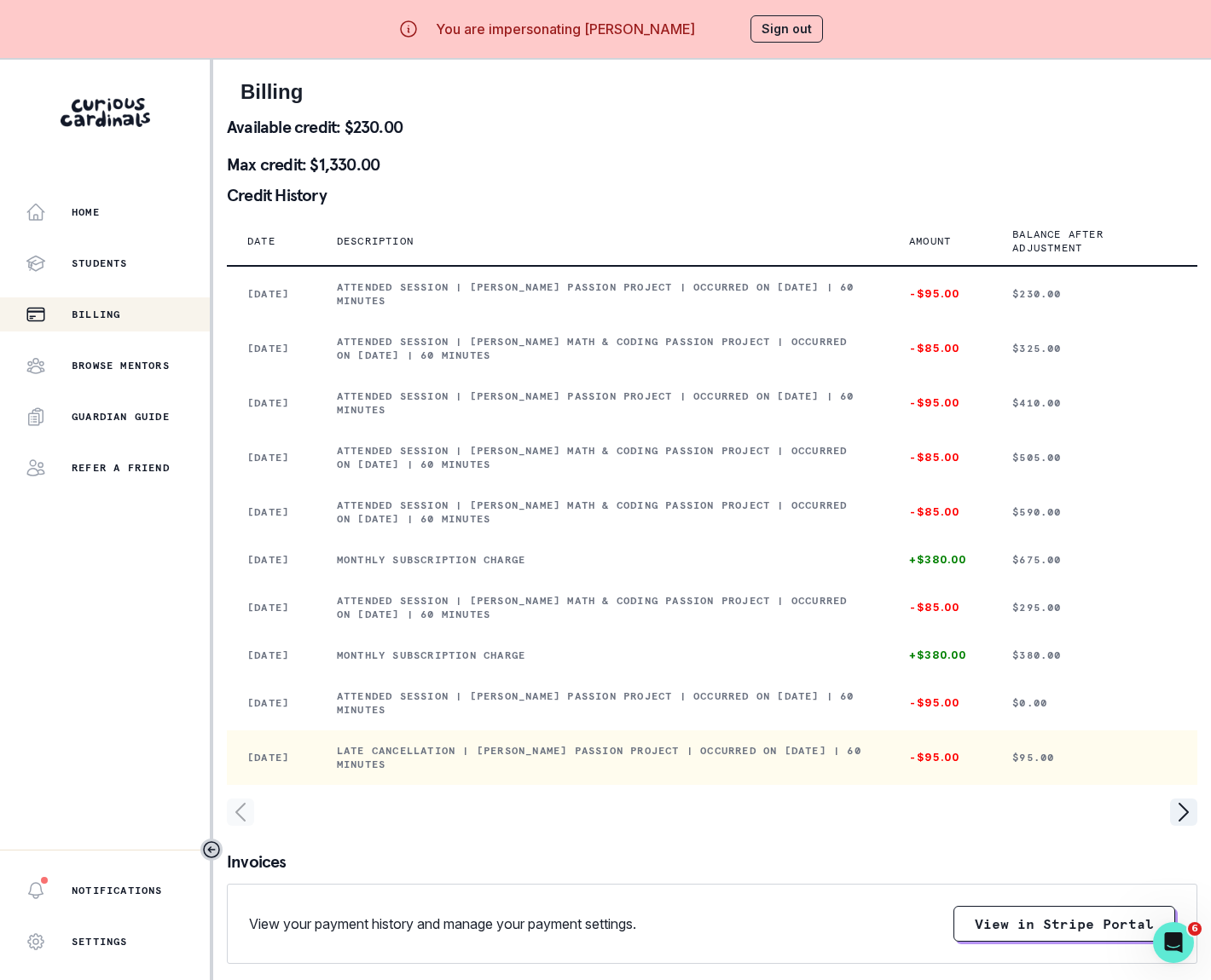
drag, startPoint x: 345, startPoint y: 807, endPoint x: 495, endPoint y: 823, distance: 150.9
click at [495, 785] on td "Late cancellation | [PERSON_NAME] Passion Project | Occurred on [DATE] | 60 min…" at bounding box center [602, 758] width 572 height 55
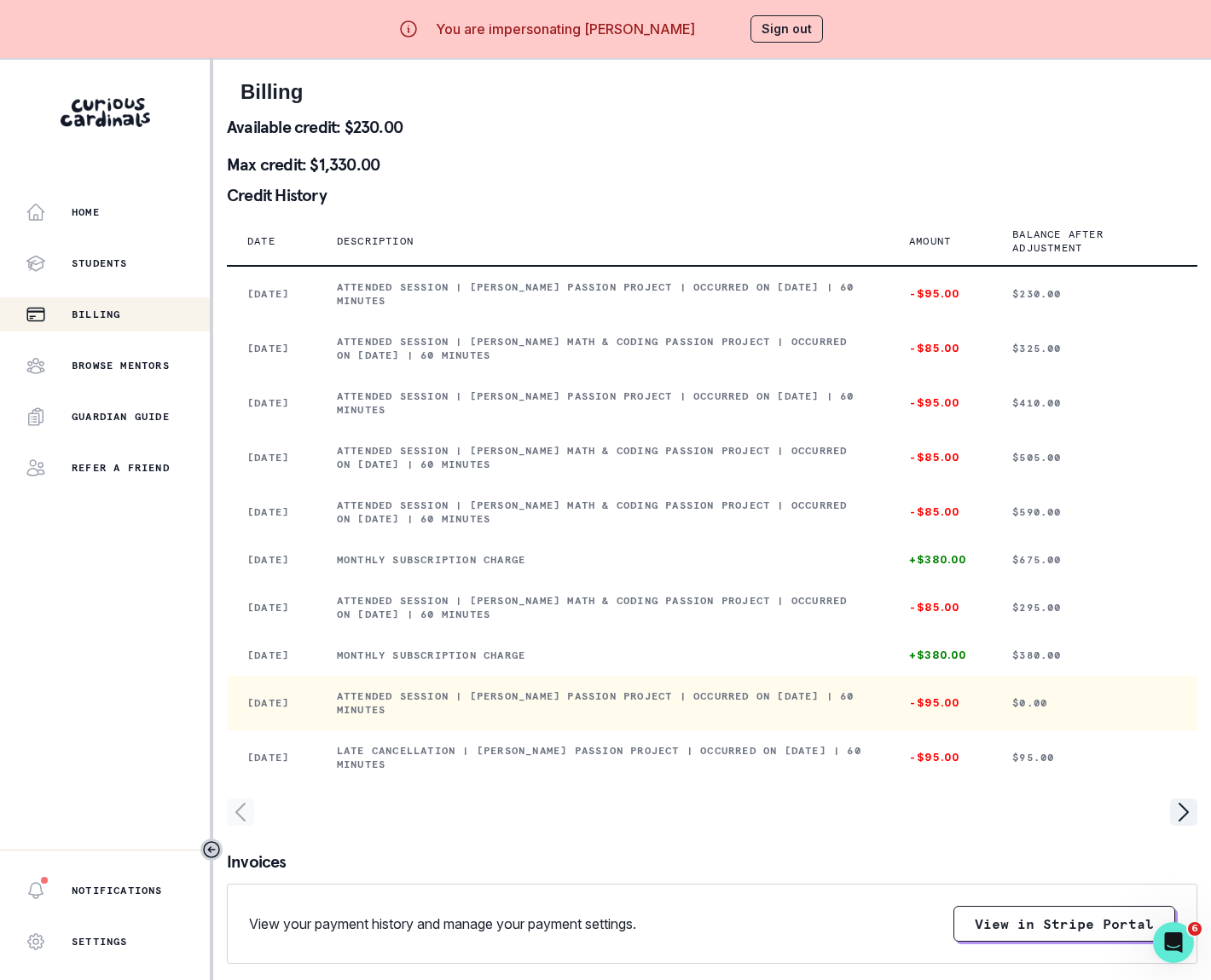
drag, startPoint x: 346, startPoint y: 744, endPoint x: 470, endPoint y: 760, distance: 125.0
click at [470, 717] on p "Attended session | [PERSON_NAME] Passion Project | Occurred on [DATE] | 60 minu…" at bounding box center [602, 704] width 531 height 27
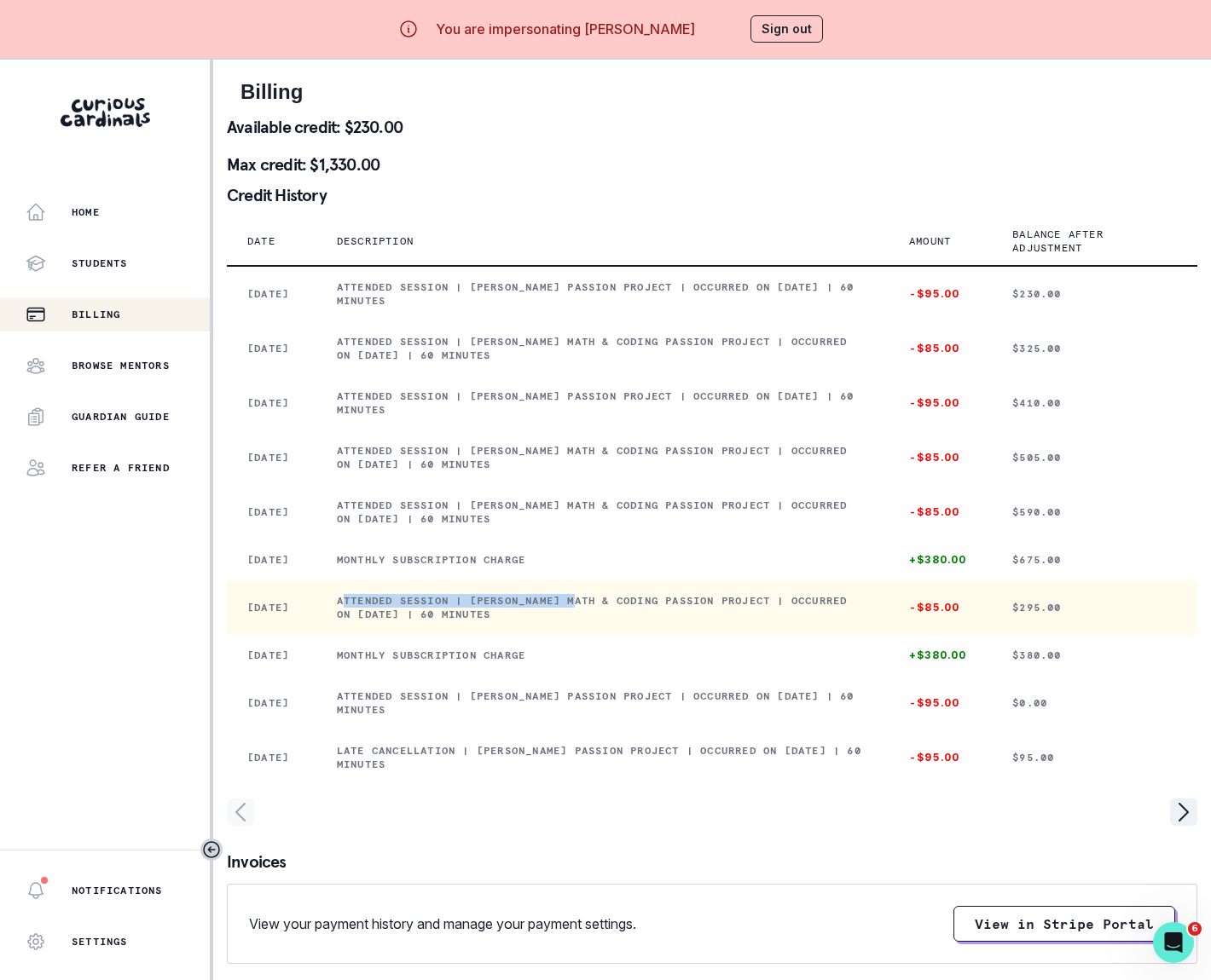
drag, startPoint x: 349, startPoint y: 632, endPoint x: 595, endPoint y: 634, distance: 246.0
click at [598, 621] on p "Attended session | [PERSON_NAME] Math & Coding Passion Project | Occurred on [D…" at bounding box center [602, 608] width 531 height 27
drag, startPoint x: 563, startPoint y: 646, endPoint x: 342, endPoint y: 632, distance: 221.4
click at [342, 632] on td "Attended session | [PERSON_NAME] Math & Coding Passion Project | Occurred on [D…" at bounding box center [602, 608] width 572 height 55
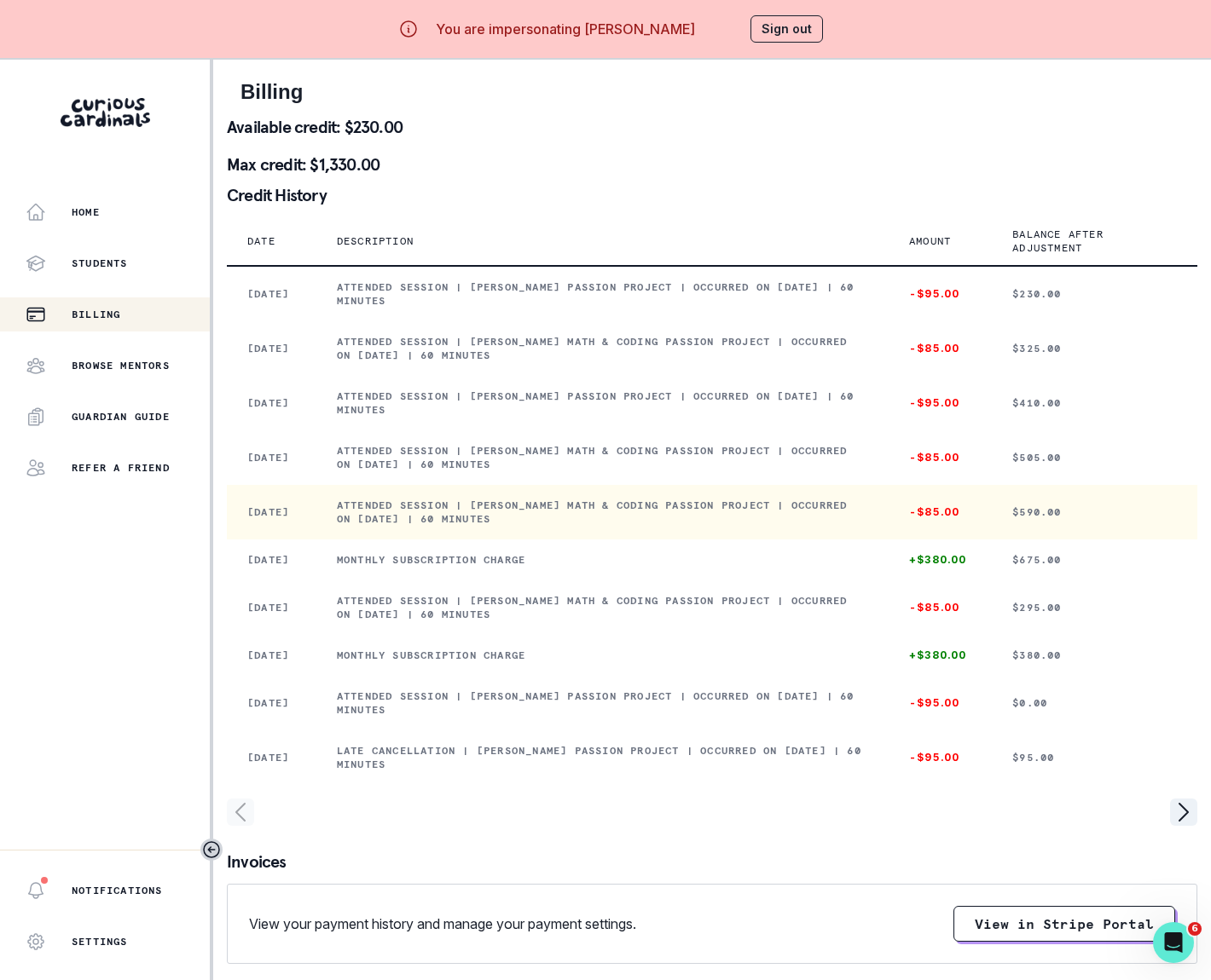
click at [348, 526] on p "Attended session | [PERSON_NAME] Math & Coding Passion Project | Occurred on [D…" at bounding box center [602, 512] width 531 height 27
drag, startPoint x: 342, startPoint y: 523, endPoint x: 525, endPoint y: 536, distance: 183.5
click at [525, 536] on td "Attended session | [PERSON_NAME] Math & Coding Passion Project | Occurred on [D…" at bounding box center [602, 512] width 572 height 55
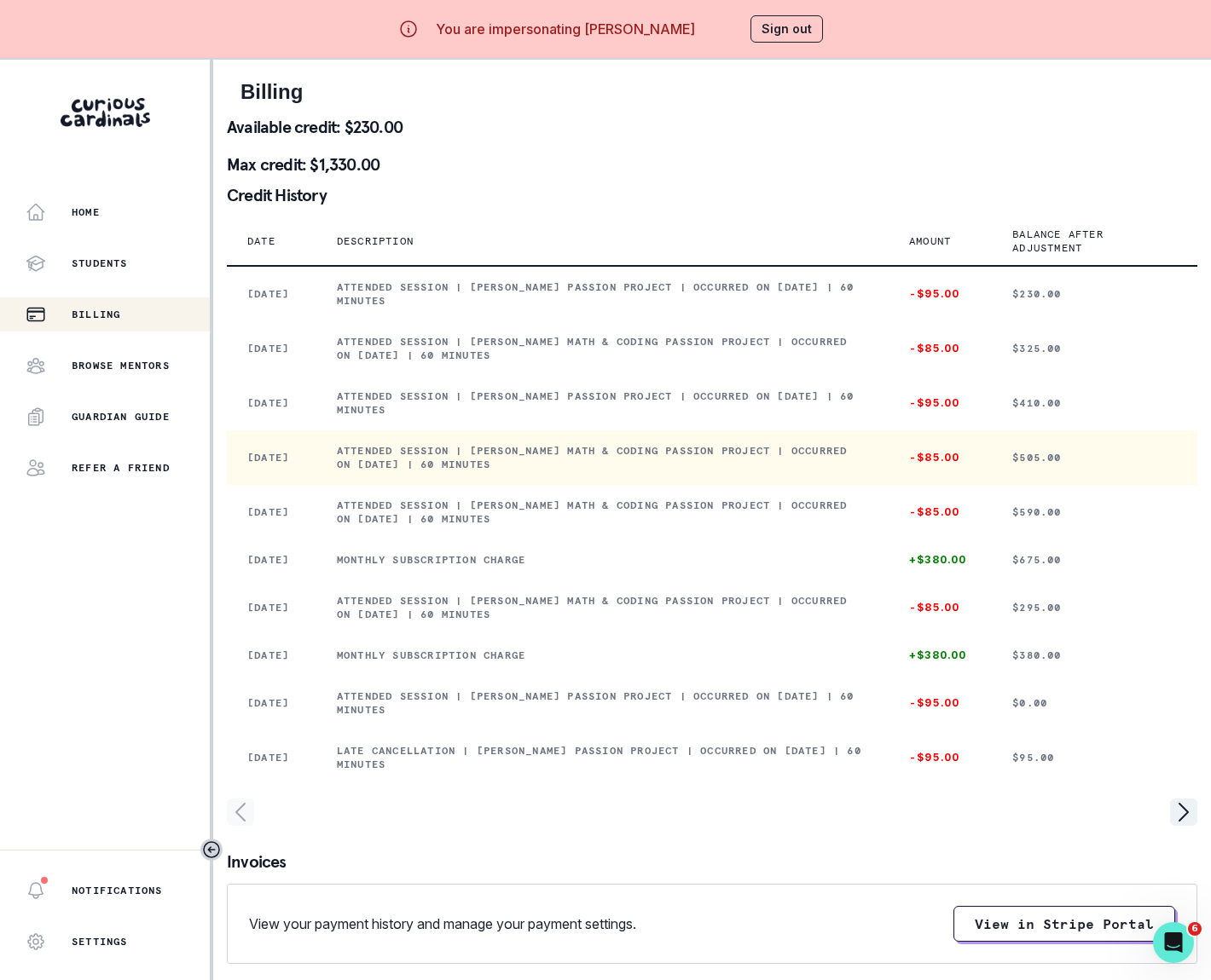
drag, startPoint x: 344, startPoint y: 467, endPoint x: 556, endPoint y: 482, distance: 212.5
click at [556, 482] on td "Attended session | [PERSON_NAME] Math & Coding Passion Project | Occurred on [D…" at bounding box center [602, 458] width 572 height 55
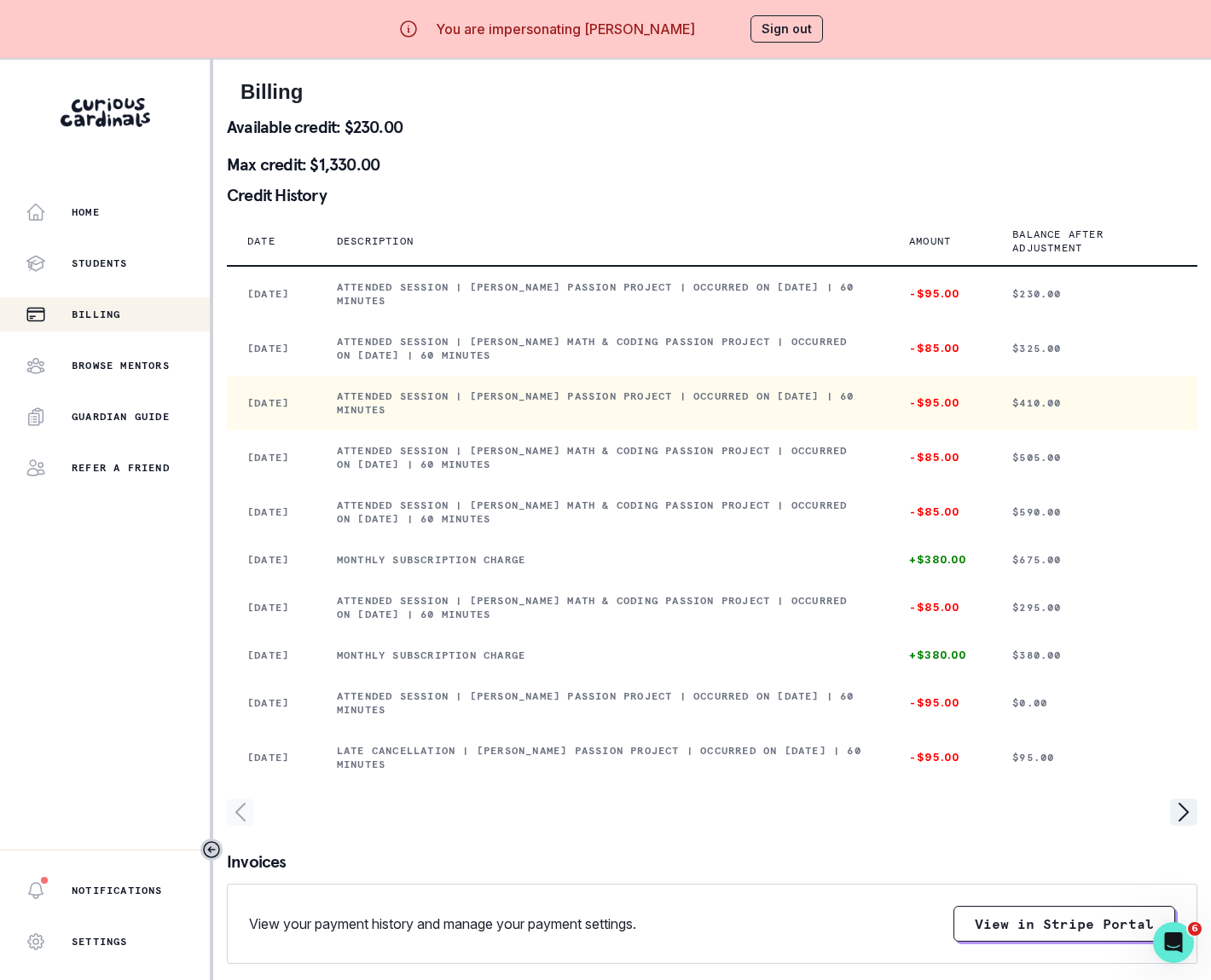
drag, startPoint x: 342, startPoint y: 407, endPoint x: 458, endPoint y: 432, distance: 118.7
click at [458, 431] on td "Attended session | [PERSON_NAME] Passion Project | Occurred on [DATE] | 60 minu…" at bounding box center [602, 403] width 572 height 55
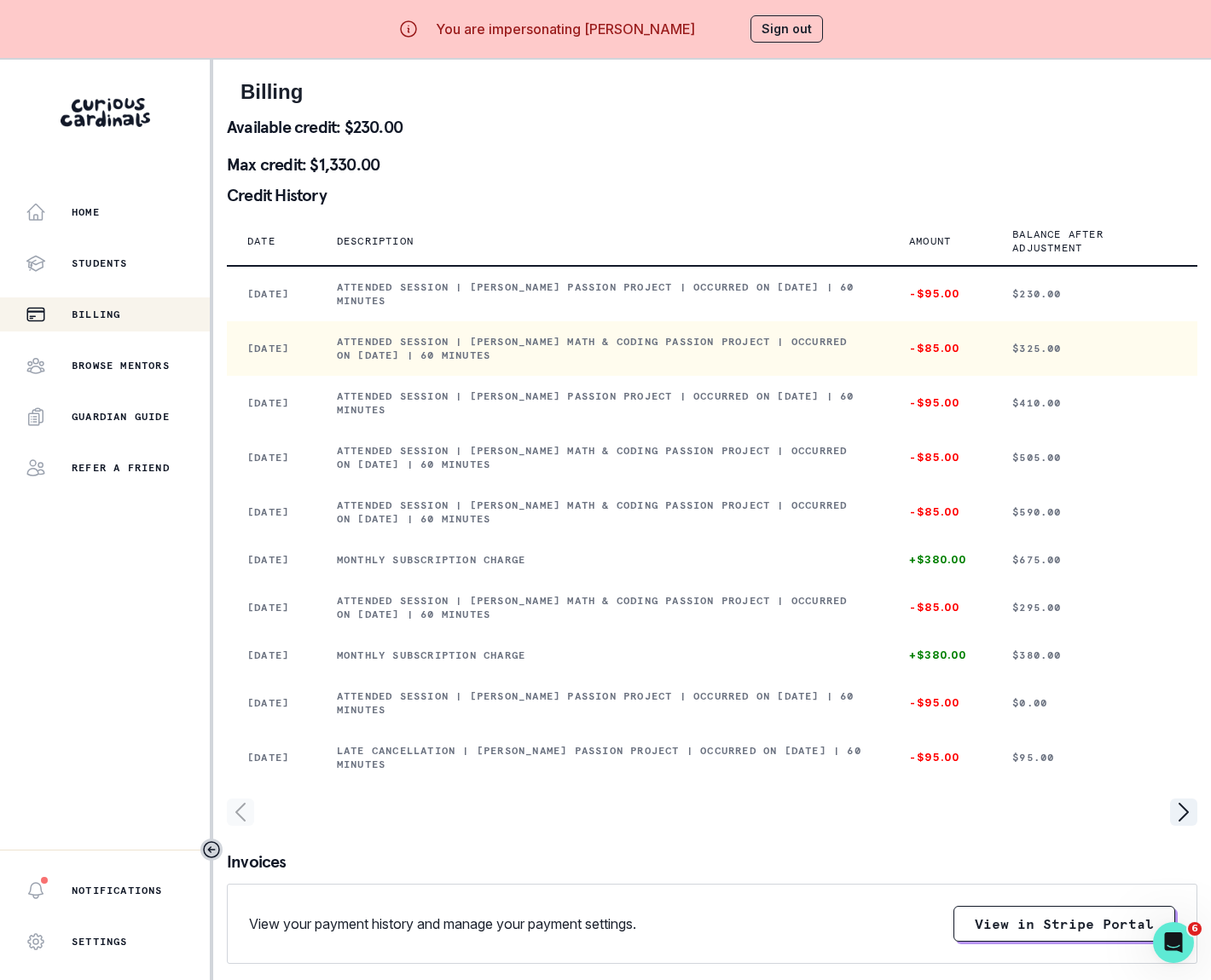
drag, startPoint x: 345, startPoint y: 358, endPoint x: 610, endPoint y: 372, distance: 265.4
click at [610, 362] on p "Attended session | [PERSON_NAME] Math & Coding Passion Project | Occurred on [D…" at bounding box center [602, 348] width 531 height 27
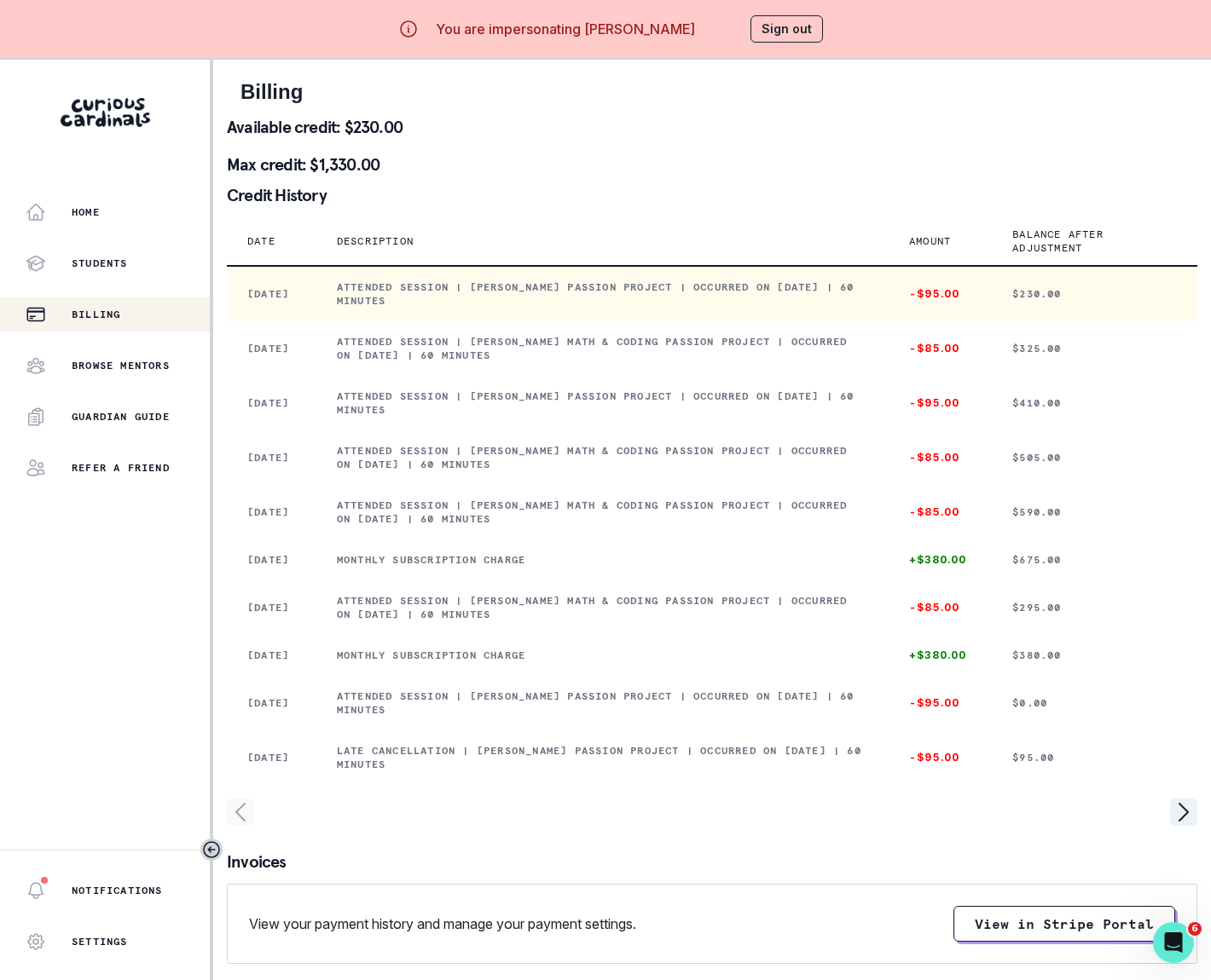
drag, startPoint x: 346, startPoint y: 304, endPoint x: 472, endPoint y: 324, distance: 127.6
click at [470, 321] on td "Attended session | [PERSON_NAME] Passion Project | Occurred on [DATE] | 60 minu…" at bounding box center [602, 293] width 572 height 56
